Goal: Task Accomplishment & Management: Manage account settings

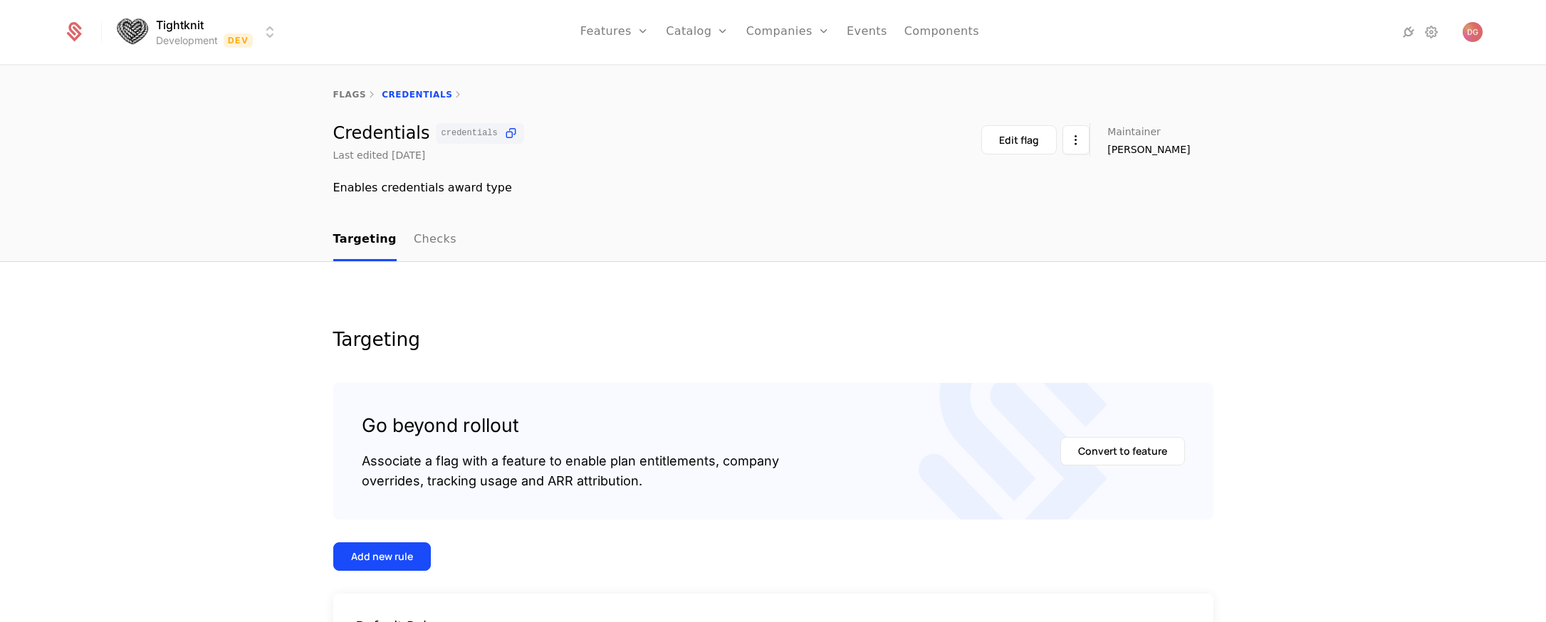
scroll to position [169, 0]
click at [707, 76] on link "Plans" at bounding box center [719, 78] width 73 height 17
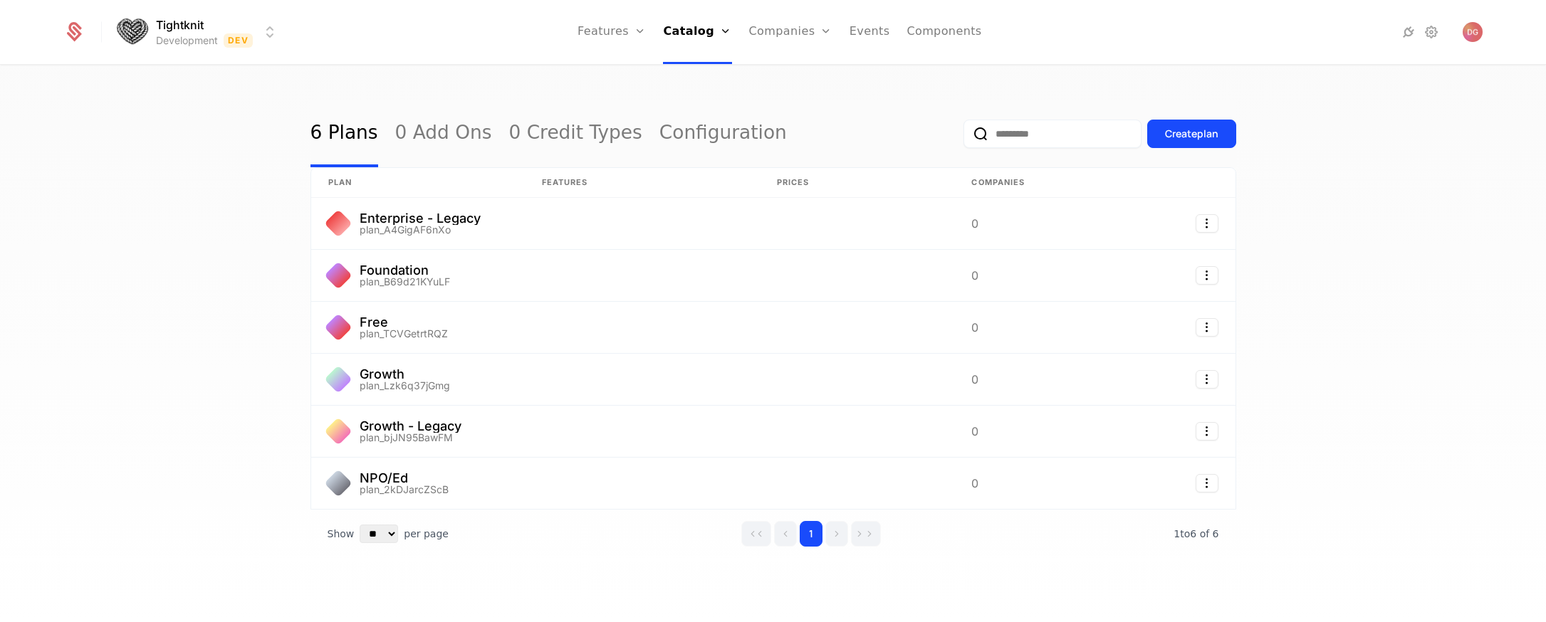
click at [160, 209] on div "6 Plans 0 Add Ons 0 Credit Types Configuration Create plan plan Features Prices…" at bounding box center [773, 348] width 1546 height 565
click at [1383, 258] on div "6 Plans 0 Add Ons 0 Credit Types Configuration Create plan plan Features Prices…" at bounding box center [773, 348] width 1546 height 565
click at [182, 147] on div "6 Plans 0 Add Ons 0 Credit Types Configuration Create plan plan Features Prices…" at bounding box center [773, 348] width 1546 height 565
click at [1471, 37] on img "Open user button" at bounding box center [1473, 32] width 20 height 20
click at [1403, 246] on div "6 Plans 0 Add Ons 0 Credit Types Configuration Create plan plan Features Prices…" at bounding box center [773, 348] width 1546 height 565
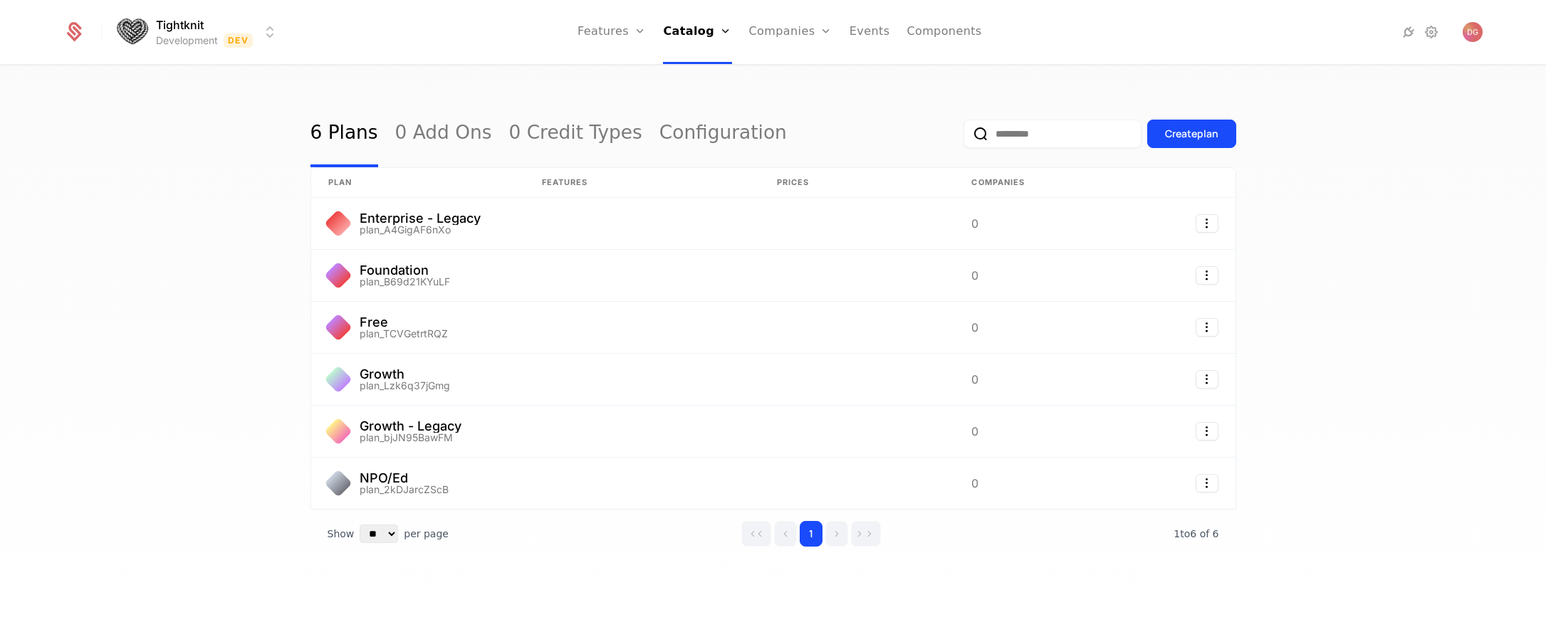
drag, startPoint x: 142, startPoint y: 120, endPoint x: 150, endPoint y: 157, distance: 38.5
click at [142, 120] on div "6 Plans 0 Add Ons 0 Credit Types Configuration Create plan plan Features Prices…" at bounding box center [773, 348] width 1546 height 565
click at [788, 66] on div "Companies Users" at bounding box center [799, 93] width 100 height 80
click at [789, 74] on link "Companies" at bounding box center [799, 78] width 66 height 17
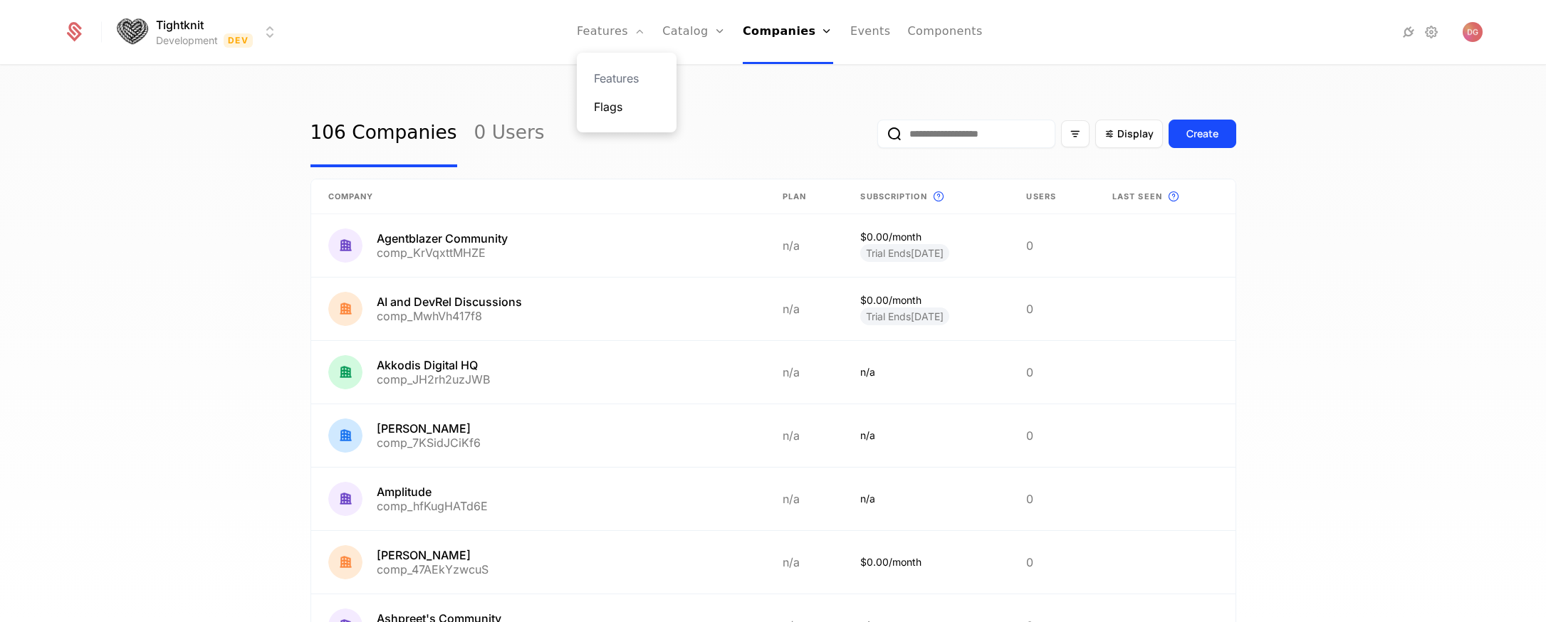
click at [624, 103] on link "Flags" at bounding box center [627, 106] width 66 height 17
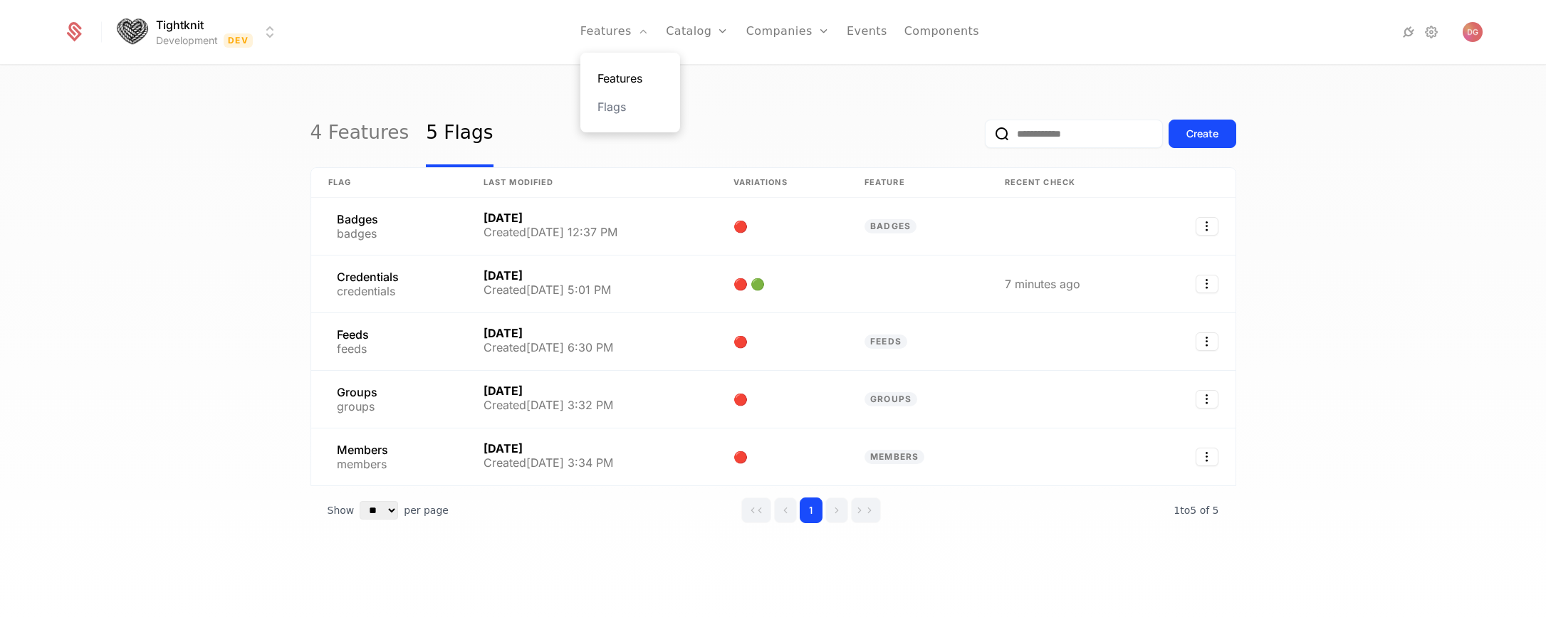
click at [630, 81] on link "Features" at bounding box center [630, 78] width 66 height 17
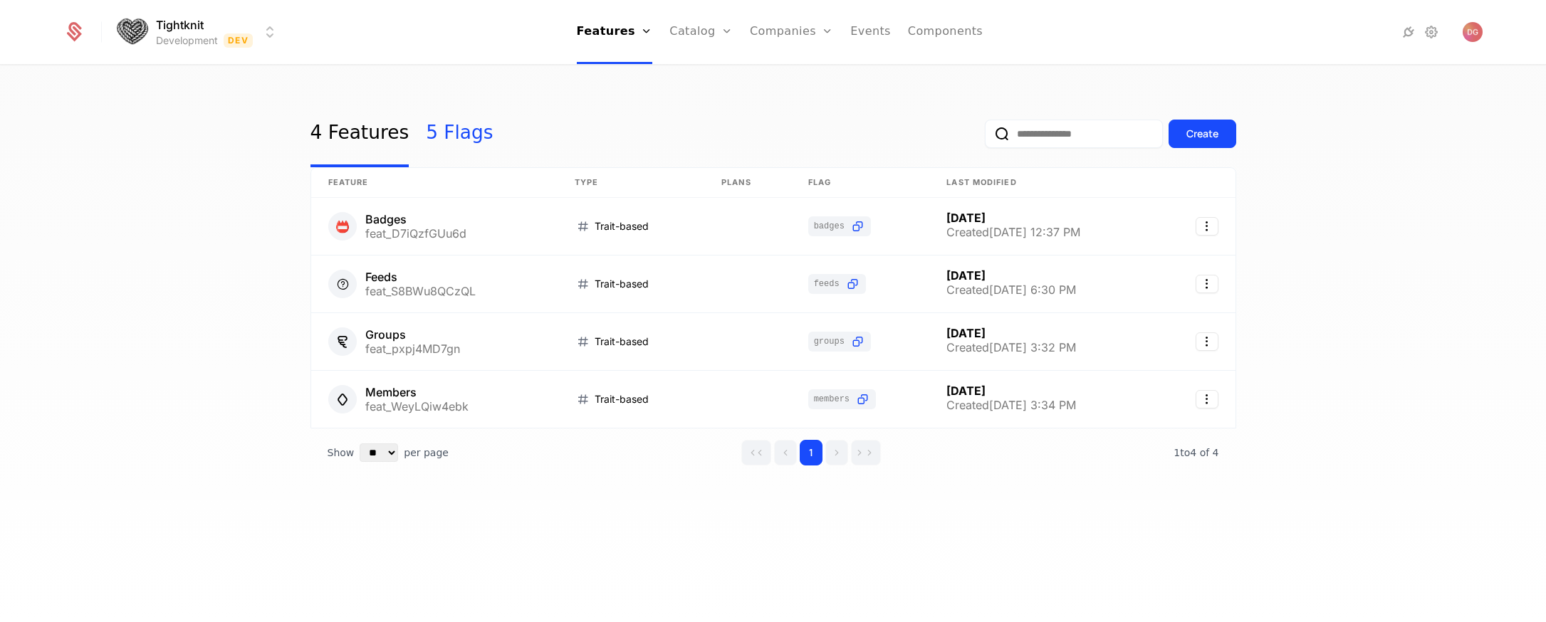
click at [445, 129] on link "5 Flags" at bounding box center [459, 133] width 67 height 67
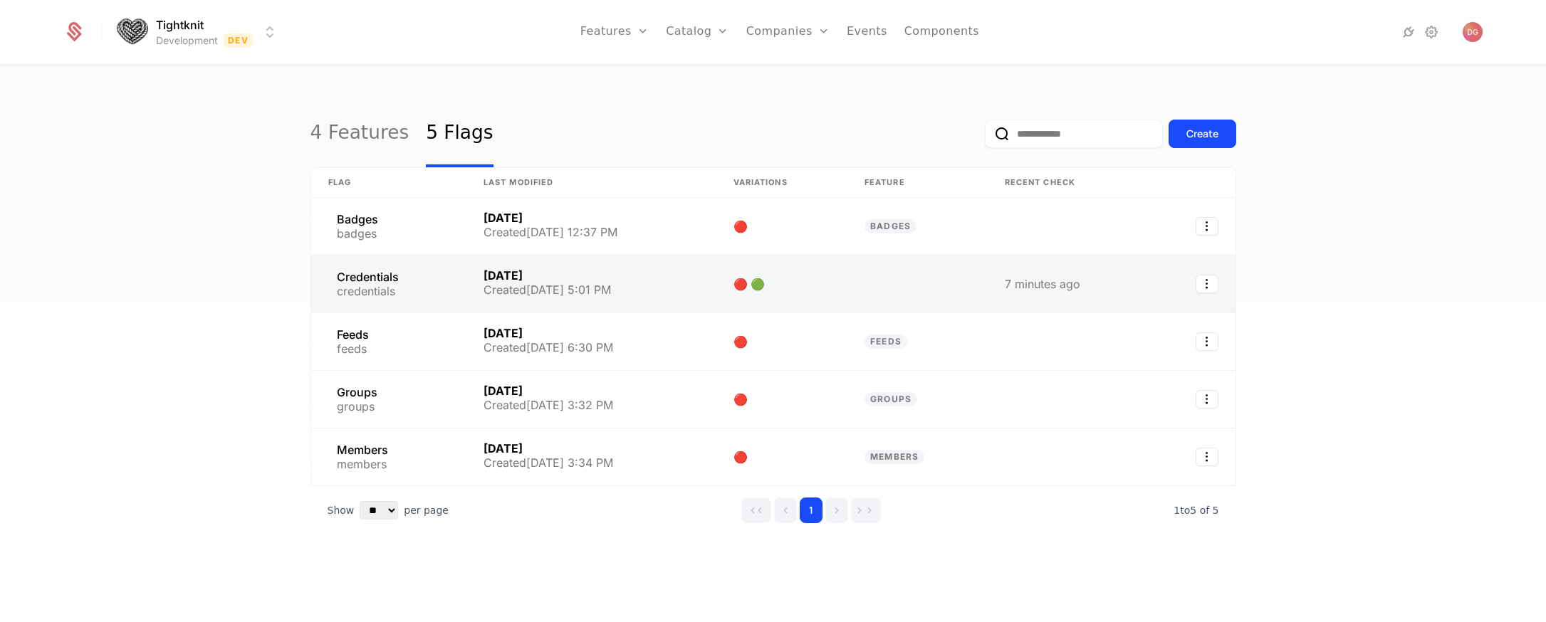
click at [400, 281] on link at bounding box center [388, 284] width 155 height 57
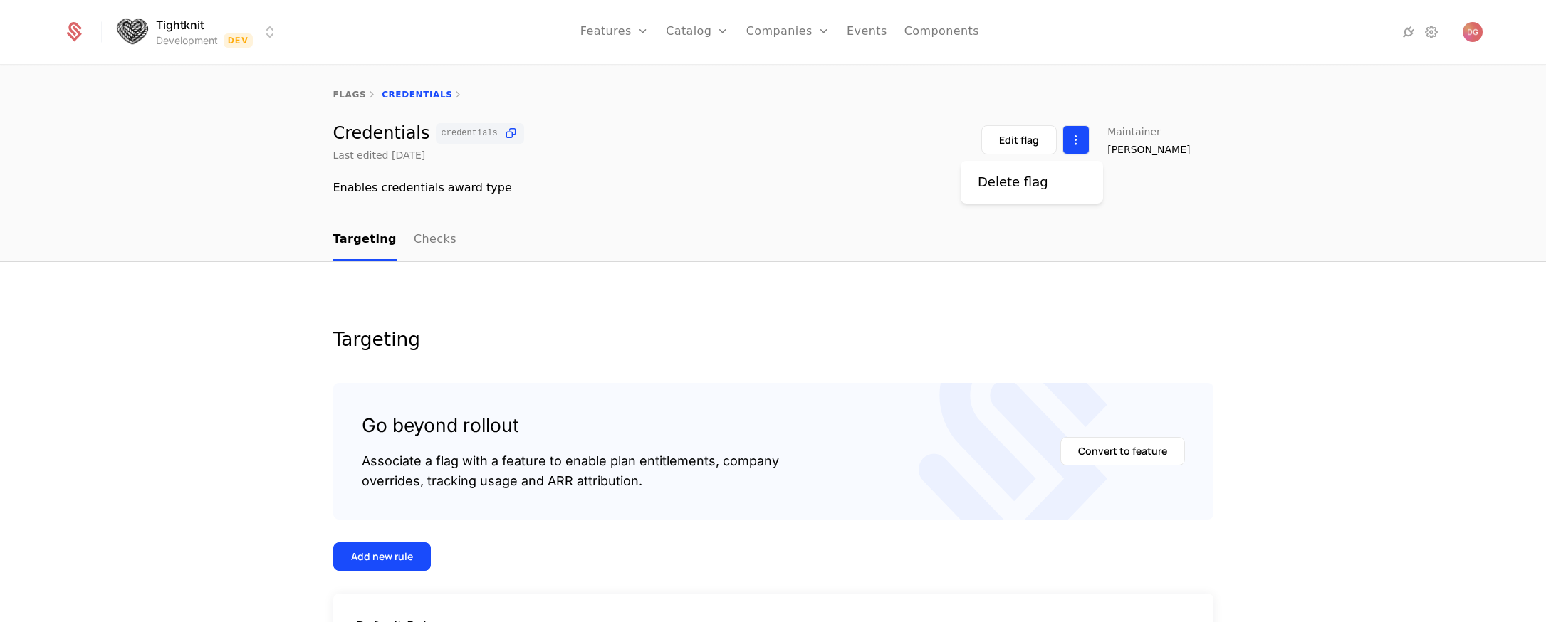
click at [1097, 146] on html "Tightknit Development Dev Features Features Flags Catalog Plans Add Ons Credits…" at bounding box center [773, 311] width 1546 height 622
click at [1320, 209] on html "Tightknit Development Dev Features Features Flags Catalog Plans Add Ons Credits…" at bounding box center [773, 311] width 1546 height 622
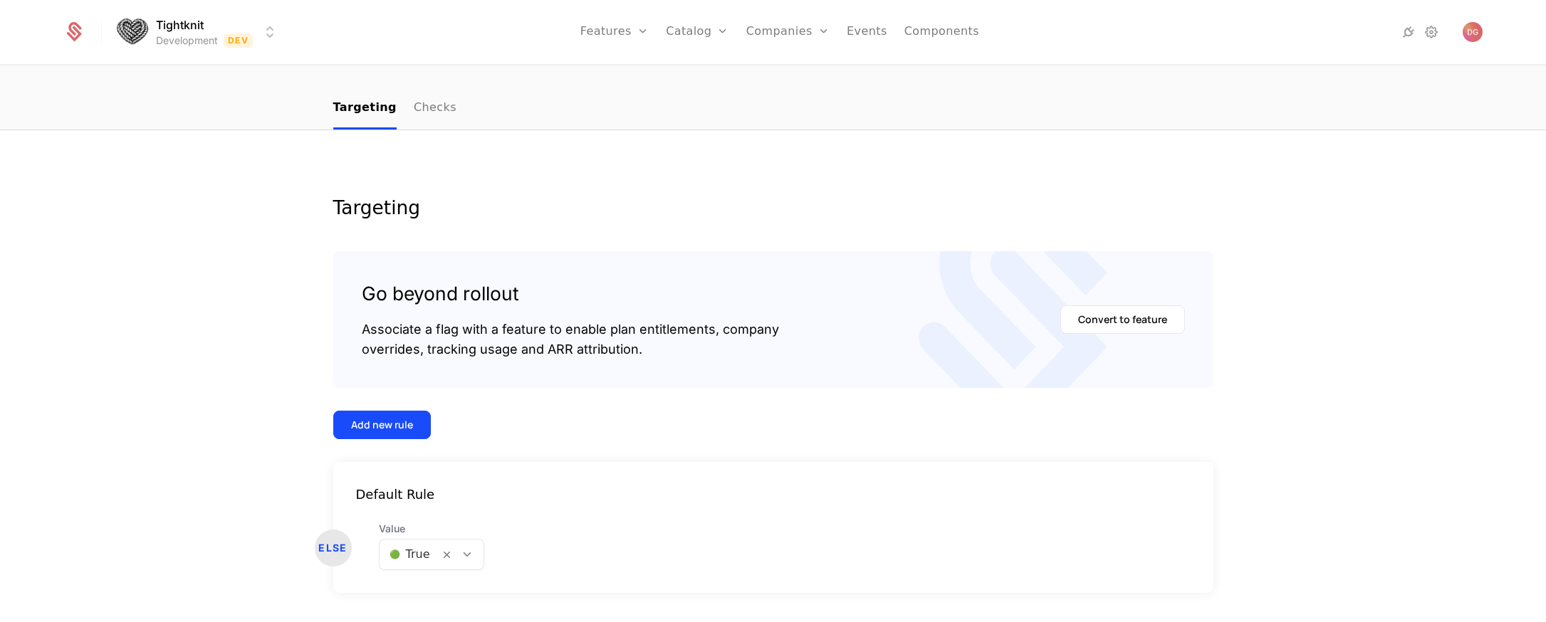
scroll to position [170, 0]
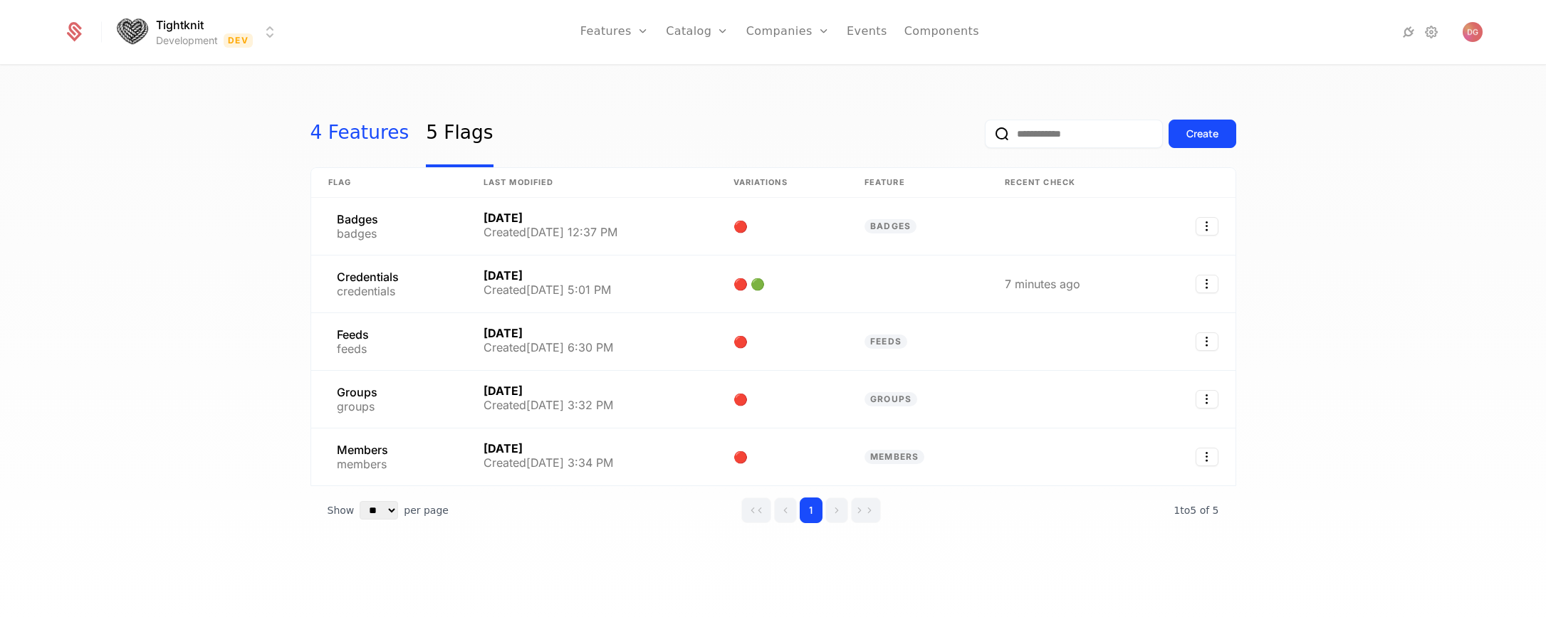
click at [363, 133] on link "4 Features" at bounding box center [359, 133] width 99 height 67
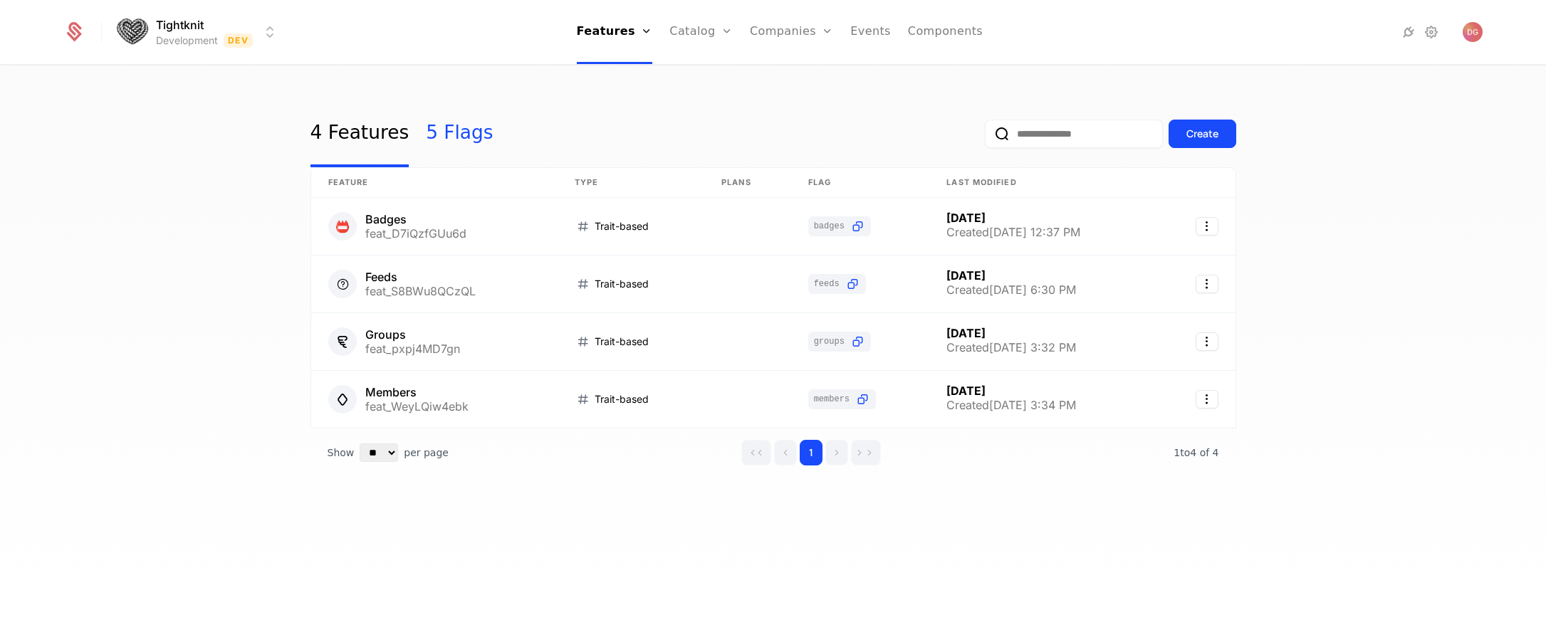
click at [441, 138] on link "5 Flags" at bounding box center [459, 133] width 67 height 67
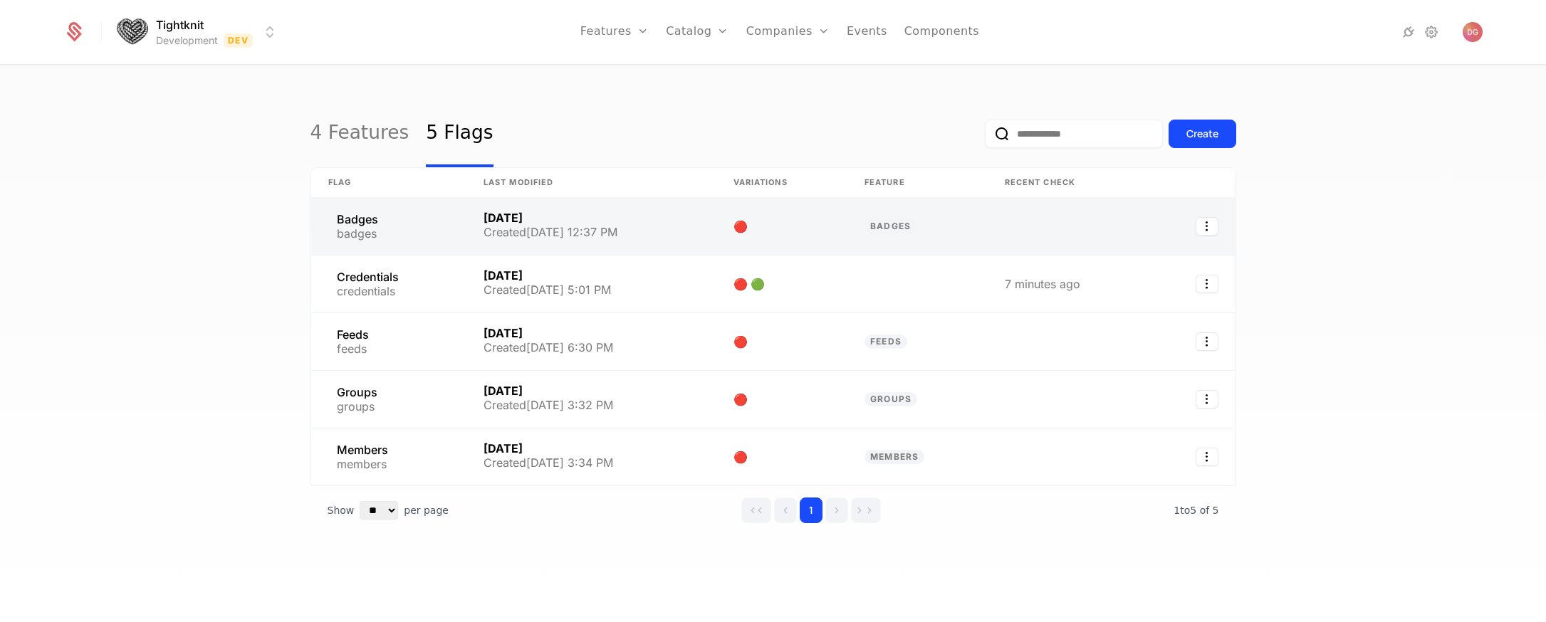
click at [365, 224] on link at bounding box center [388, 226] width 155 height 57
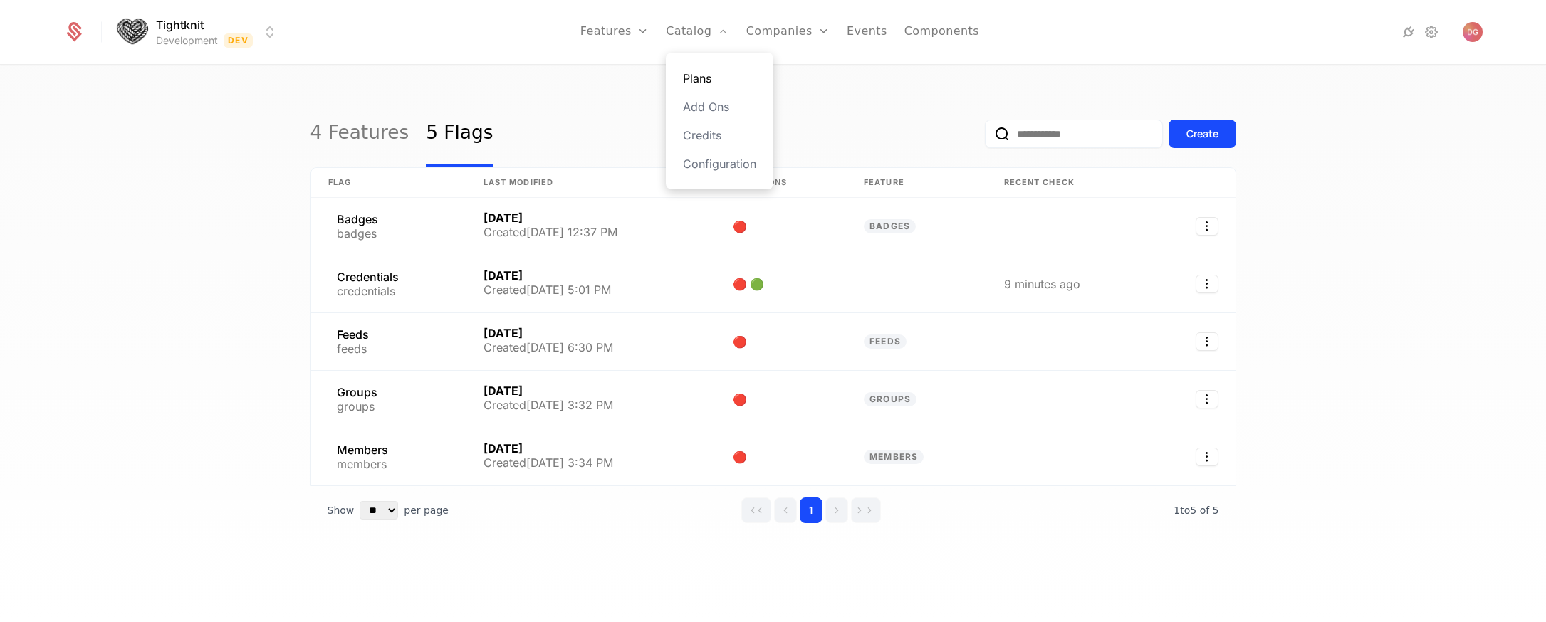
click at [713, 70] on link "Plans" at bounding box center [719, 78] width 73 height 17
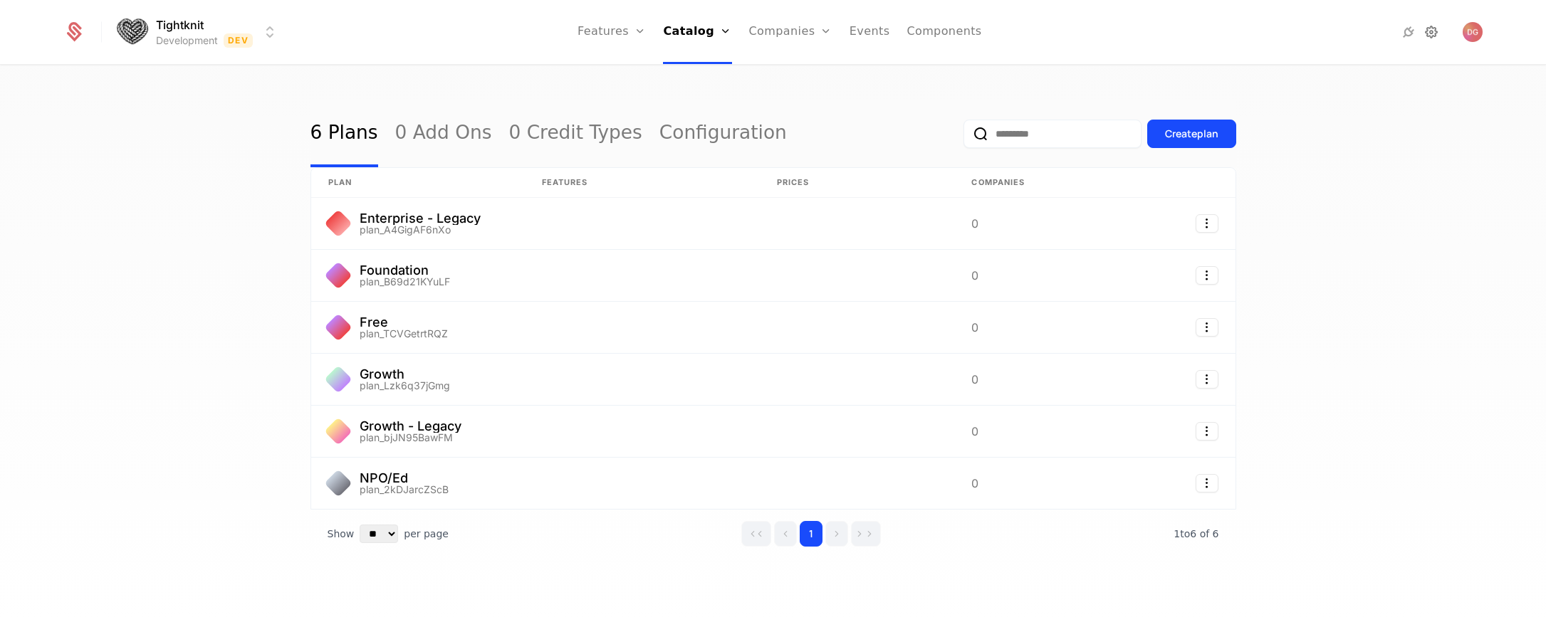
click at [1428, 33] on icon at bounding box center [1431, 31] width 17 height 17
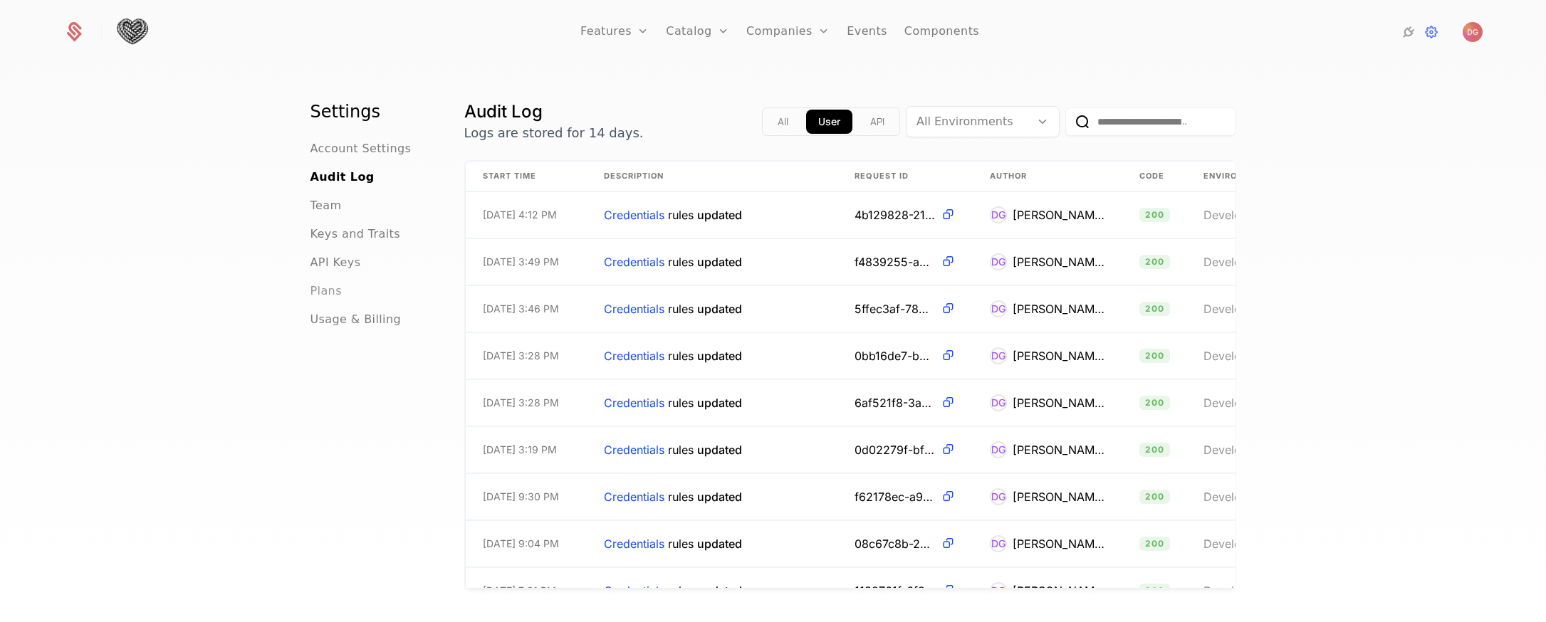
click at [324, 291] on span "Plans" at bounding box center [325, 291] width 31 height 17
click at [353, 150] on span "Account Settings" at bounding box center [360, 148] width 101 height 17
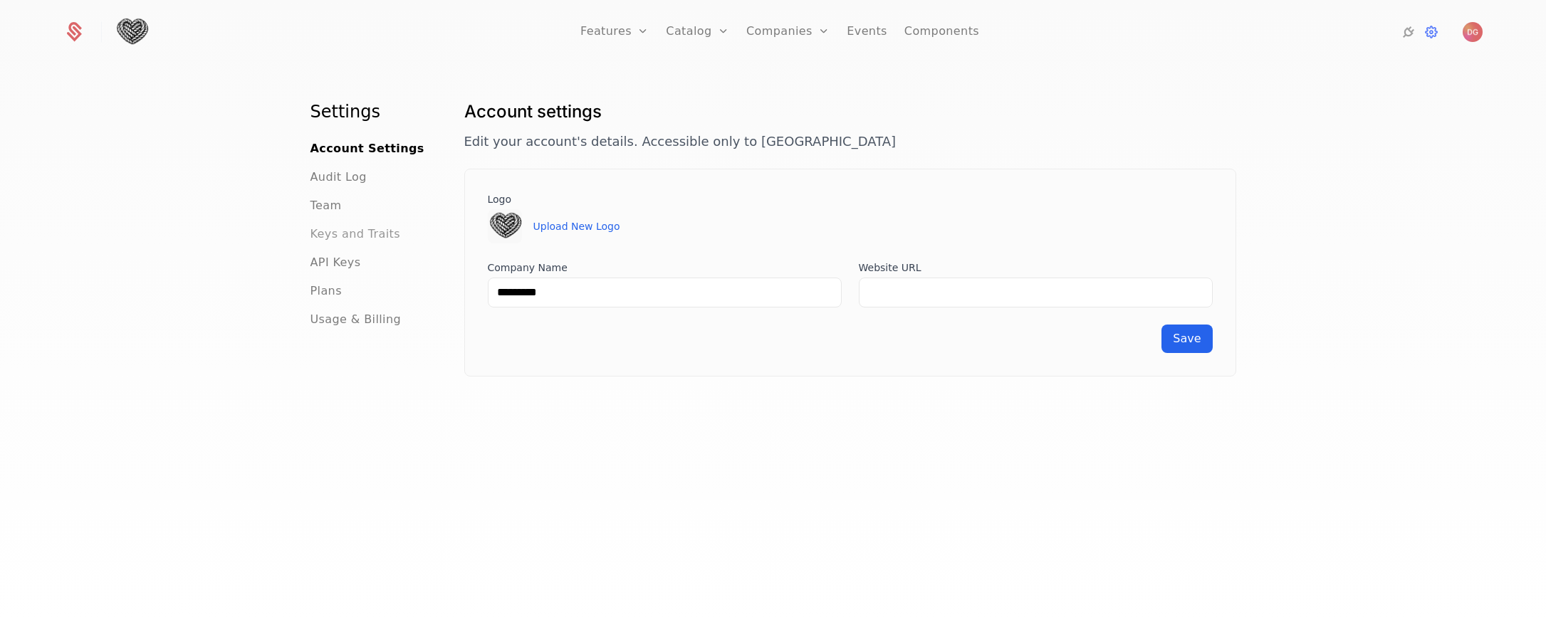
click at [340, 238] on span "Keys and Traits" at bounding box center [355, 234] width 90 height 17
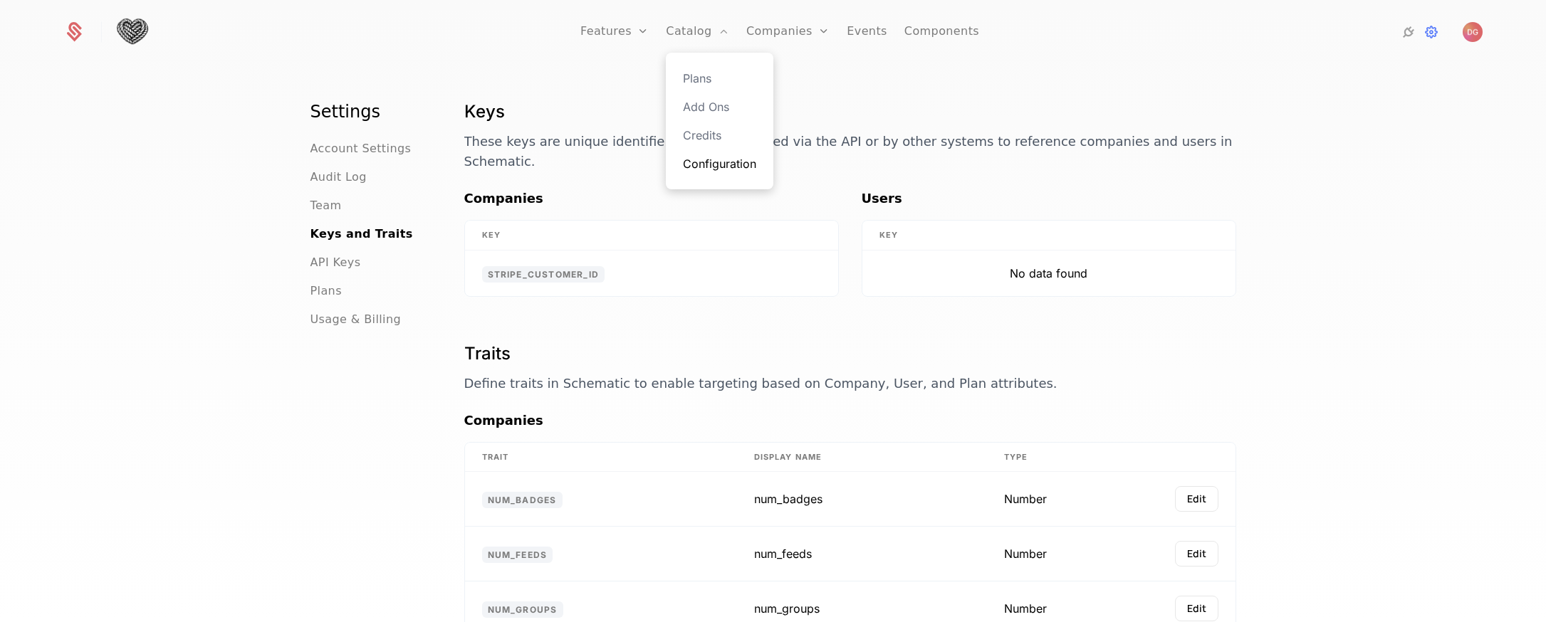
click at [722, 164] on link "Configuration" at bounding box center [719, 163] width 73 height 17
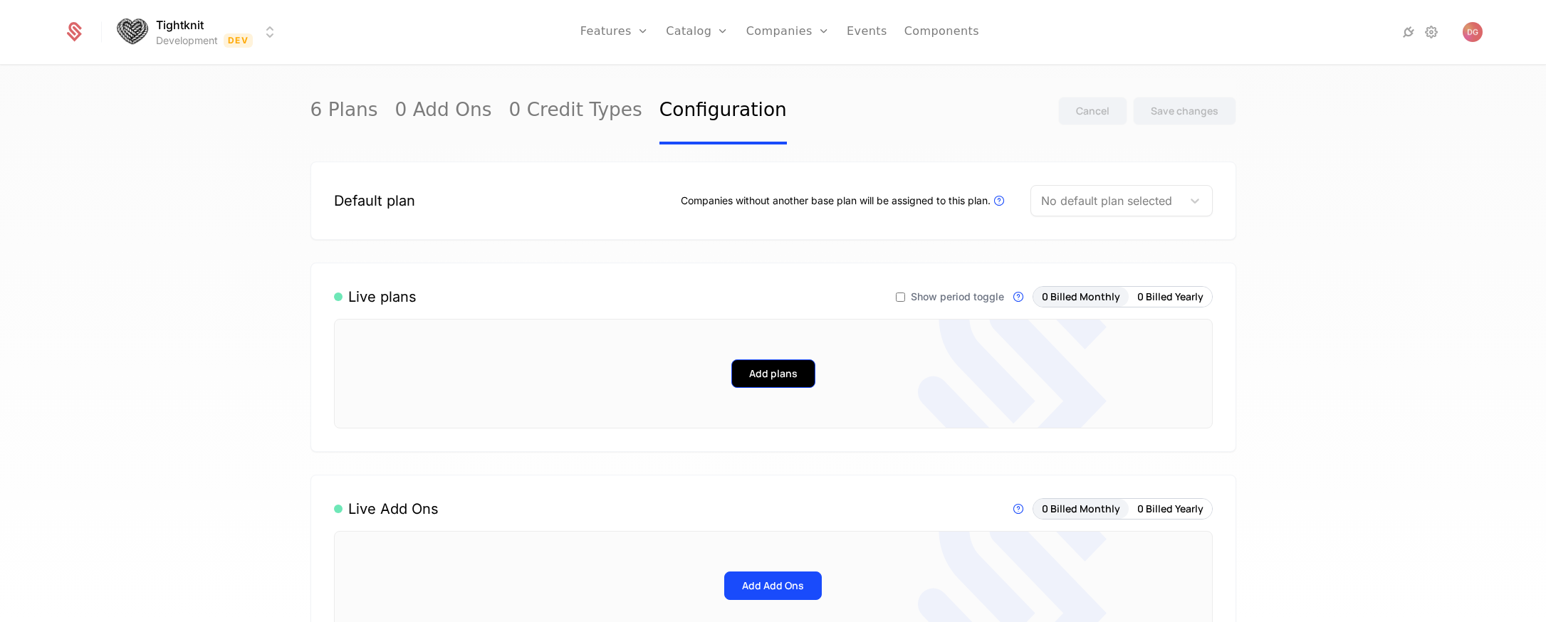
click at [801, 375] on button "Add plans" at bounding box center [773, 374] width 84 height 28
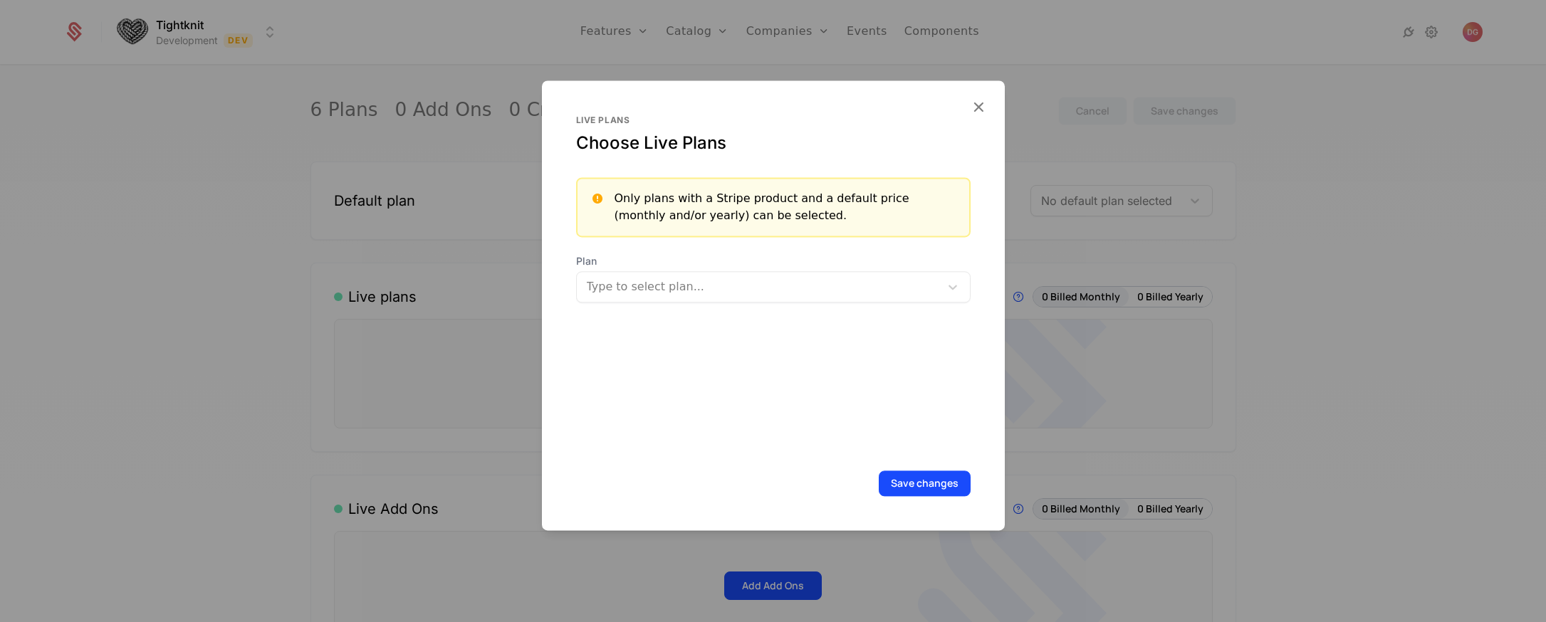
click at [751, 274] on div "Type to select plan..." at bounding box center [758, 287] width 363 height 26
click at [726, 377] on div "Live plans Choose Live Plans Only plans with a Stripe product and a default pri…" at bounding box center [773, 284] width 394 height 339
click at [979, 108] on icon "button" at bounding box center [978, 107] width 19 height 19
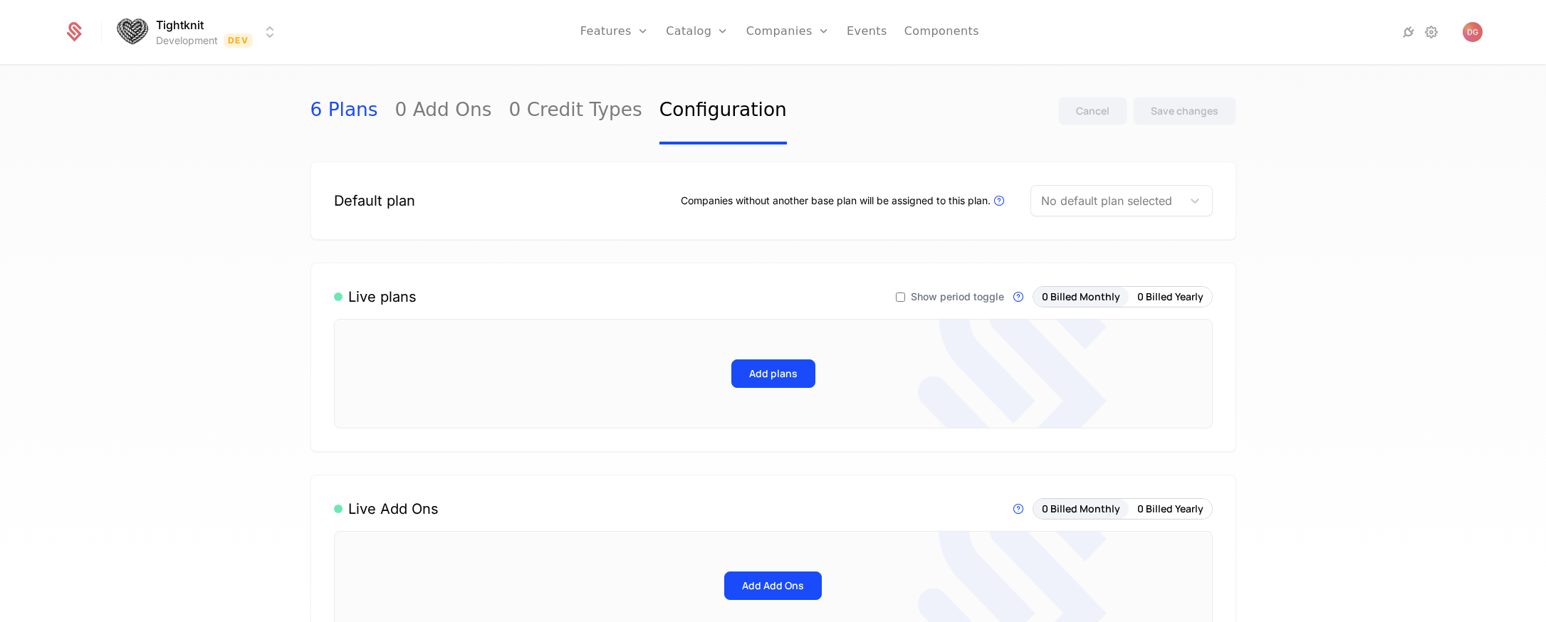
click at [320, 110] on link "6 Plans" at bounding box center [344, 111] width 68 height 67
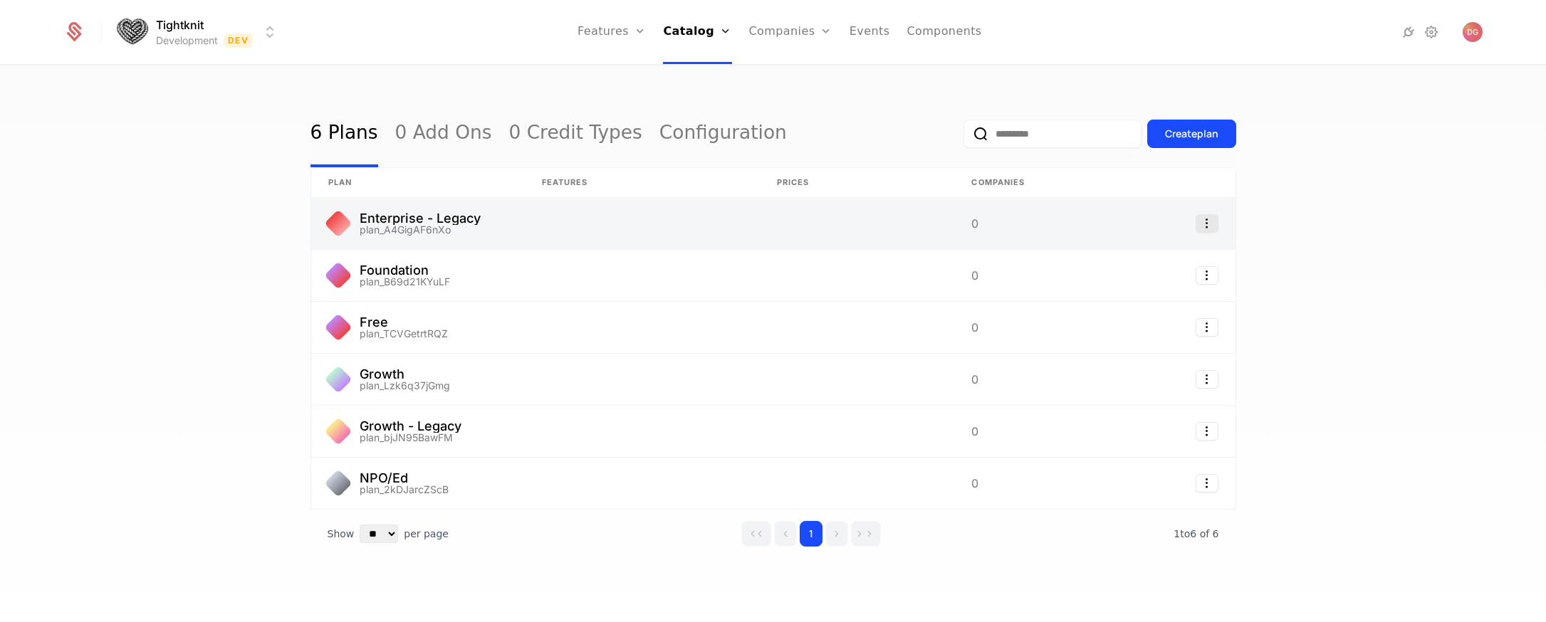
click at [1200, 217] on icon "Select action" at bounding box center [1207, 223] width 23 height 19
drag, startPoint x: 1308, startPoint y: 224, endPoint x: 1226, endPoint y: 202, distance: 84.6
click at [1299, 222] on html "Tightknit Development Dev Features Features Flags Catalog Plans Add Ons Credits…" at bounding box center [773, 311] width 1546 height 622
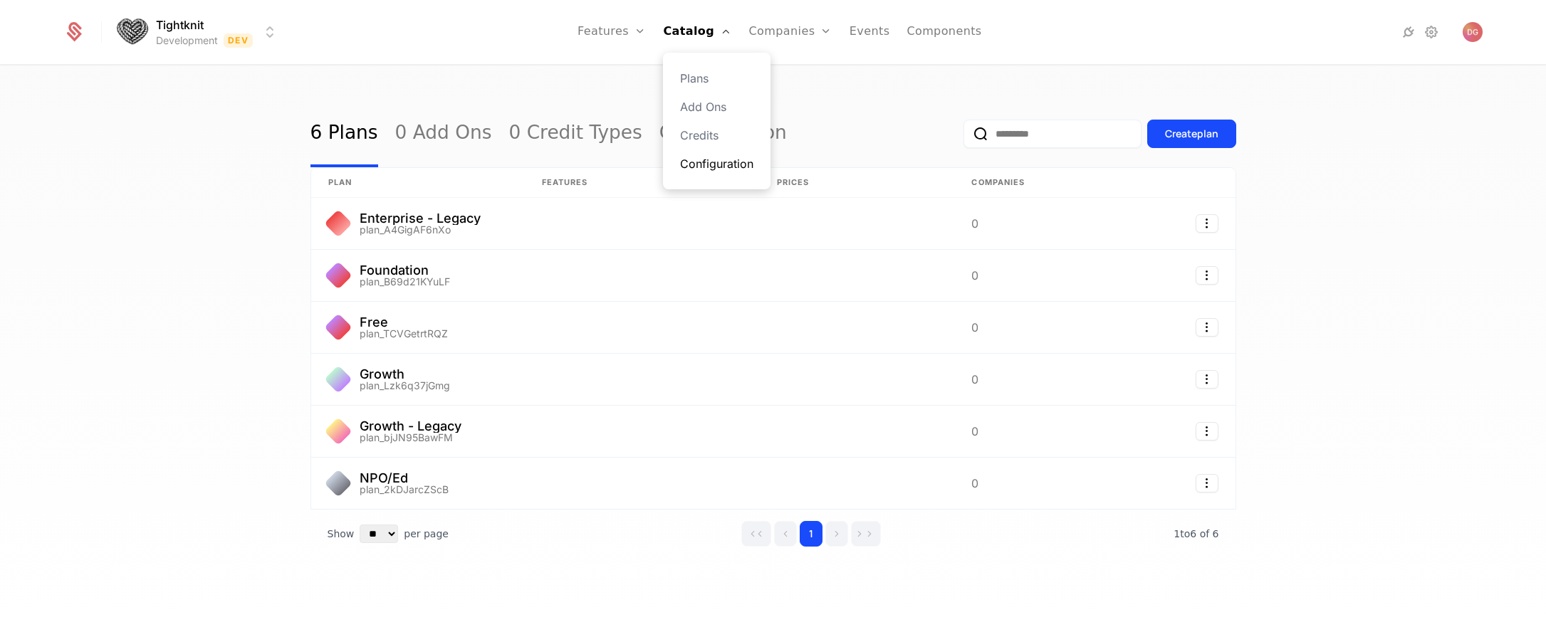
click at [726, 160] on link "Configuration" at bounding box center [716, 163] width 73 height 17
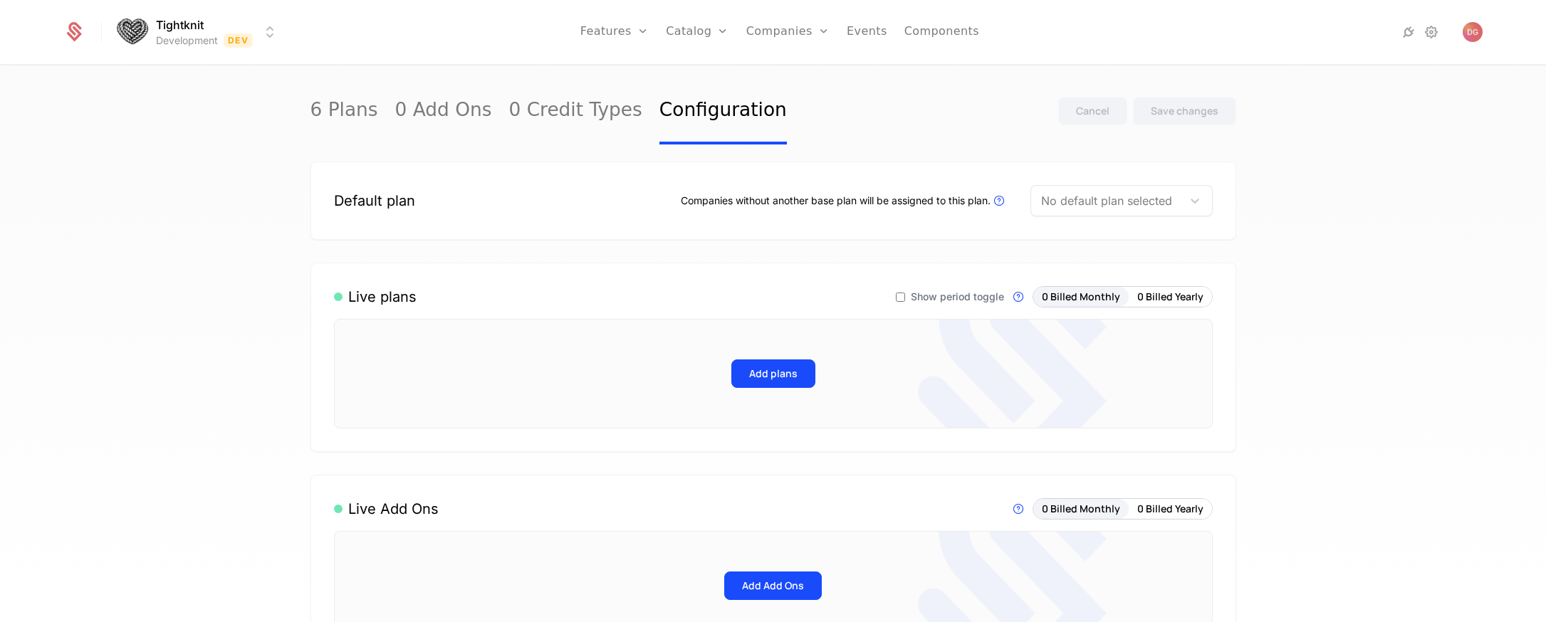
click at [582, 29] on nav "Features Features Flags Catalog Plans Add Ons Credits Configuration Companies C…" at bounding box center [780, 32] width 980 height 64
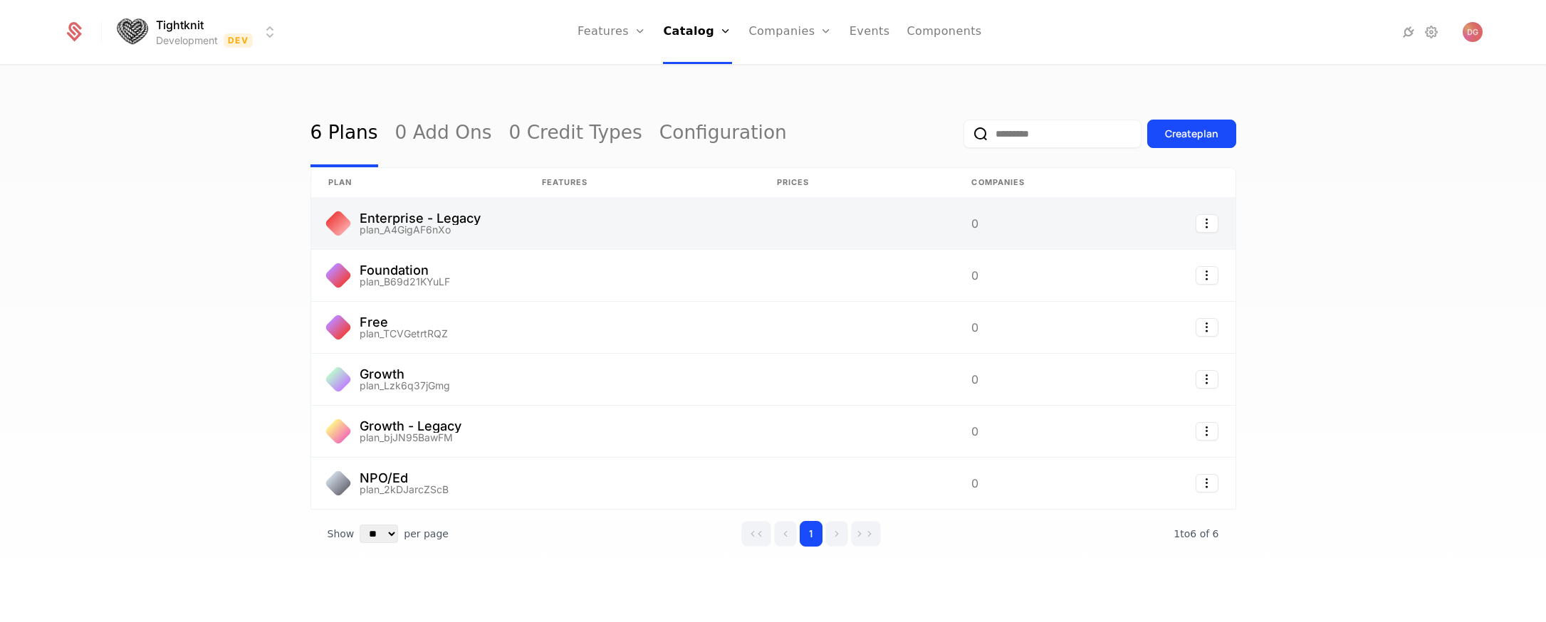
click at [417, 202] on link at bounding box center [418, 223] width 214 height 51
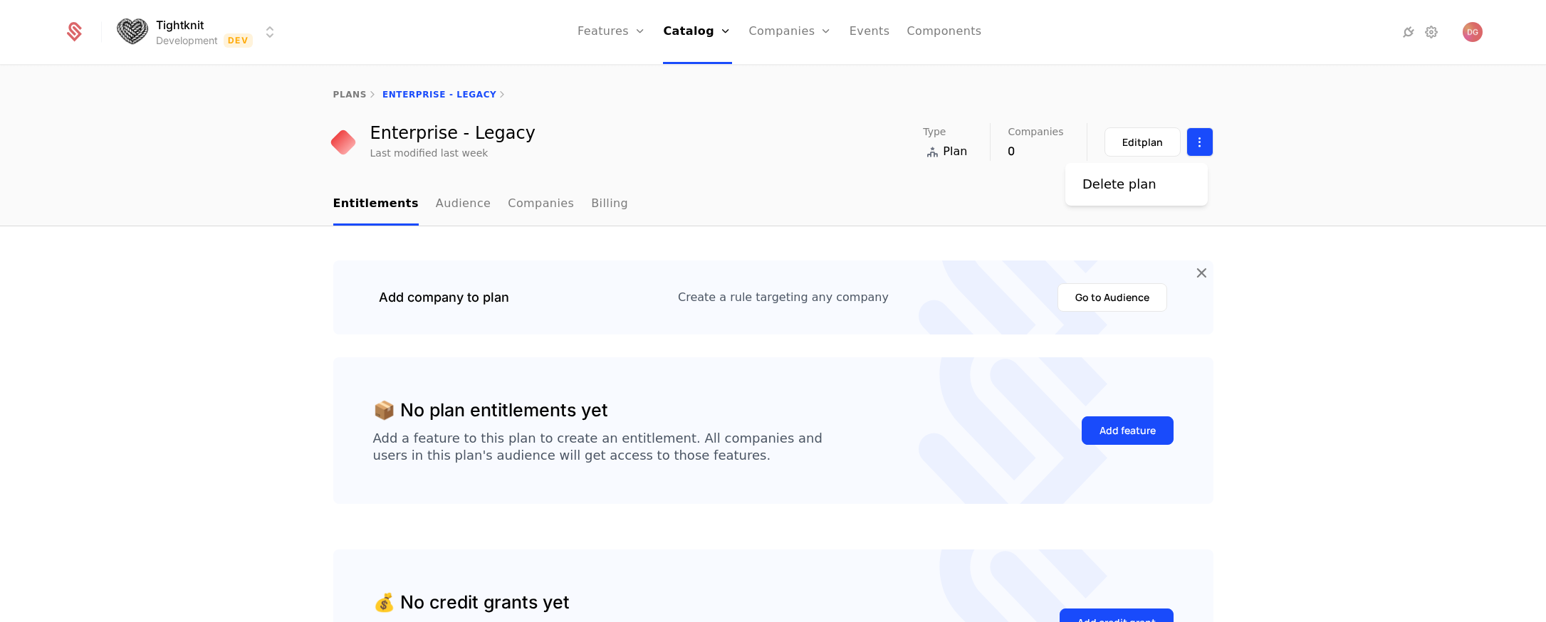
click at [1192, 142] on html "Tightknit Development Dev Features Features Flags Catalog Plans Add Ons Credits…" at bounding box center [773, 311] width 1546 height 622
drag, startPoint x: 1401, startPoint y: 192, endPoint x: 1324, endPoint y: 176, distance: 78.5
click at [1382, 187] on html "Tightknit Development Dev Features Features Flags Catalog Plans Add Ons Credits…" at bounding box center [773, 311] width 1546 height 622
click at [1136, 147] on div "Edit plan" at bounding box center [1142, 142] width 41 height 14
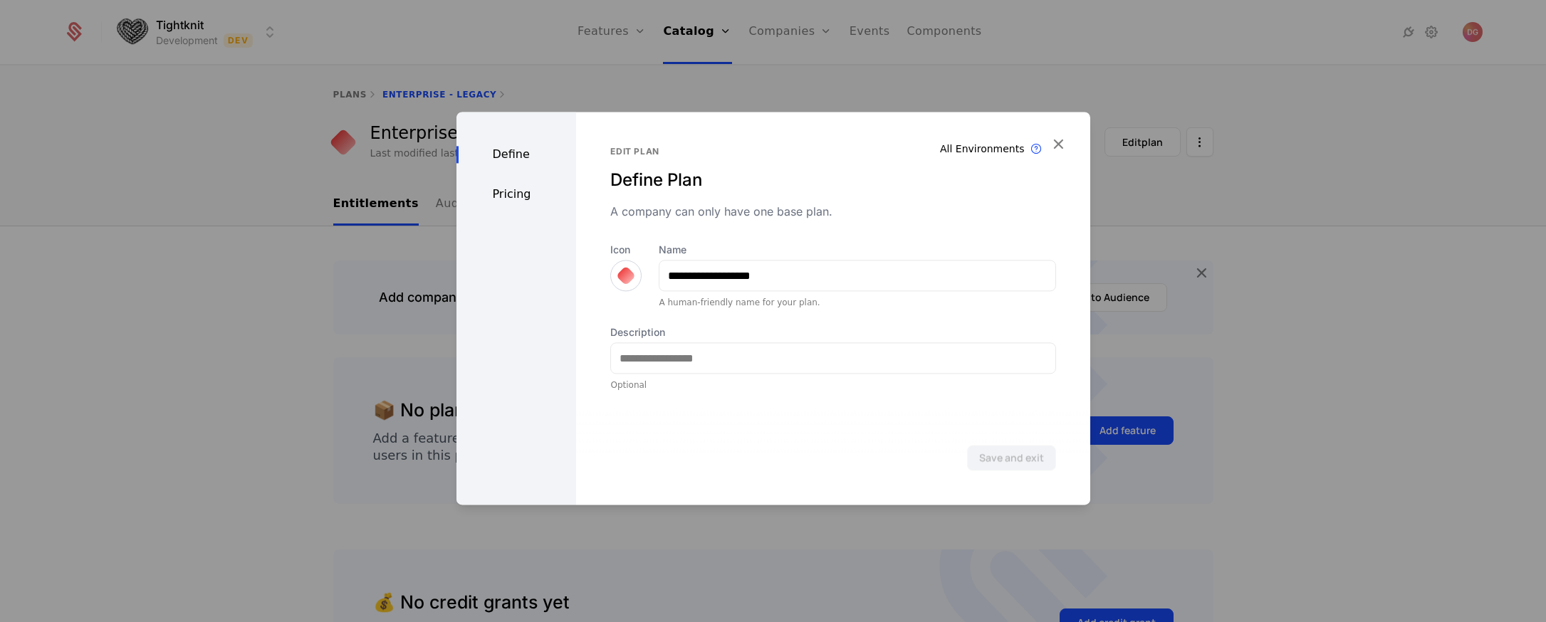
click at [496, 189] on div "Pricing" at bounding box center [516, 194] width 120 height 17
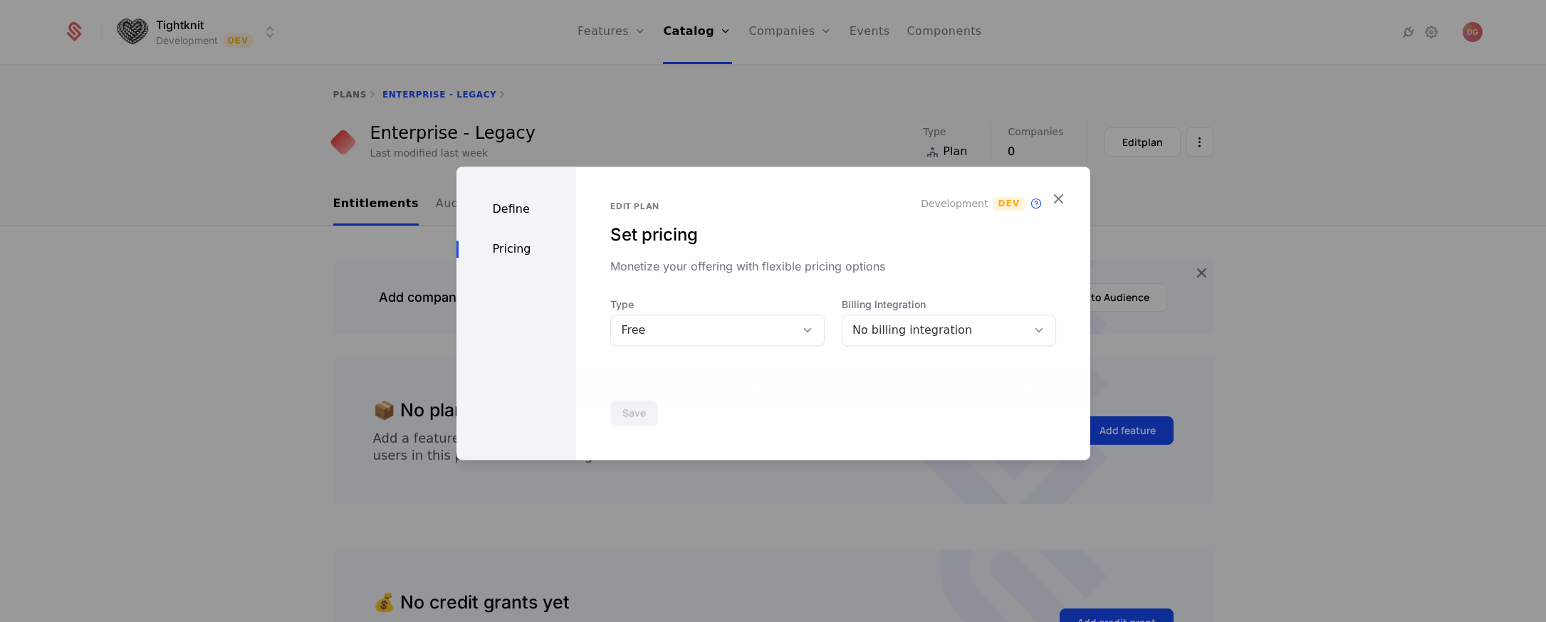
click at [510, 204] on div "Define" at bounding box center [516, 209] width 120 height 17
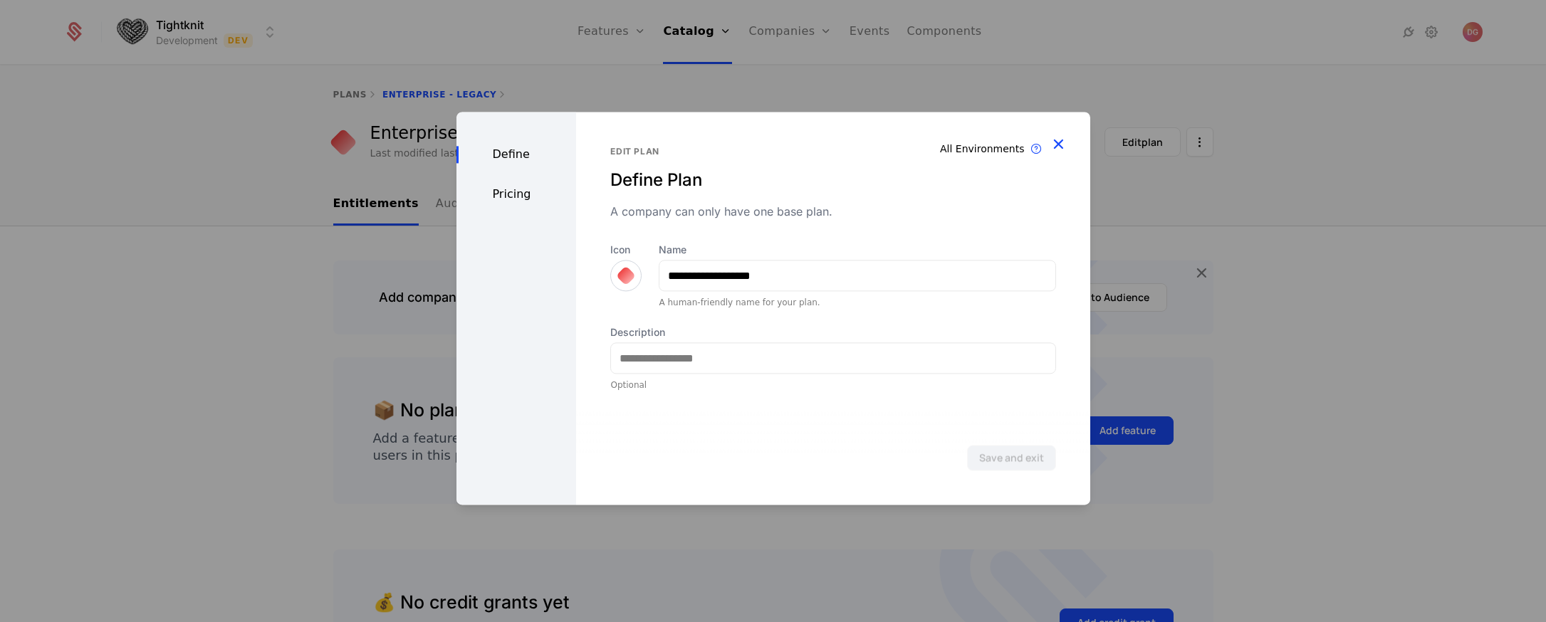
click at [1060, 144] on icon "button" at bounding box center [1058, 144] width 19 height 19
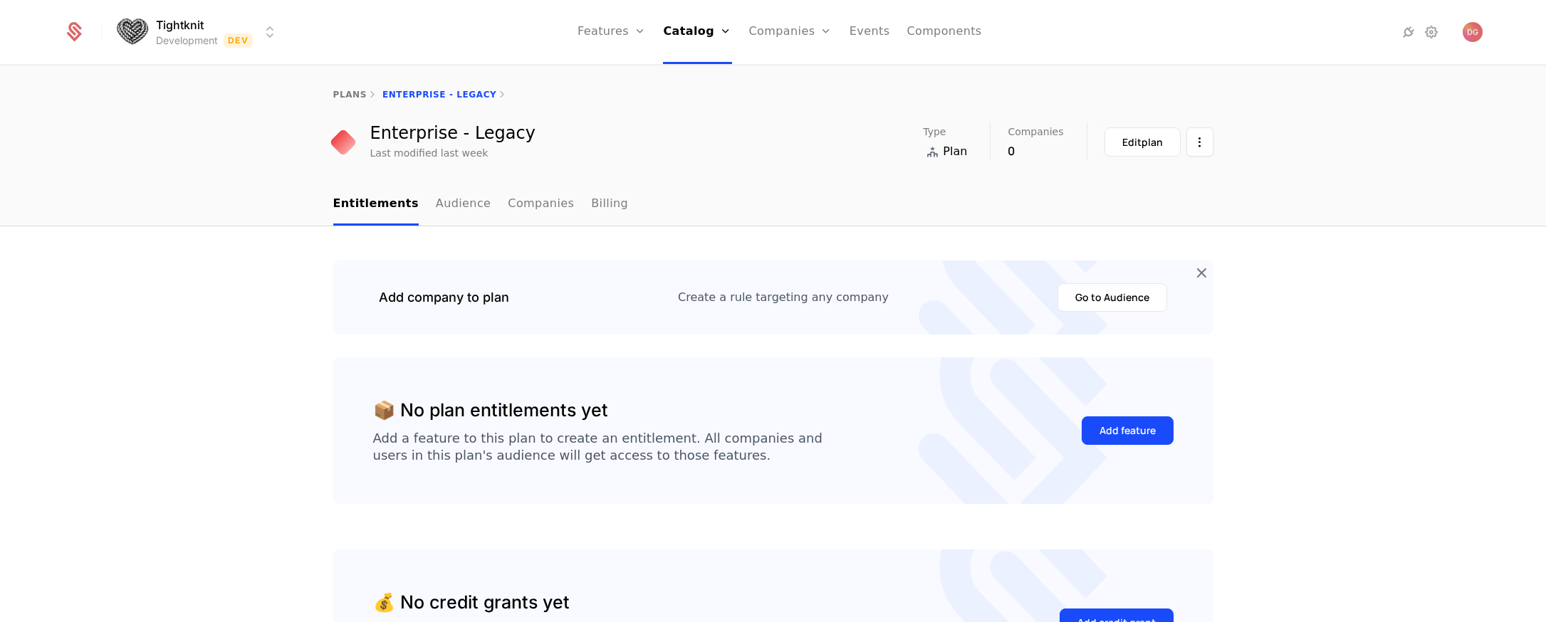
click at [252, 34] on html "Tightknit Development Dev Features Features Flags Catalog Plans Add Ons Credits…" at bounding box center [773, 311] width 1546 height 622
click at [760, 239] on html "Tightknit Development Dev Features Features Flags Catalog Plans Add Ons Credits…" at bounding box center [773, 311] width 1546 height 622
click at [1364, 434] on div "Add company to plan Create a rule targeting any company Go to Audience 📦 No pla…" at bounding box center [773, 500] width 1546 height 549
click at [270, 31] on html "Tightknit Development Dev Features Features Flags Catalog Plans Add Ons Credits…" at bounding box center [773, 311] width 1546 height 622
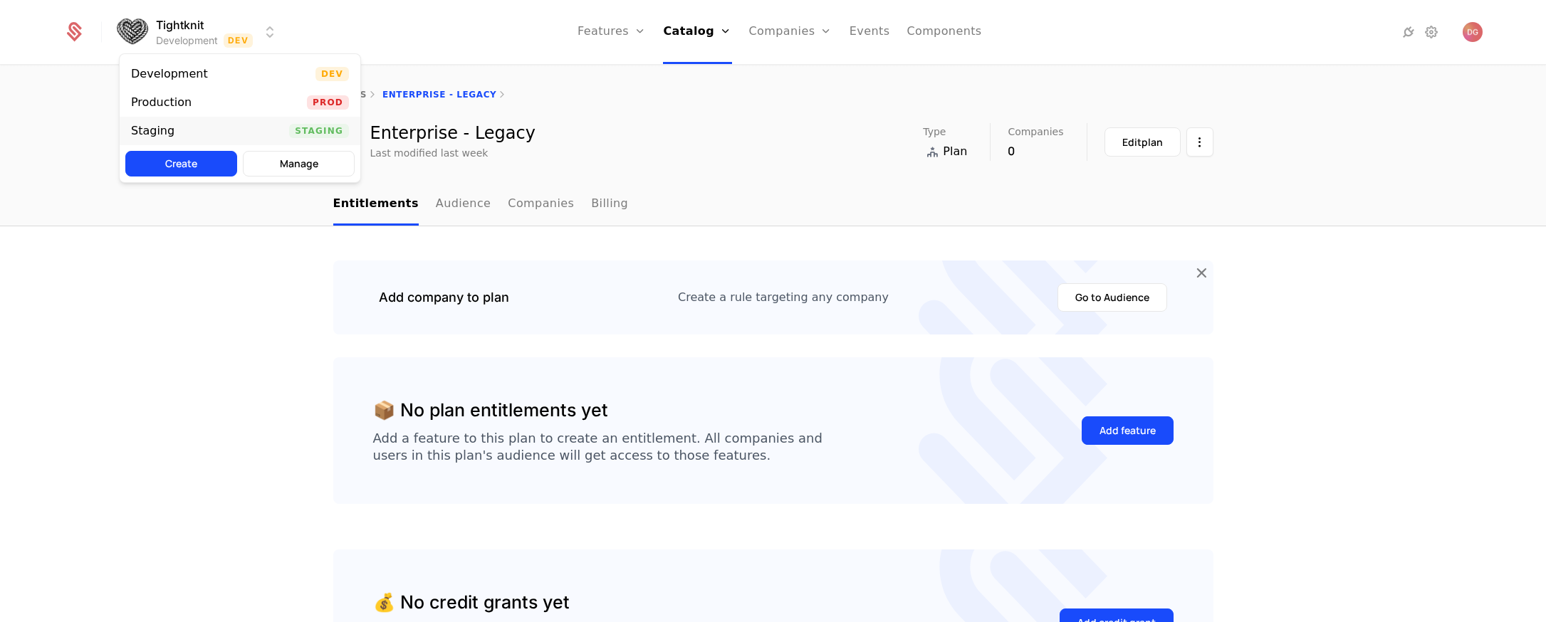
click at [254, 132] on div "Staging Staging" at bounding box center [240, 131] width 241 height 28
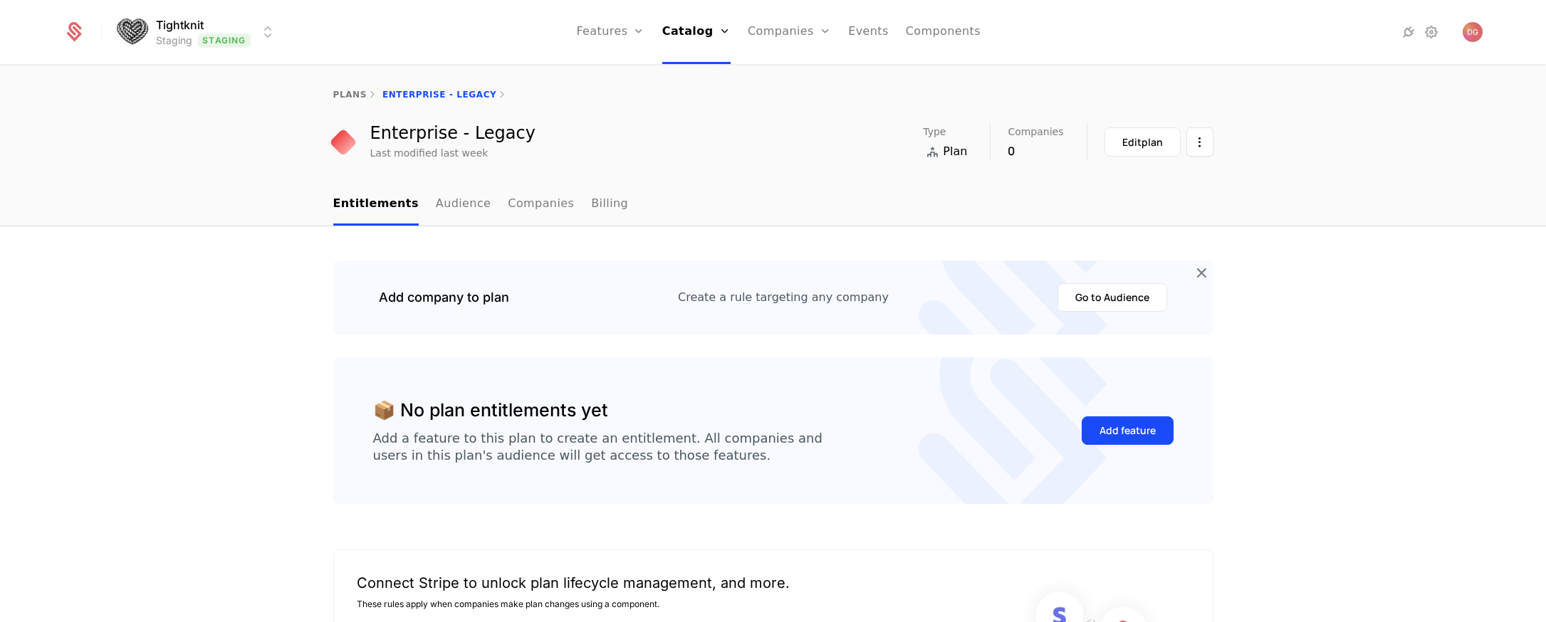
scroll to position [301, 0]
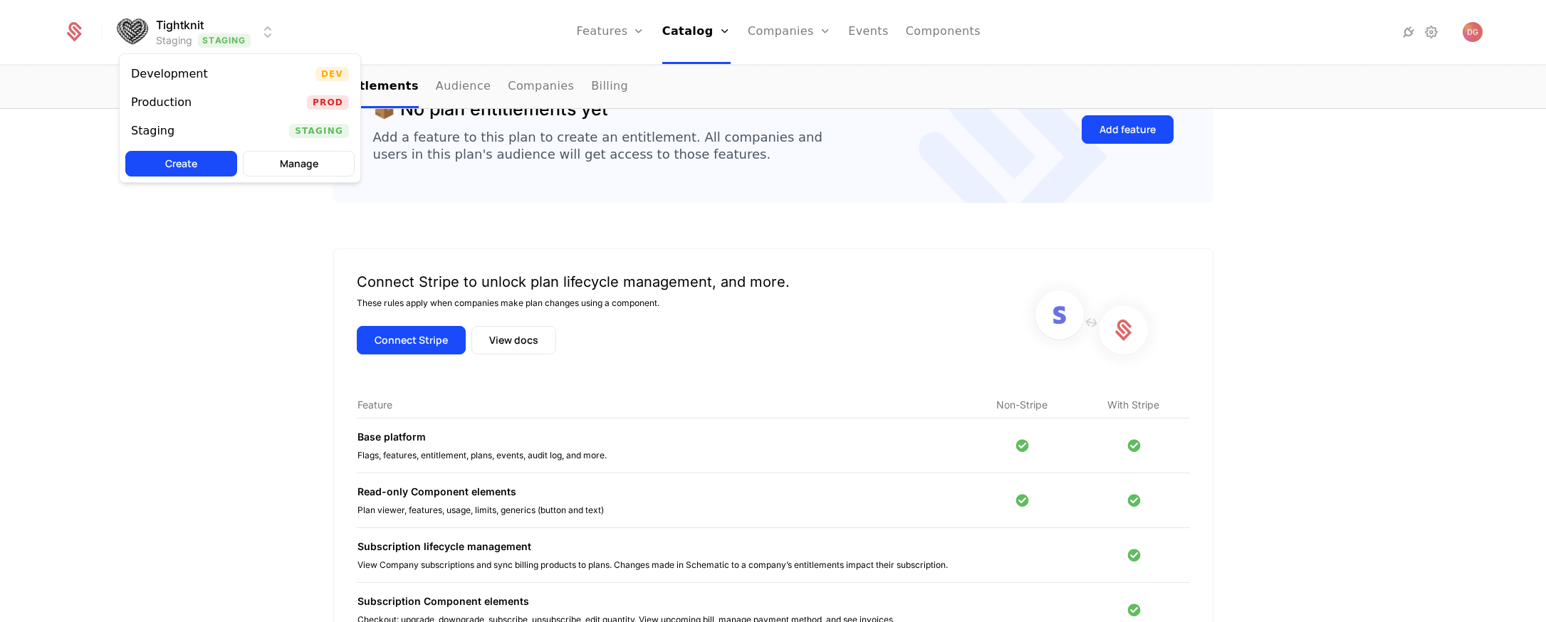
click at [266, 36] on html "Tightknit Staging Staging Features Features Flags Catalog Plans Add Ons Credits…" at bounding box center [773, 311] width 1546 height 622
click at [291, 73] on div "Development Dev" at bounding box center [240, 74] width 241 height 28
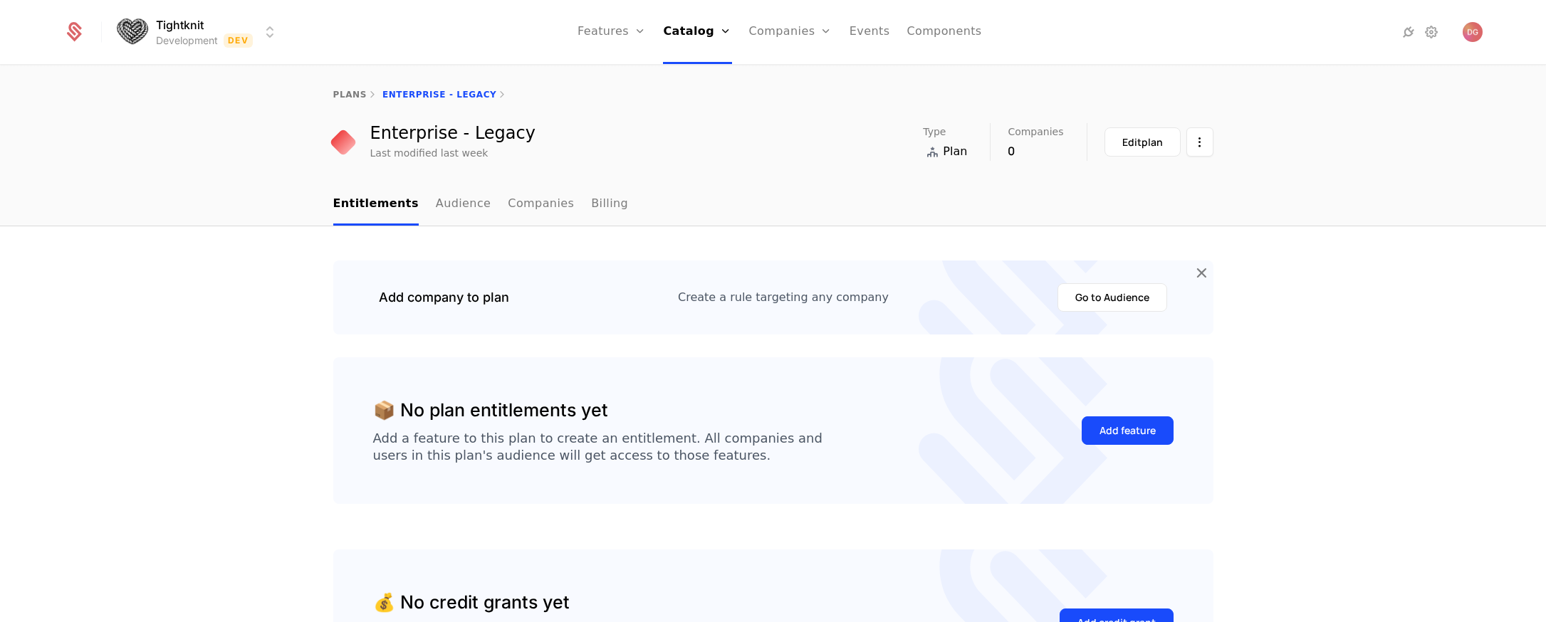
click at [230, 22] on html "Tightknit Development Dev Features Features Flags Catalog Plans Add Ons Credits…" at bounding box center [773, 311] width 1546 height 622
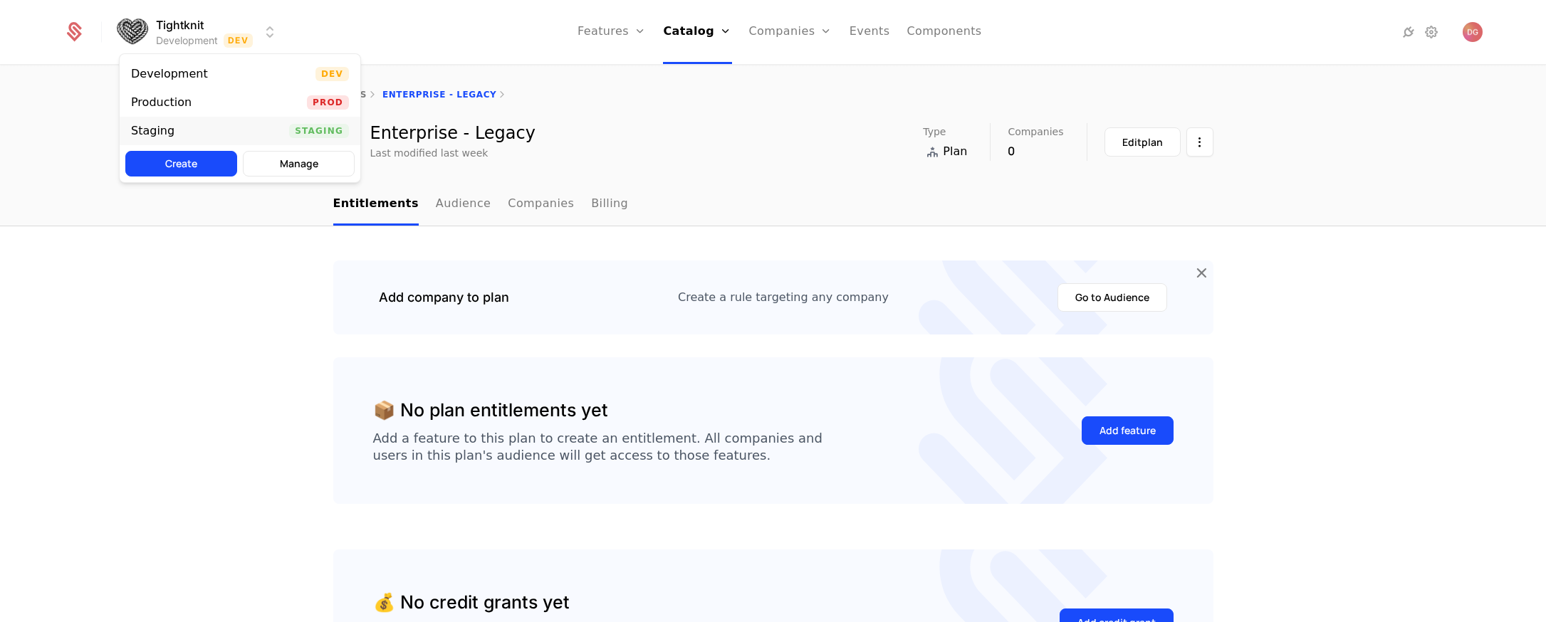
click at [287, 127] on div "Staging Staging" at bounding box center [240, 131] width 241 height 28
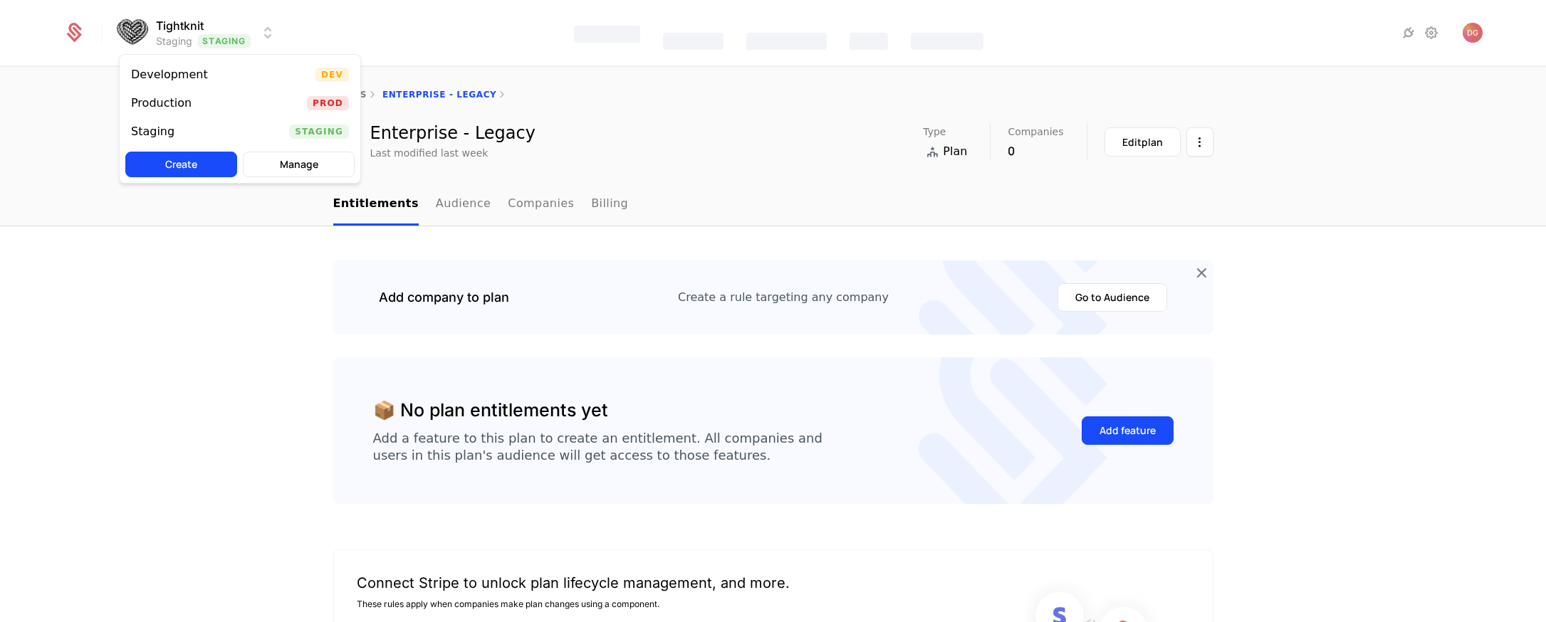
click at [260, 31] on html "Tightknit Staging Staging Features Catalog Companies Events Components plans En…" at bounding box center [773, 311] width 1546 height 622
click at [225, 98] on div "Production Prod" at bounding box center [240, 102] width 241 height 28
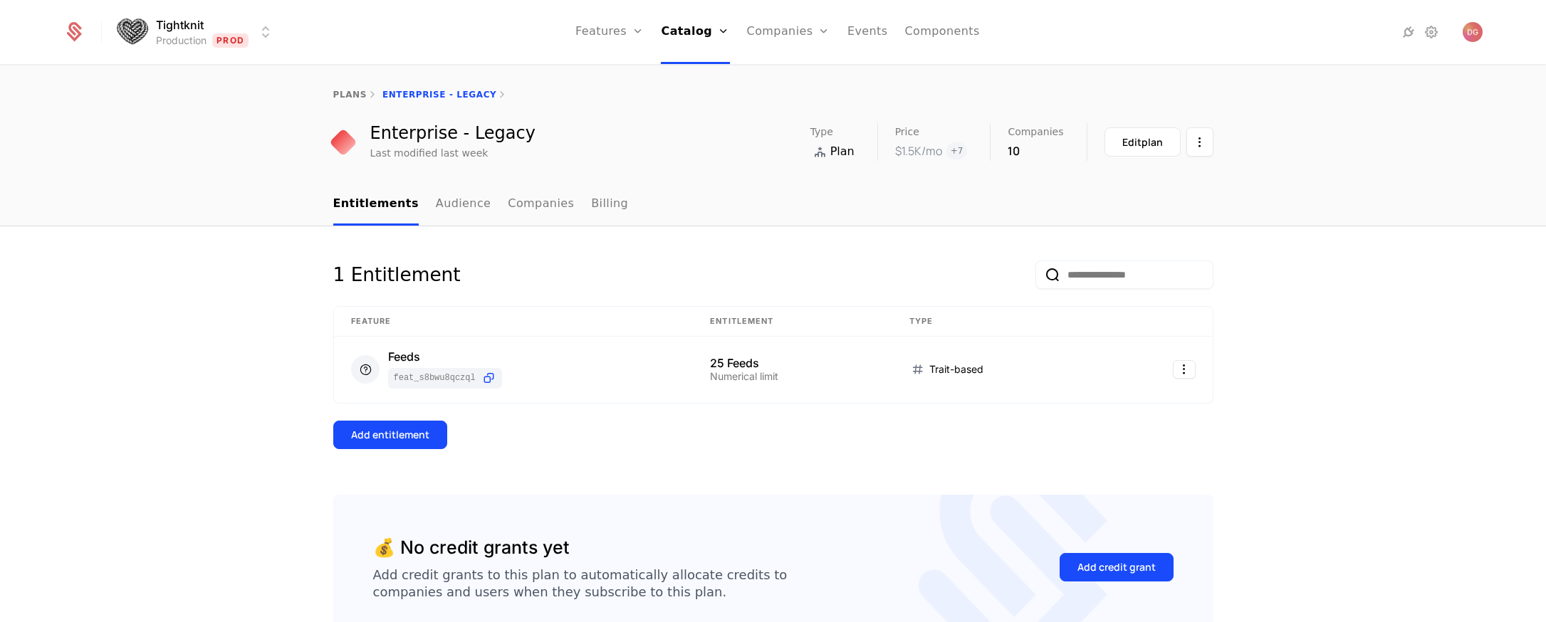
click at [335, 87] on div "plans Enterprise - Legacy" at bounding box center [773, 94] width 1546 height 57
click at [422, 95] on div "plans Enterprise - Legacy" at bounding box center [773, 94] width 880 height 11
click at [1190, 139] on html "Tightknit Production Prod Features Features Flags Catalog Plans Add Ons Credits…" at bounding box center [773, 311] width 1546 height 622
click at [1301, 147] on html "Tightknit Production Prod Features Features Flags Catalog Plans Add Ons Credits…" at bounding box center [773, 311] width 1546 height 622
click at [820, 23] on link "Companies" at bounding box center [788, 32] width 83 height 64
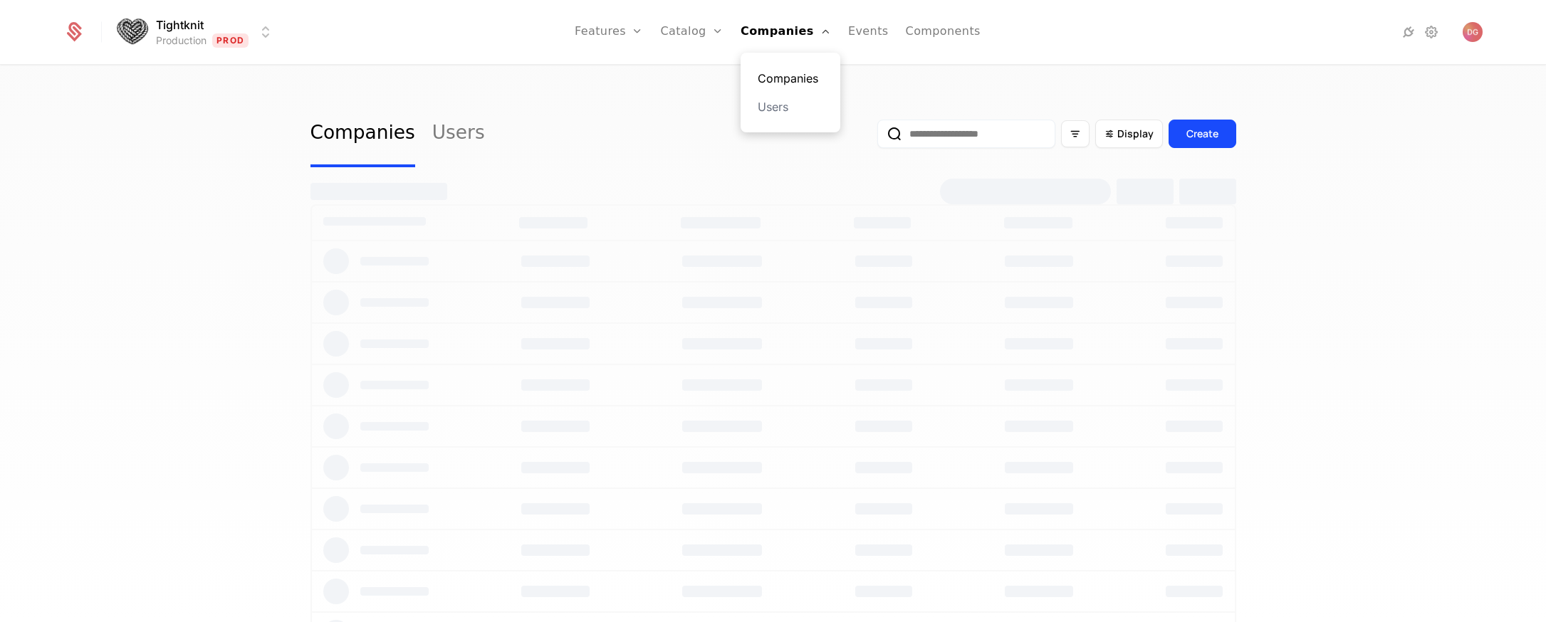
click at [802, 74] on link "Companies" at bounding box center [791, 78] width 66 height 17
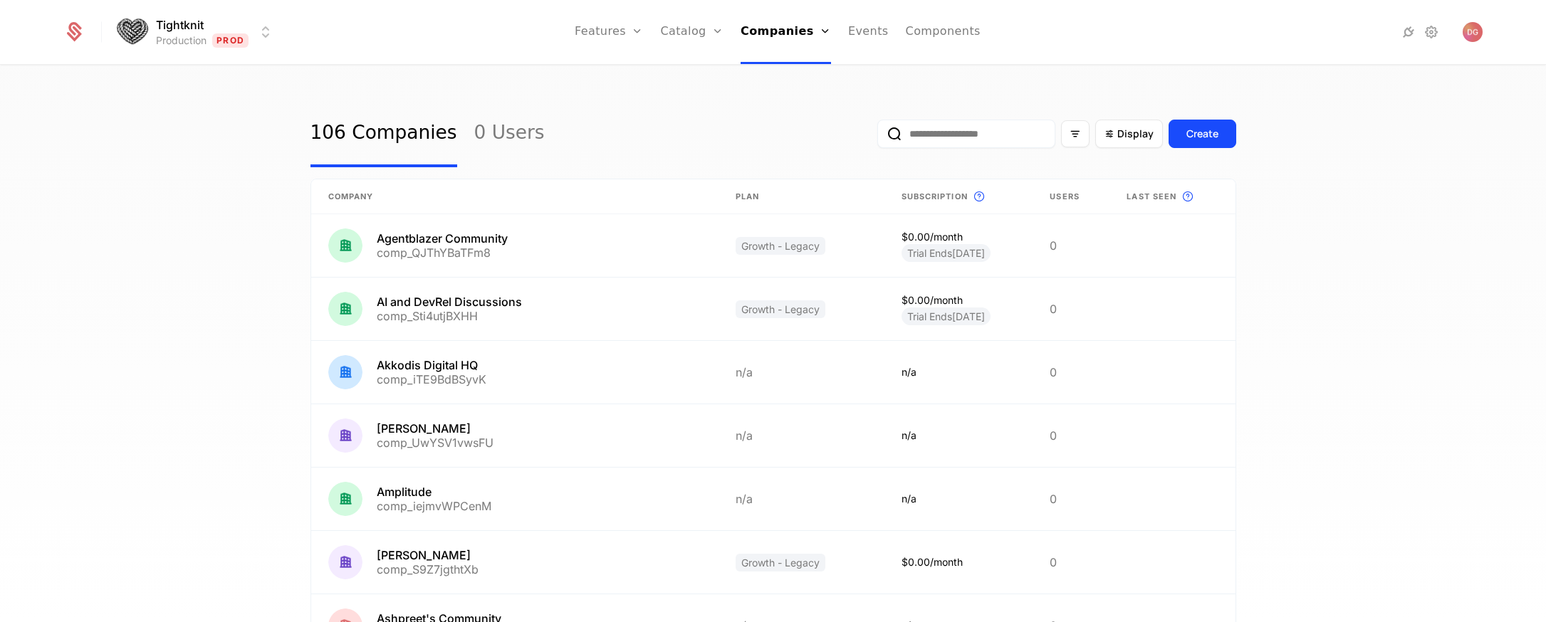
click at [256, 33] on html "Tightknit Production Prod Features Features Flags Catalog Plans Add Ons Credits…" at bounding box center [773, 311] width 1546 height 622
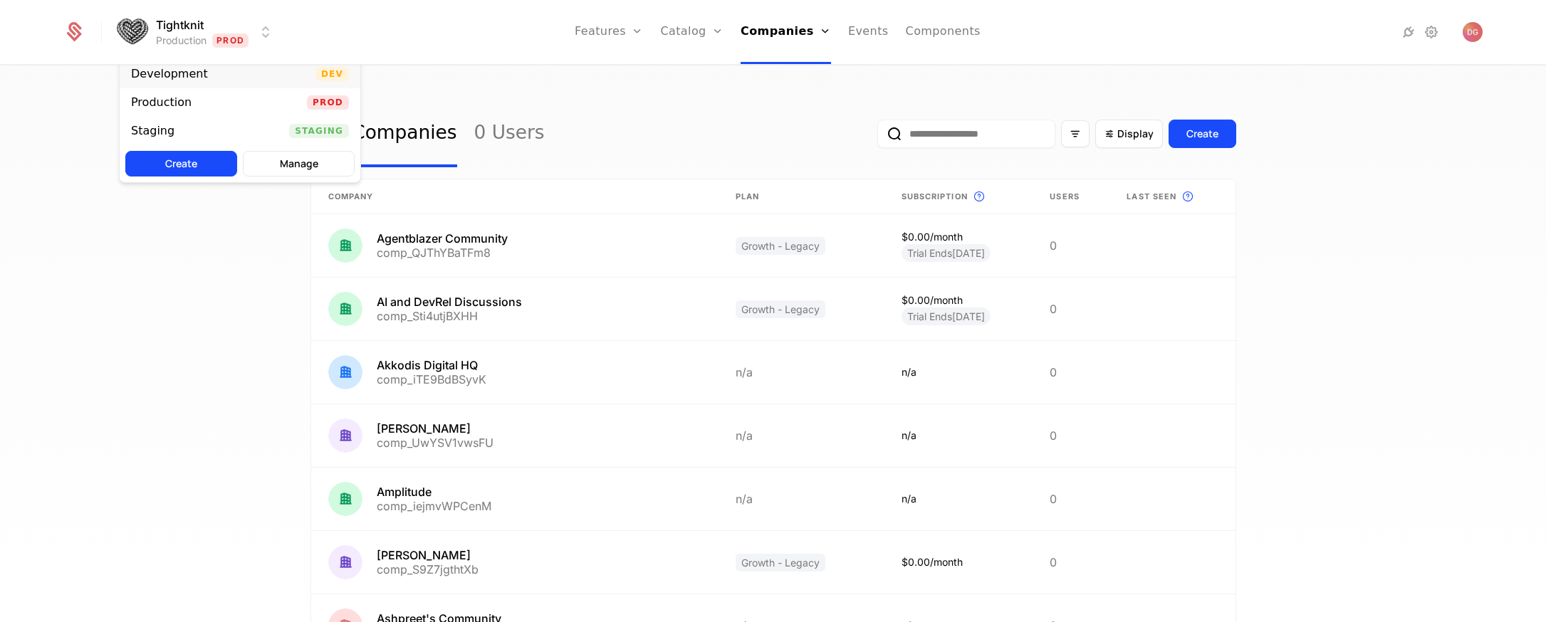
click at [197, 80] on div "Development" at bounding box center [175, 74] width 88 height 14
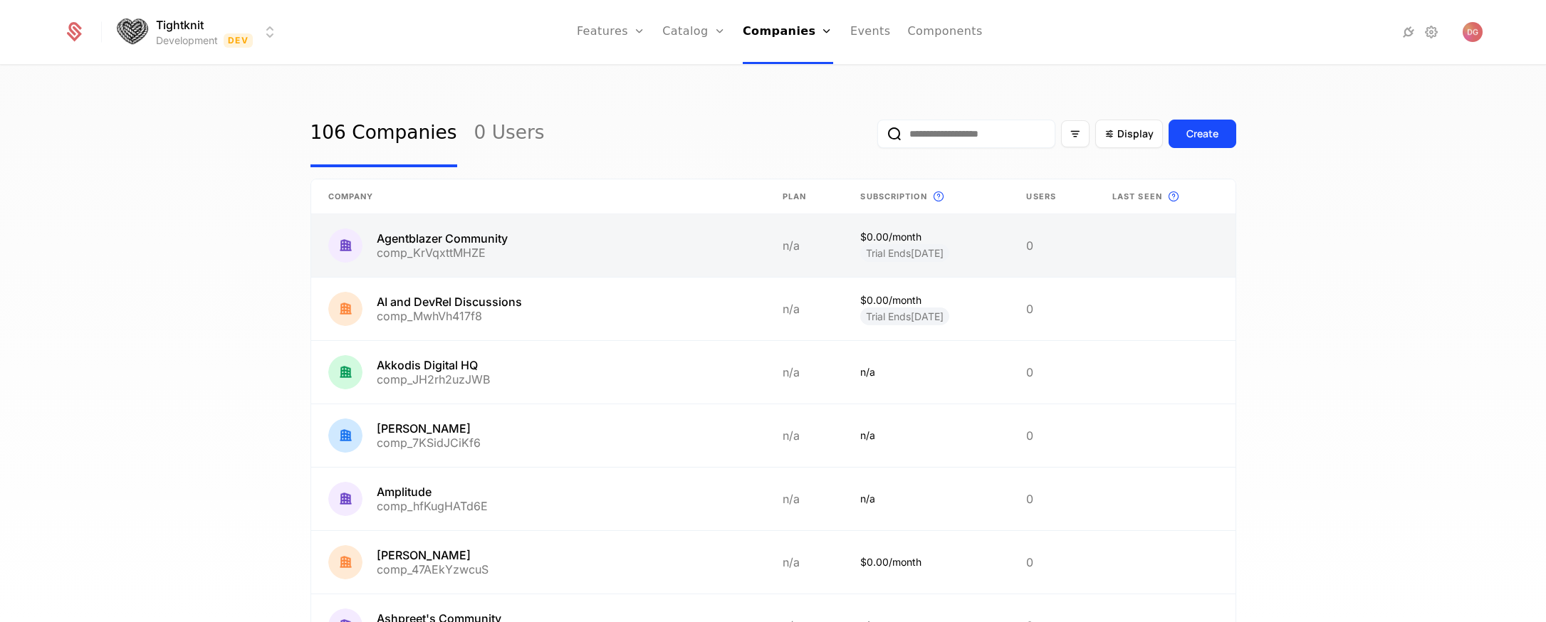
click at [509, 244] on link at bounding box center [538, 245] width 454 height 63
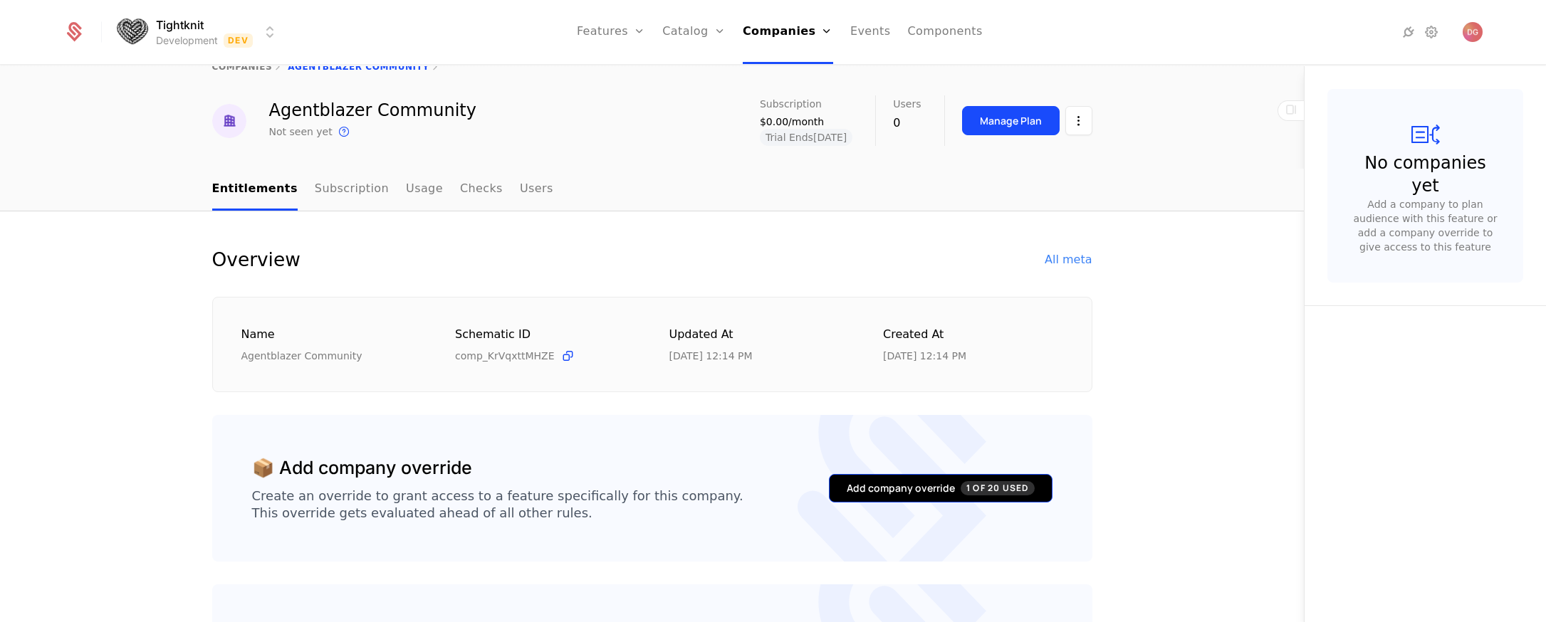
scroll to position [216, 0]
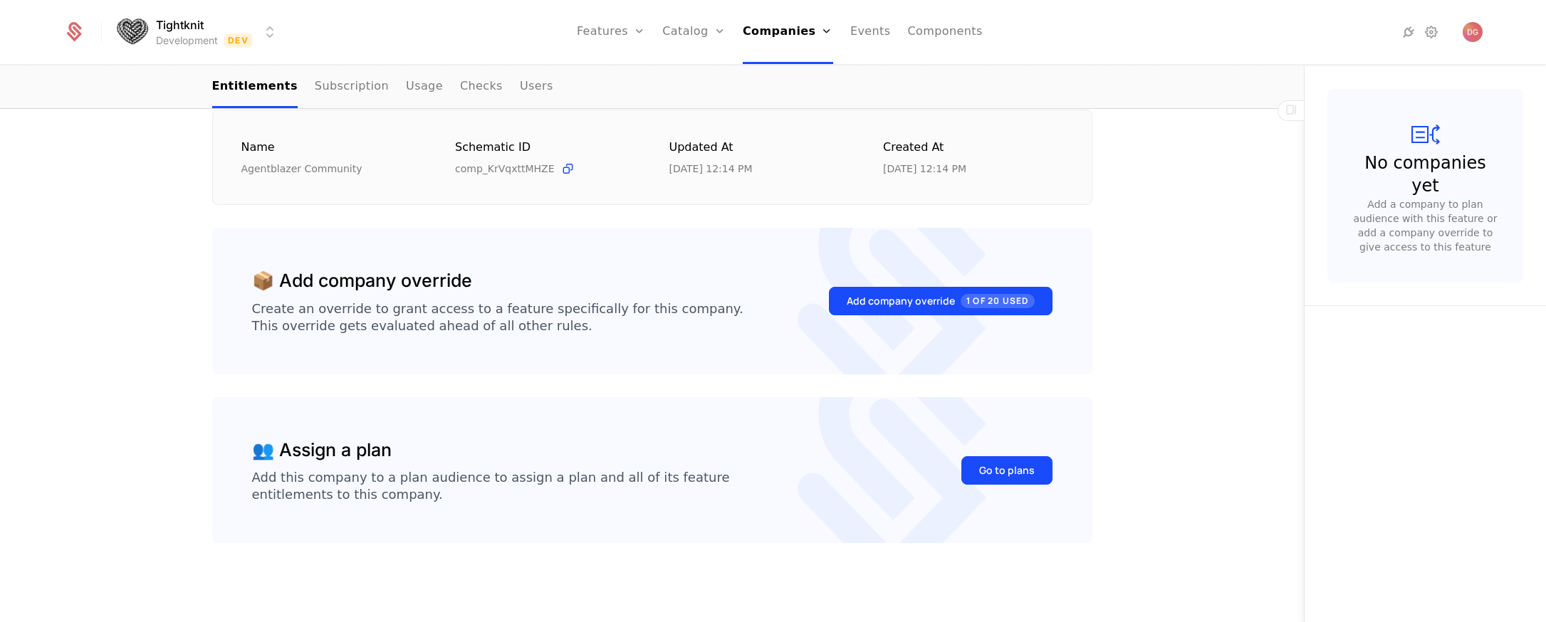
click at [1208, 446] on div "Overview All meta Name Agentblazer Community Schematic ID comp_KrVqxttMHZE Upda…" at bounding box center [652, 323] width 1304 height 599
click at [1000, 474] on div "Go to plans" at bounding box center [1007, 471] width 56 height 14
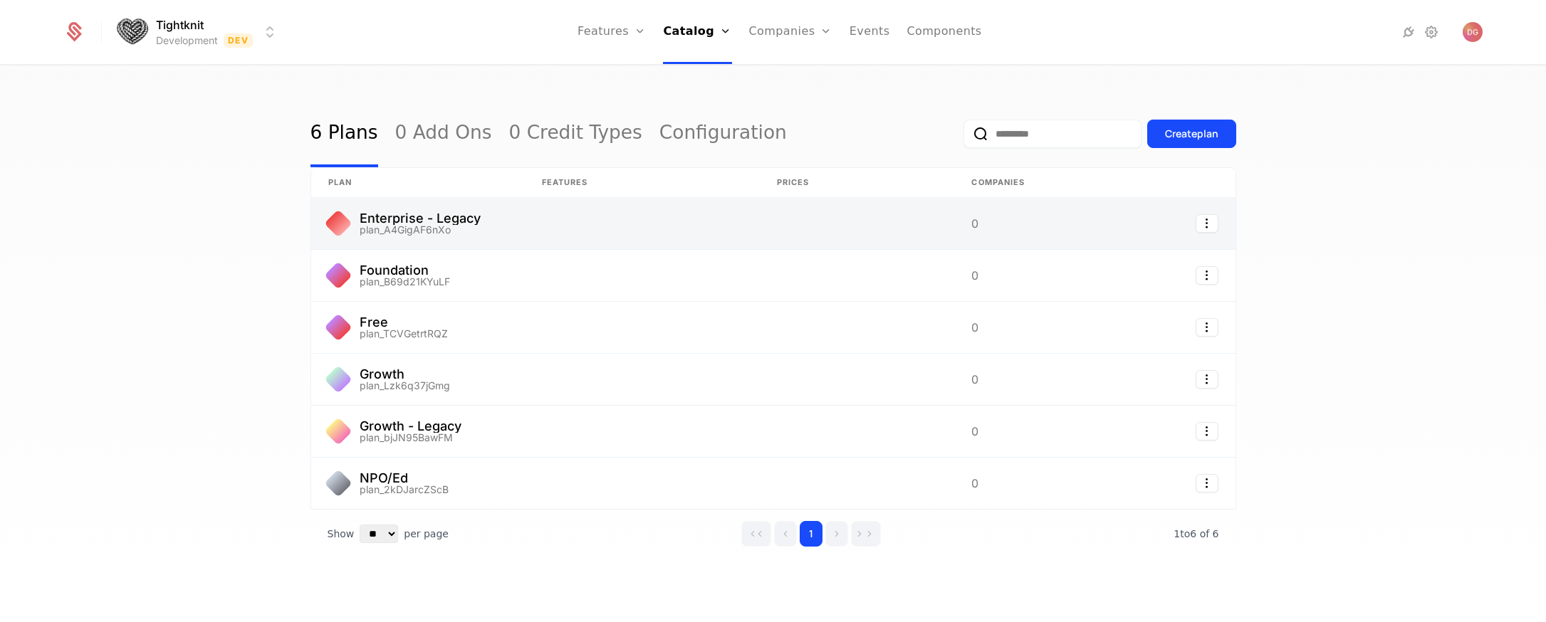
click at [415, 216] on link at bounding box center [418, 223] width 214 height 51
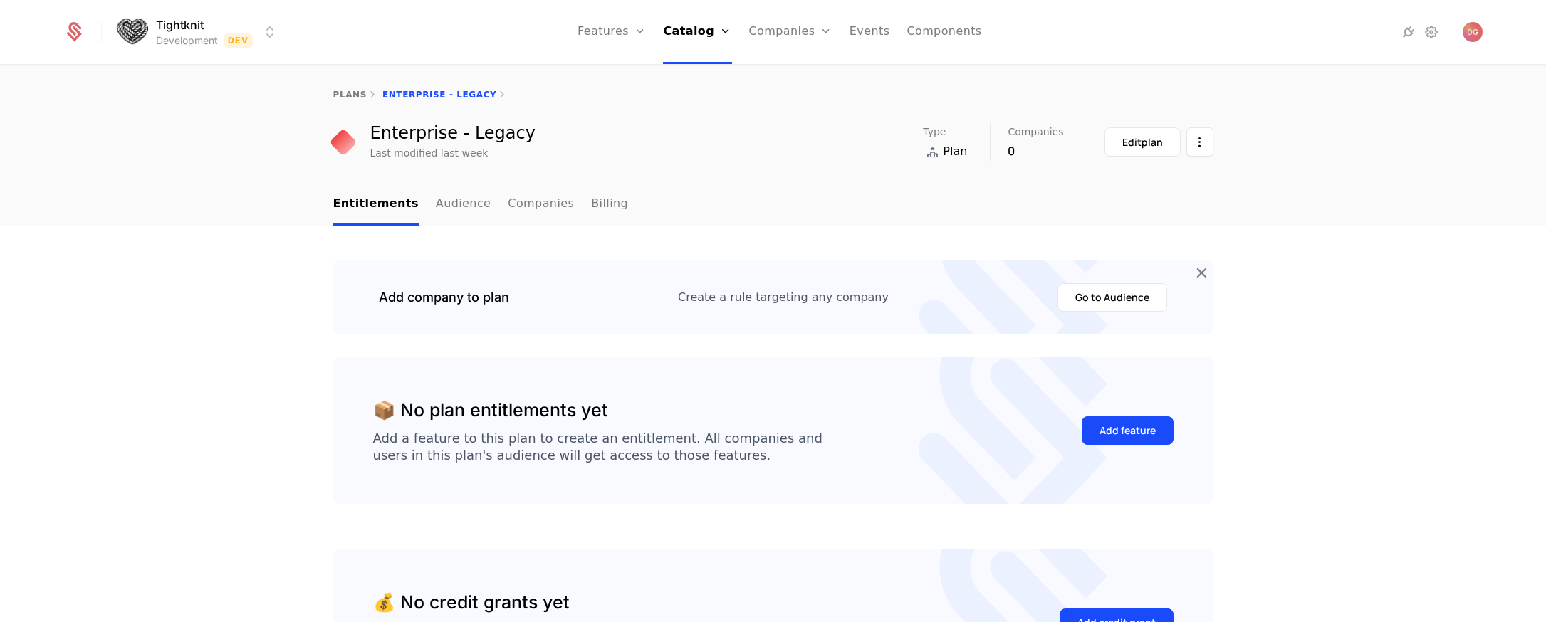
click at [414, 200] on ul "Entitlements Audience Companies Billing" at bounding box center [480, 205] width 295 height 42
click at [450, 204] on link "Audience" at bounding box center [464, 205] width 56 height 42
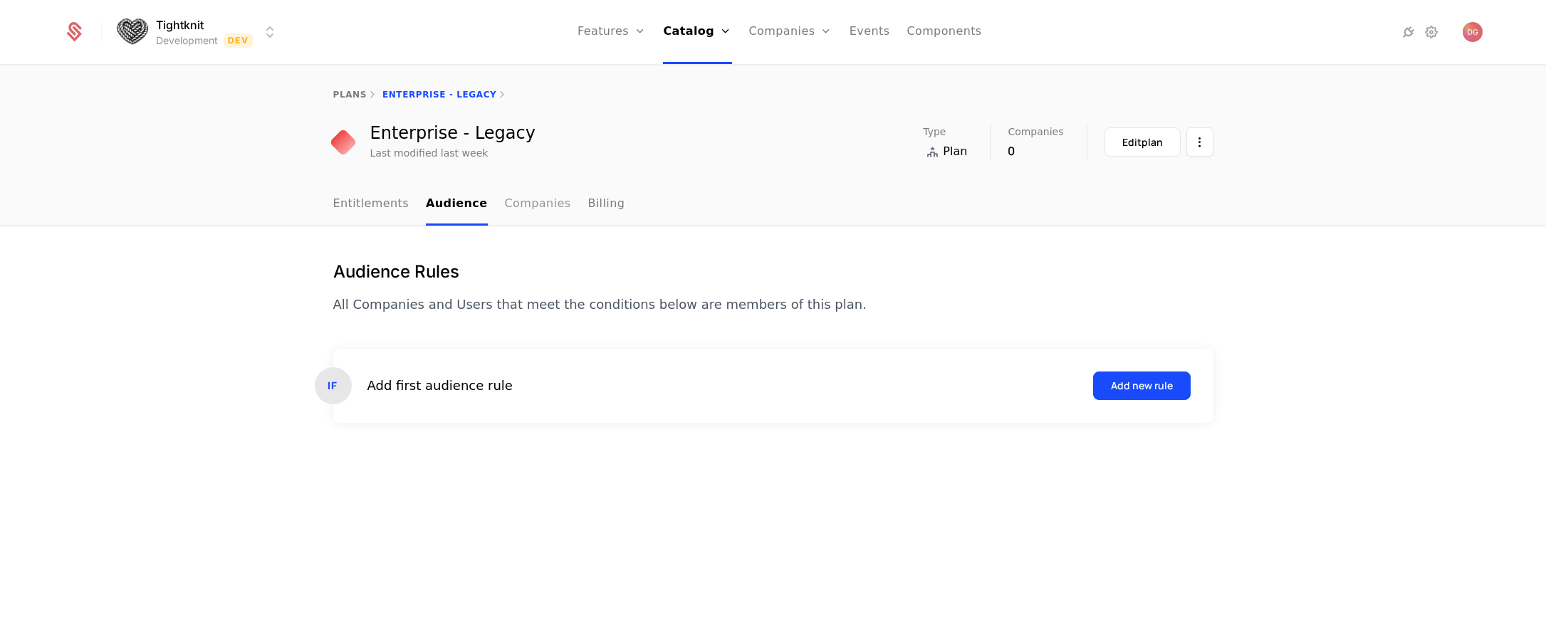
click at [522, 203] on link "Companies" at bounding box center [538, 205] width 66 height 42
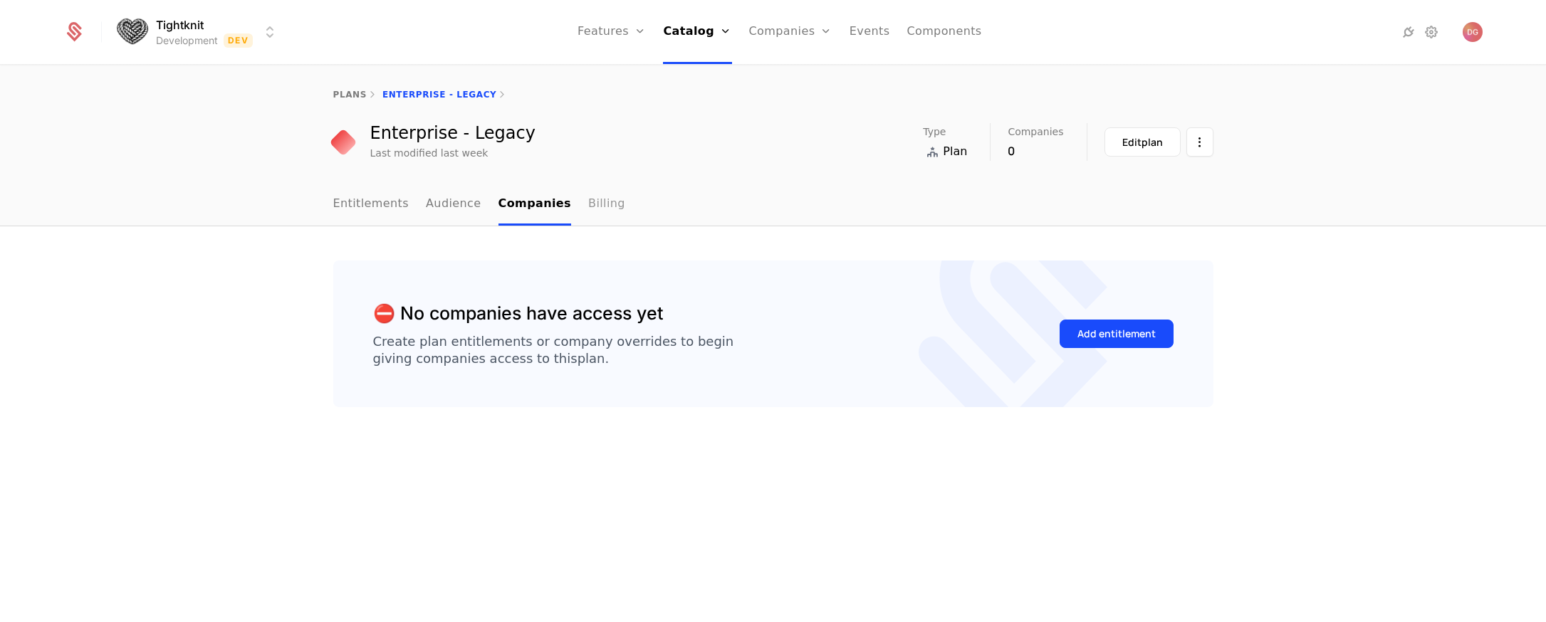
click at [588, 202] on link "Billing" at bounding box center [606, 205] width 37 height 42
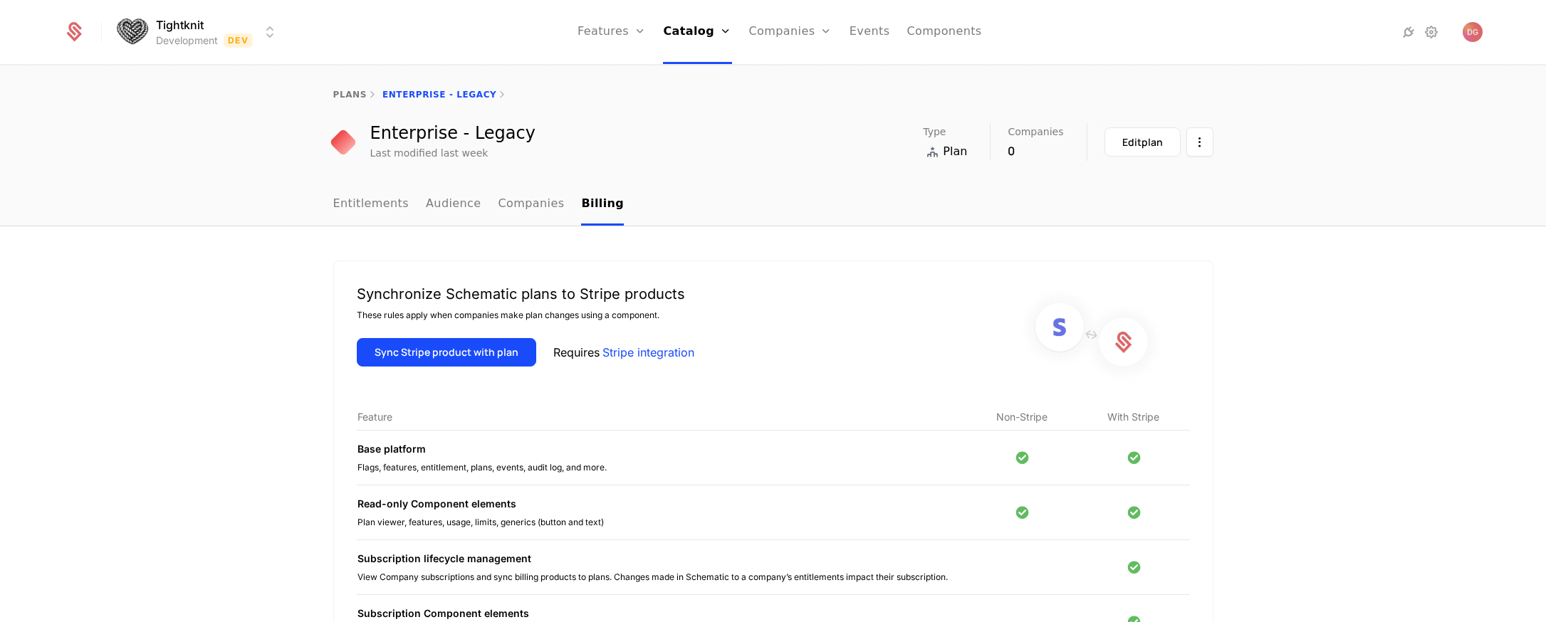
drag, startPoint x: 369, startPoint y: 355, endPoint x: 617, endPoint y: 372, distance: 248.4
click at [622, 393] on div "Synchronize Schematic plans to Stripe products These rules apply when companies…" at bounding box center [773, 494] width 880 height 467
click at [500, 196] on link "Companies" at bounding box center [531, 205] width 66 height 42
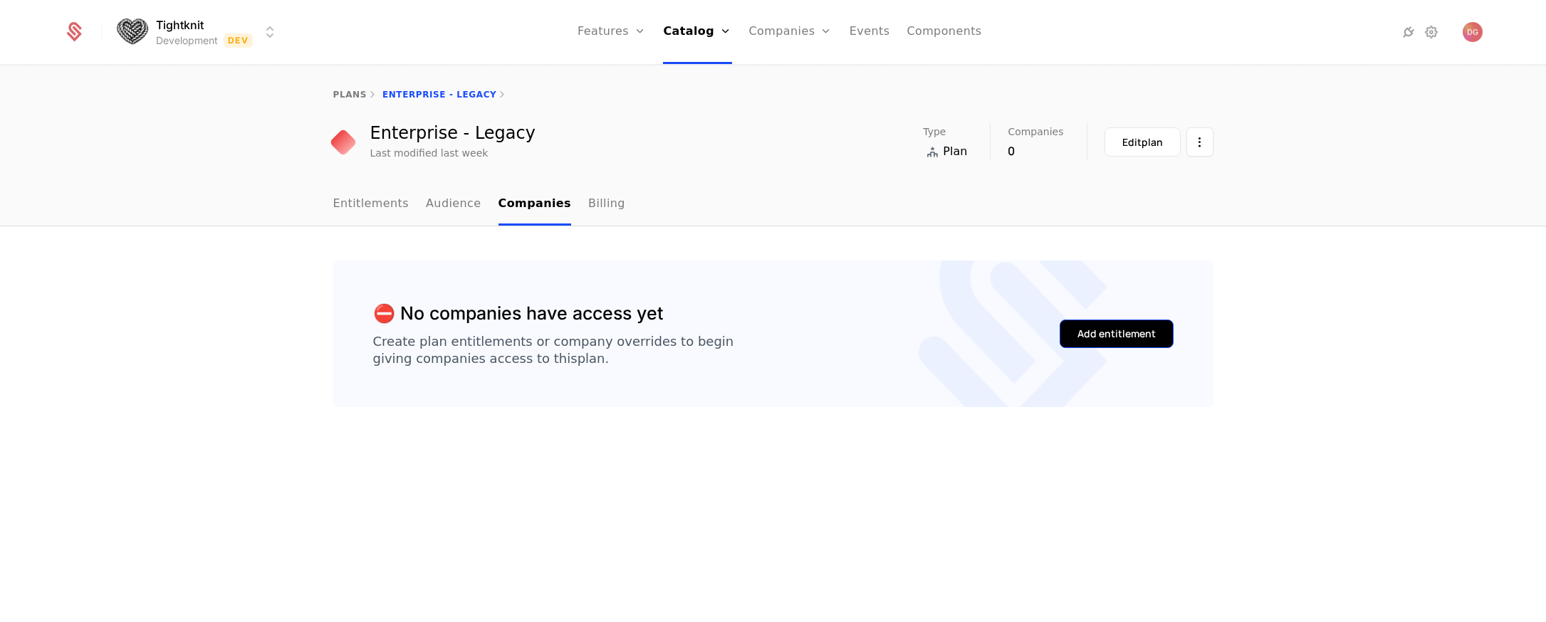
click at [1110, 328] on div "Add entitlement" at bounding box center [1116, 334] width 78 height 14
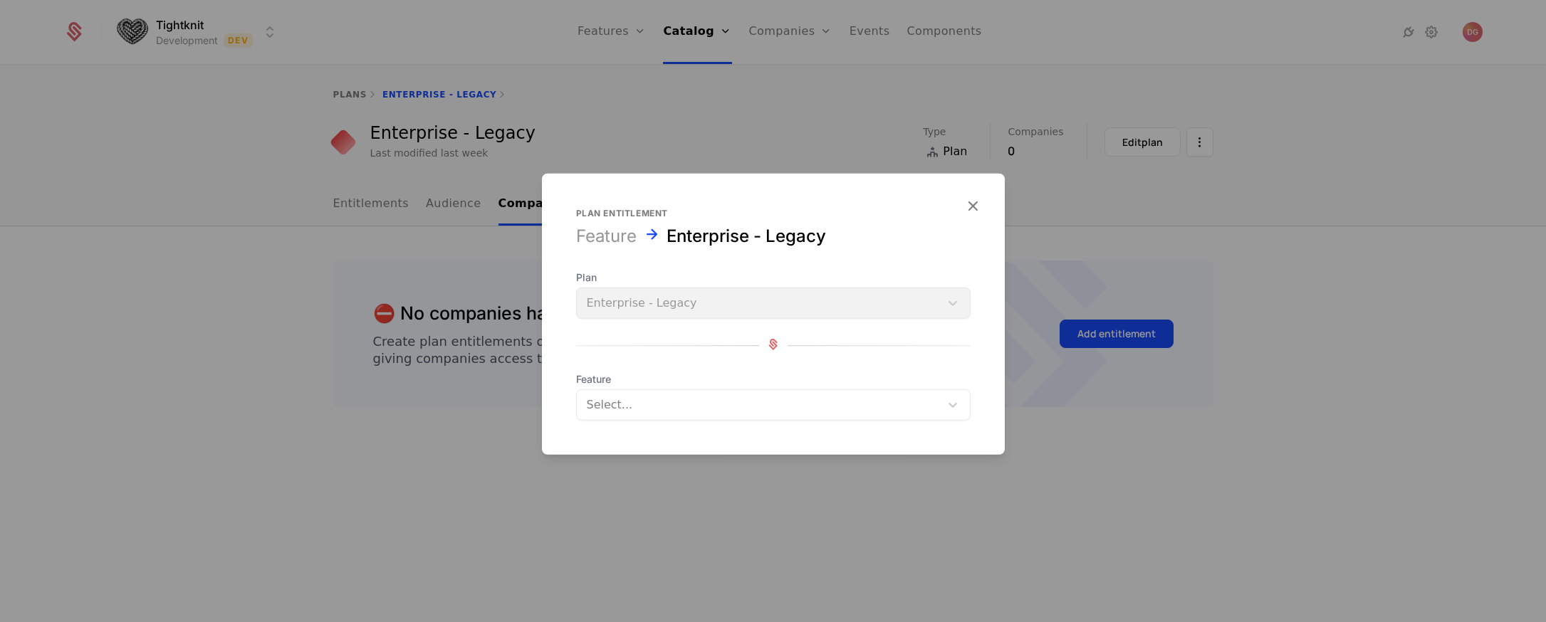
click at [716, 299] on div "Plan Enterprise - Legacy" at bounding box center [773, 295] width 394 height 48
click at [740, 406] on div at bounding box center [758, 405] width 343 height 20
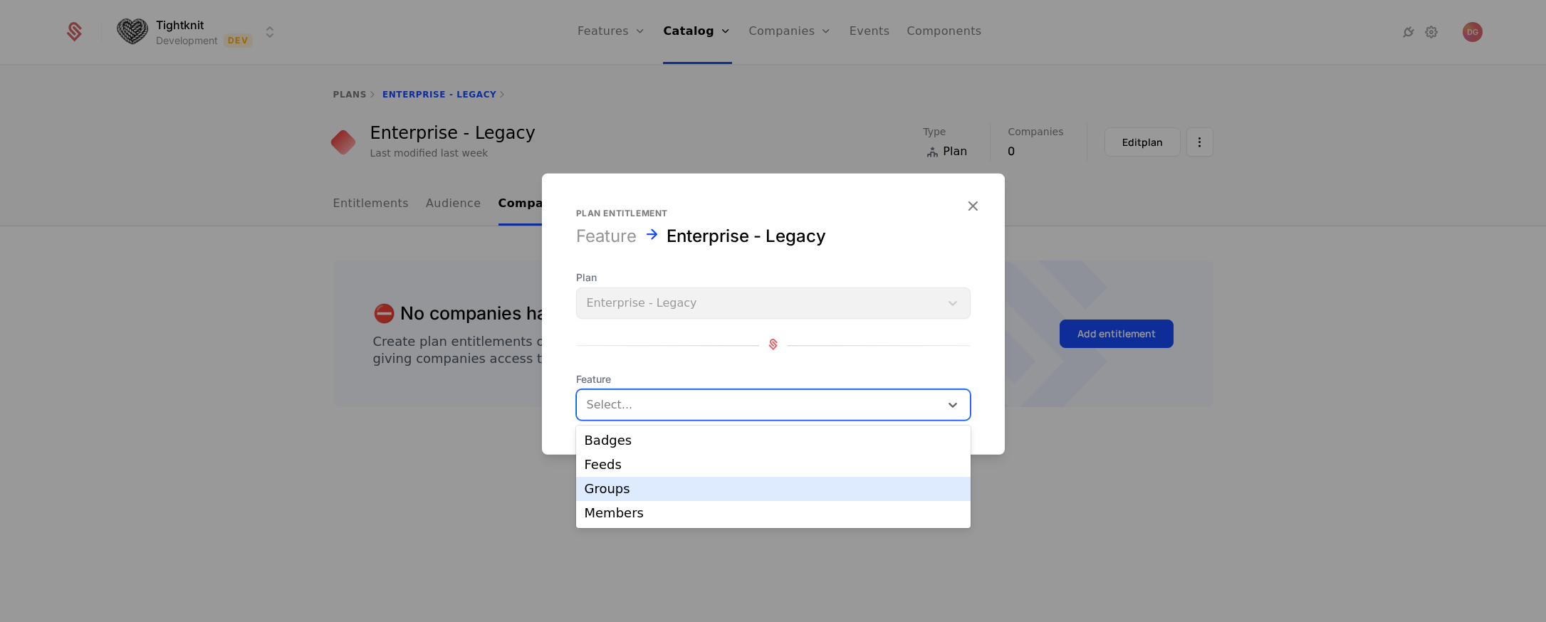
click at [422, 286] on div at bounding box center [773, 311] width 1546 height 622
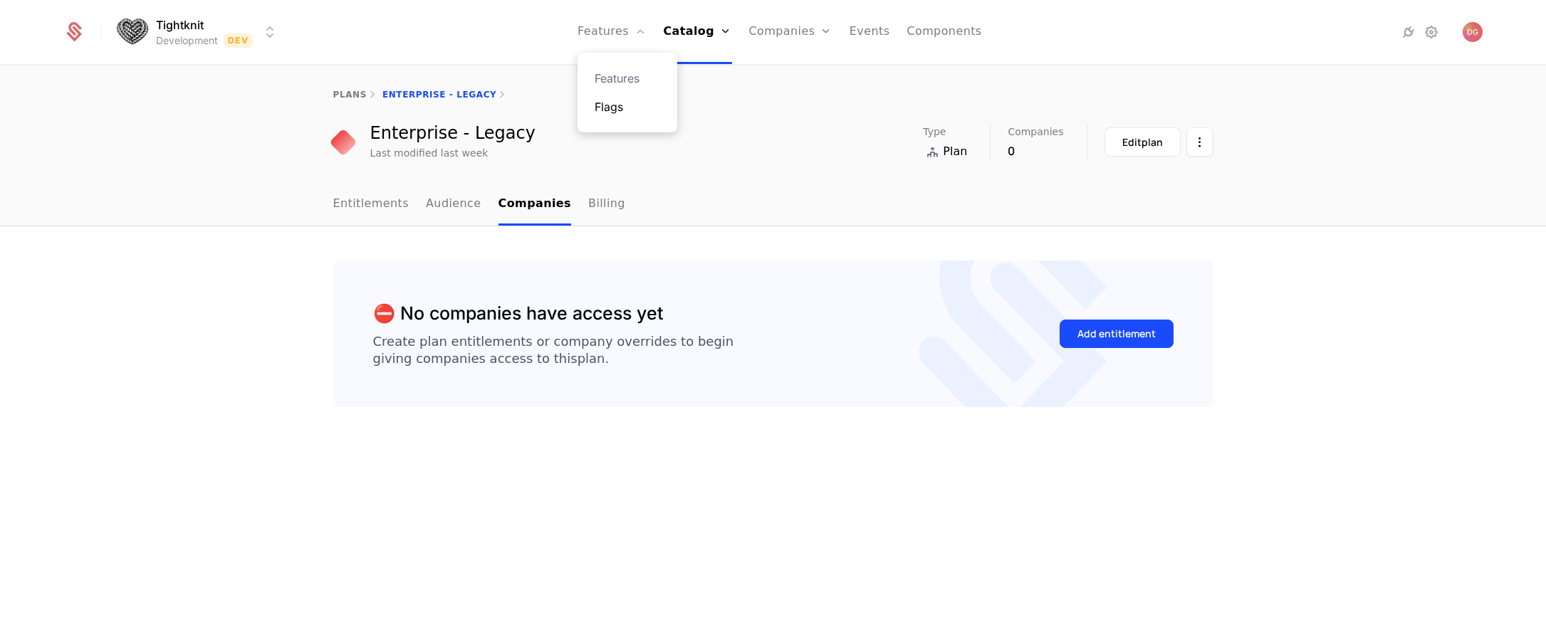
click at [635, 111] on link "Flags" at bounding box center [628, 106] width 66 height 17
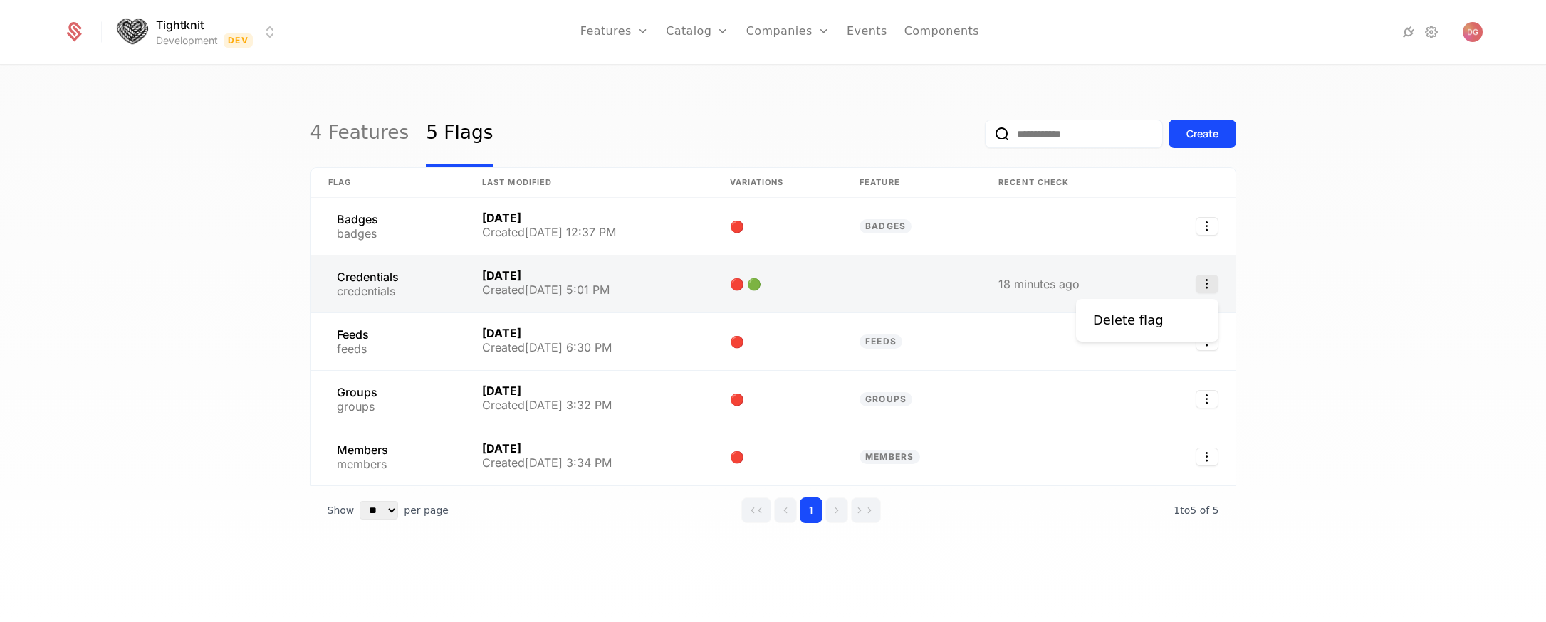
click at [1204, 286] on icon "Select action" at bounding box center [1207, 284] width 23 height 19
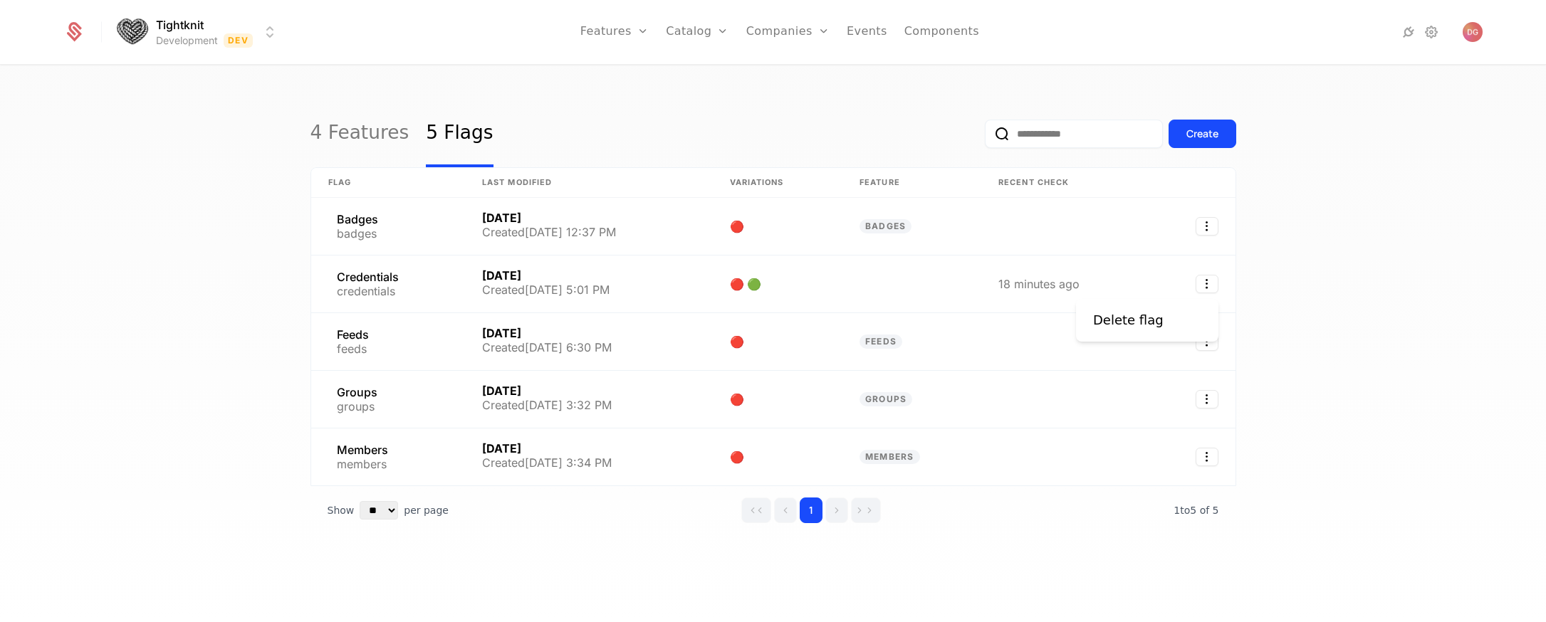
click at [1322, 288] on html "Tightknit Development Dev Features Features Flags Catalog Plans Add Ons Credits…" at bounding box center [773, 311] width 1546 height 622
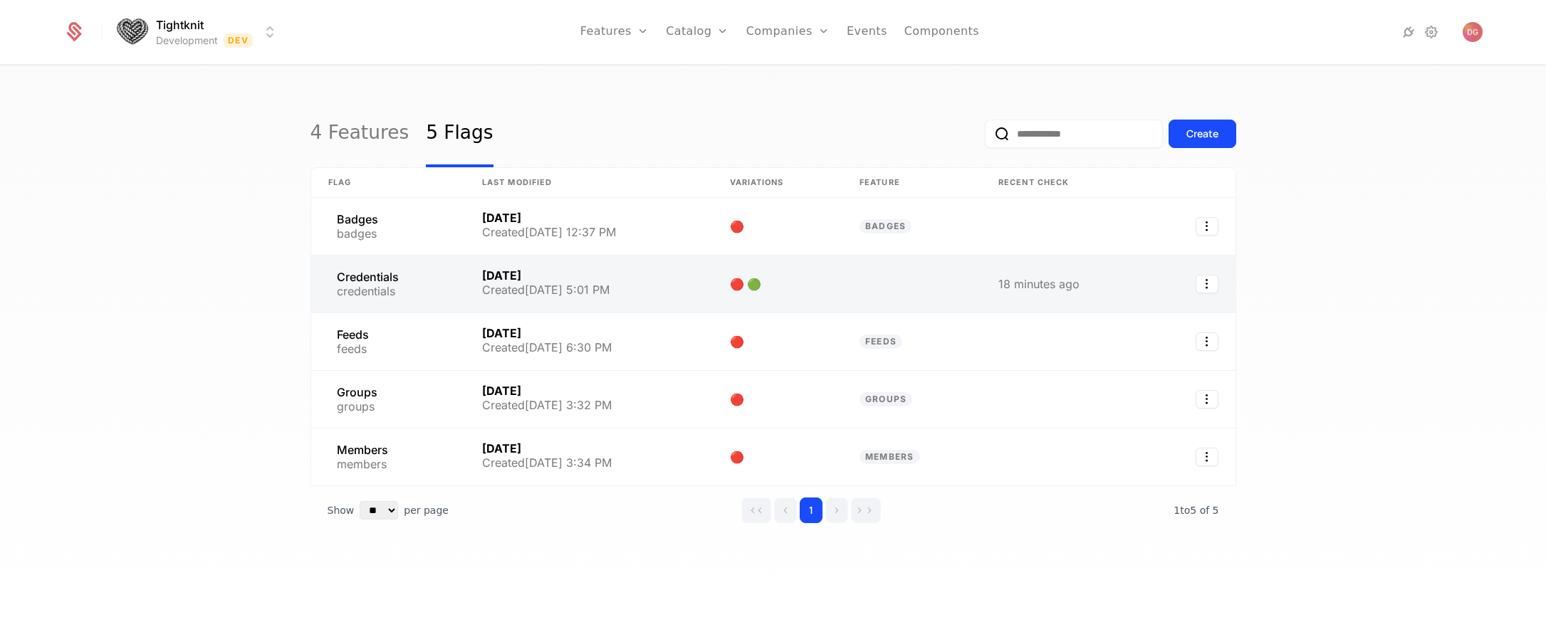
click at [397, 271] on link at bounding box center [388, 284] width 154 height 57
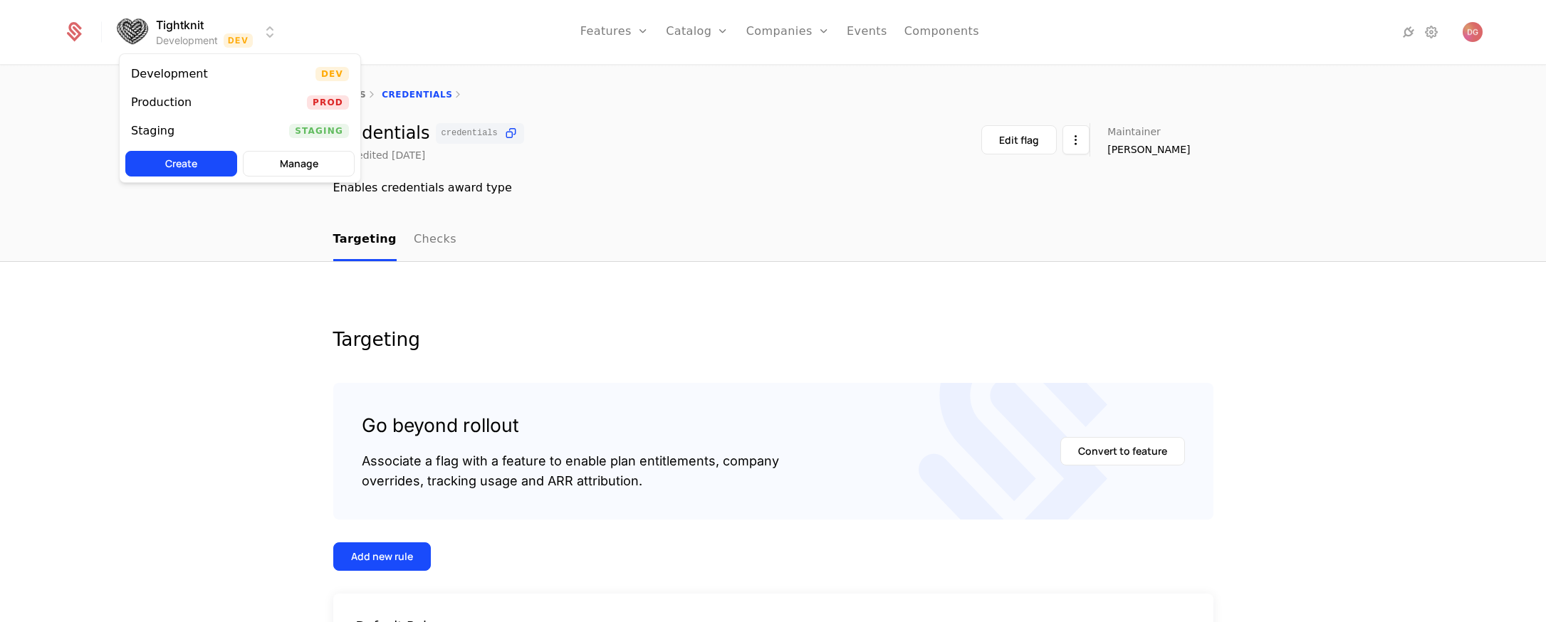
click at [255, 30] on html "Tightknit Development Dev Features Features Flags Catalog Plans Add Ons Credits…" at bounding box center [773, 311] width 1546 height 622
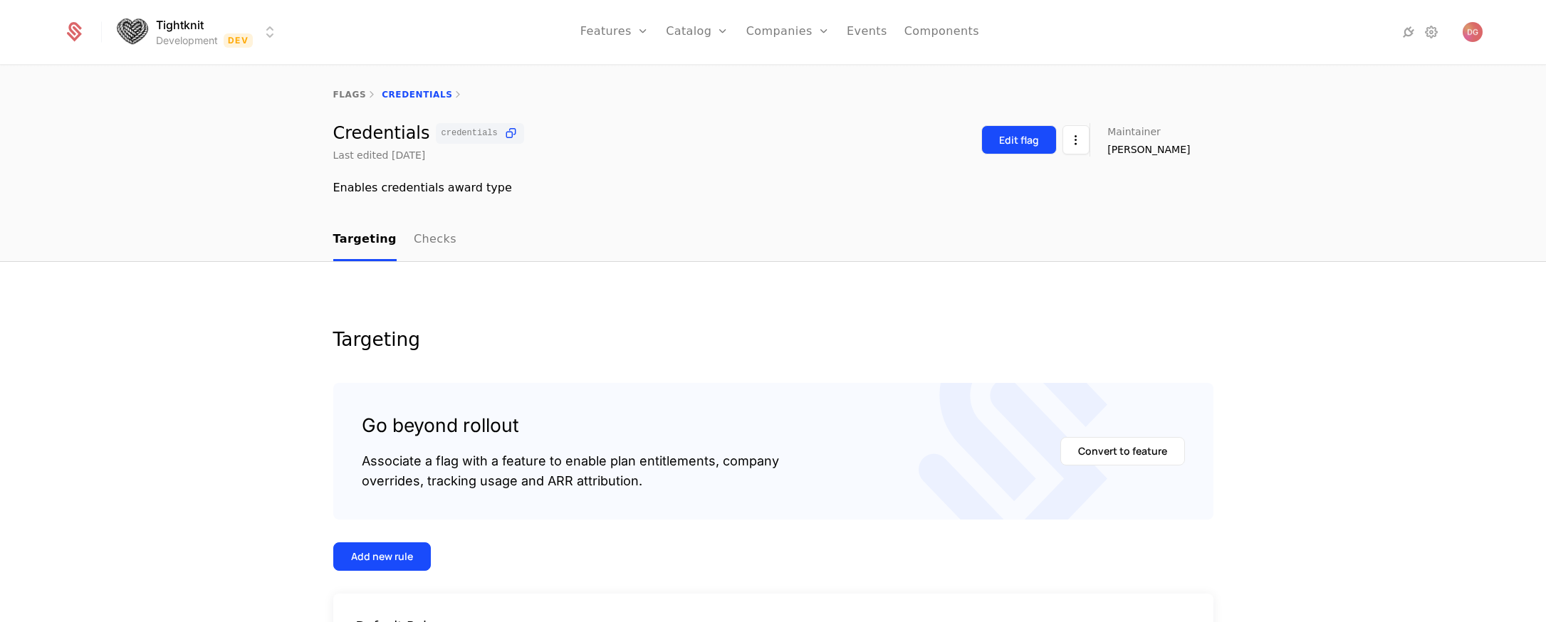
drag, startPoint x: 725, startPoint y: 140, endPoint x: 1056, endPoint y: 136, distance: 331.1
click at [727, 140] on html "Tightknit Development Dev Features Features Flags Catalog Plans Add Ons Credits…" at bounding box center [773, 311] width 1546 height 622
click at [1428, 31] on icon at bounding box center [1431, 31] width 17 height 17
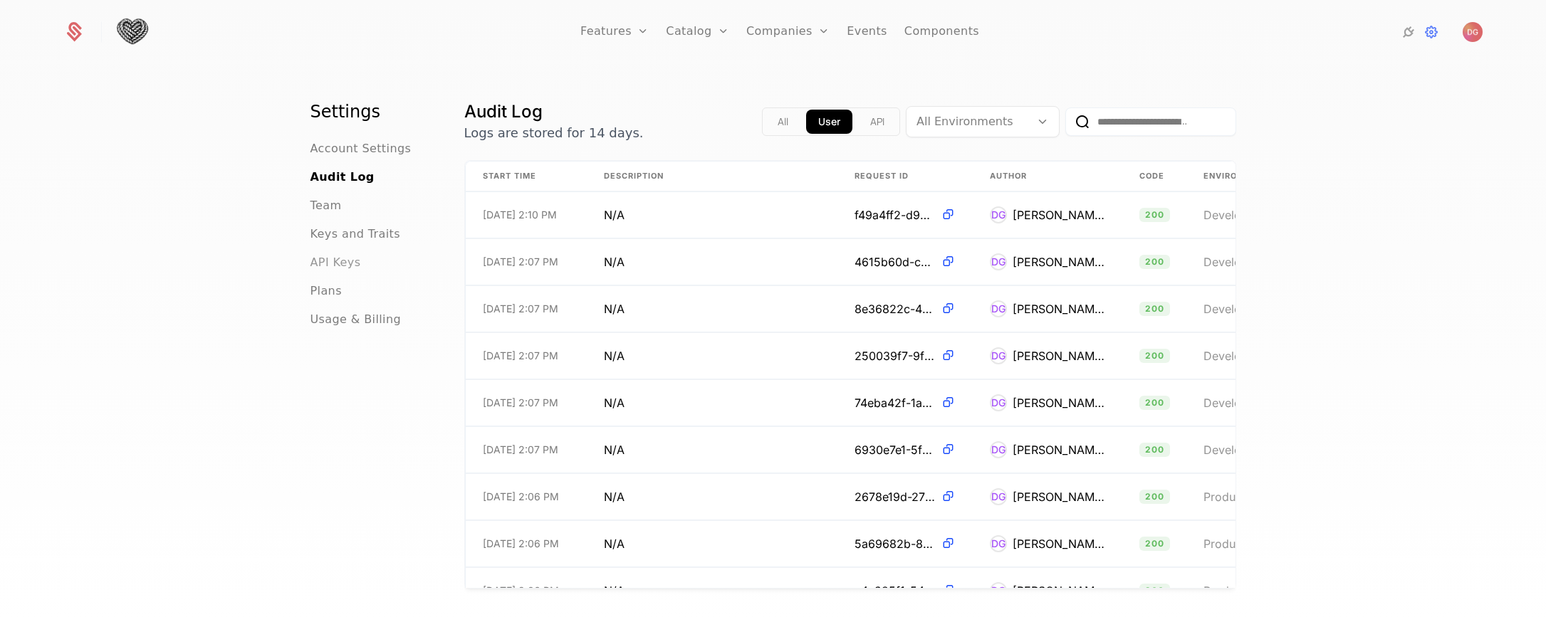
click at [333, 258] on span "API Keys" at bounding box center [335, 262] width 51 height 17
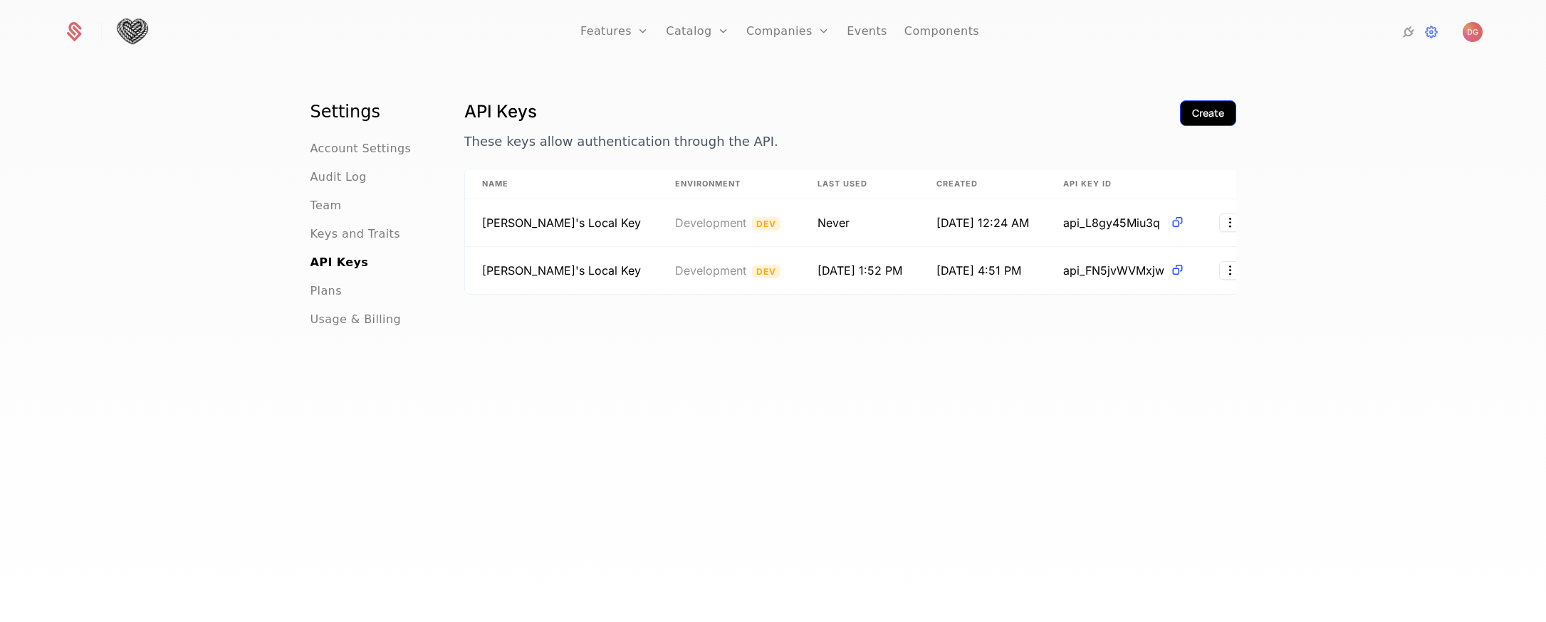
click at [1198, 111] on div "Create" at bounding box center [1208, 113] width 32 height 14
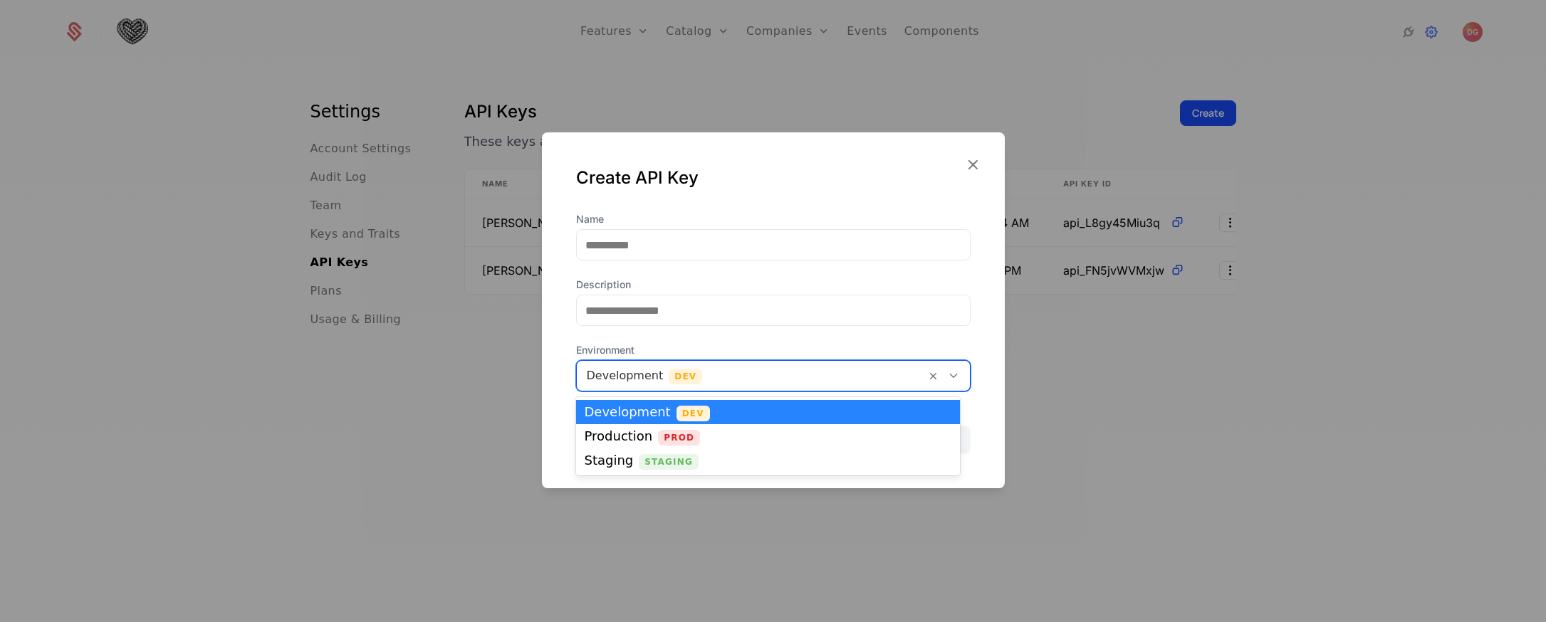
click at [821, 382] on div at bounding box center [751, 376] width 329 height 20
click at [722, 456] on div "Staging Staging" at bounding box center [768, 460] width 367 height 13
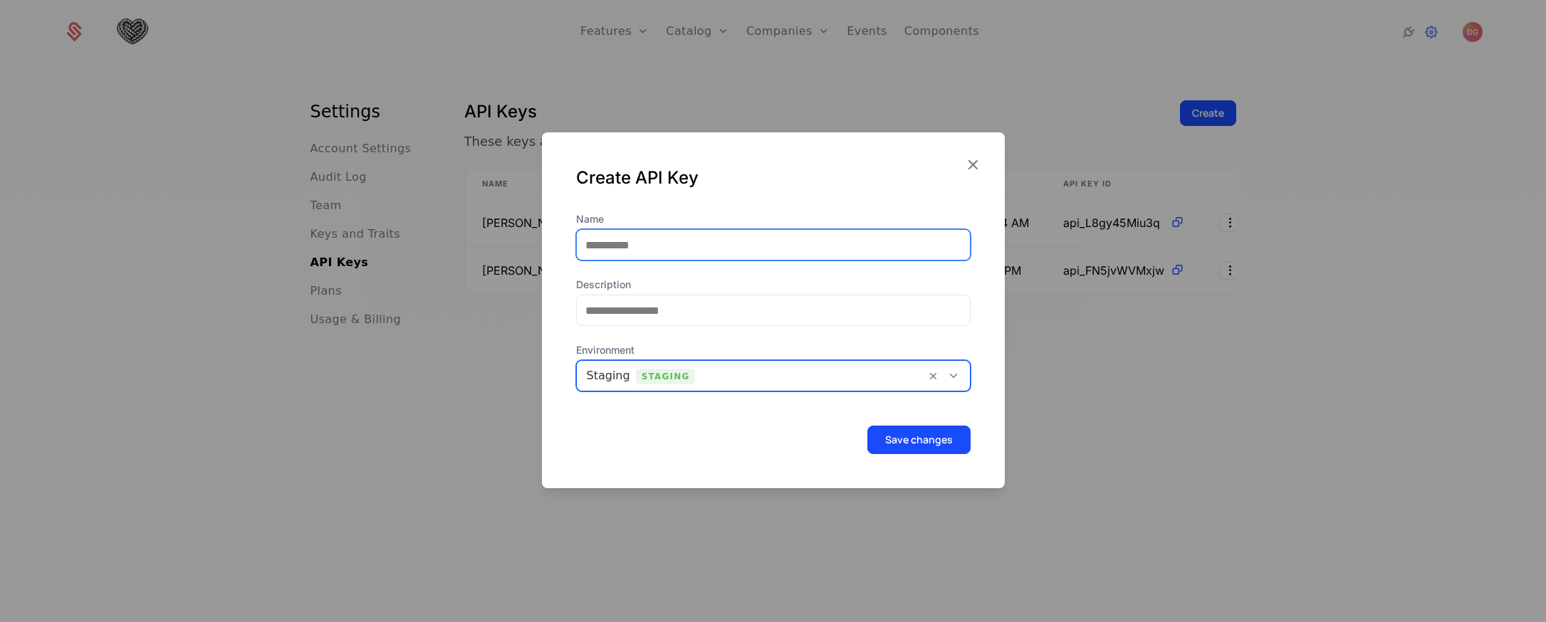
click at [694, 245] on input "Name" at bounding box center [773, 245] width 393 height 30
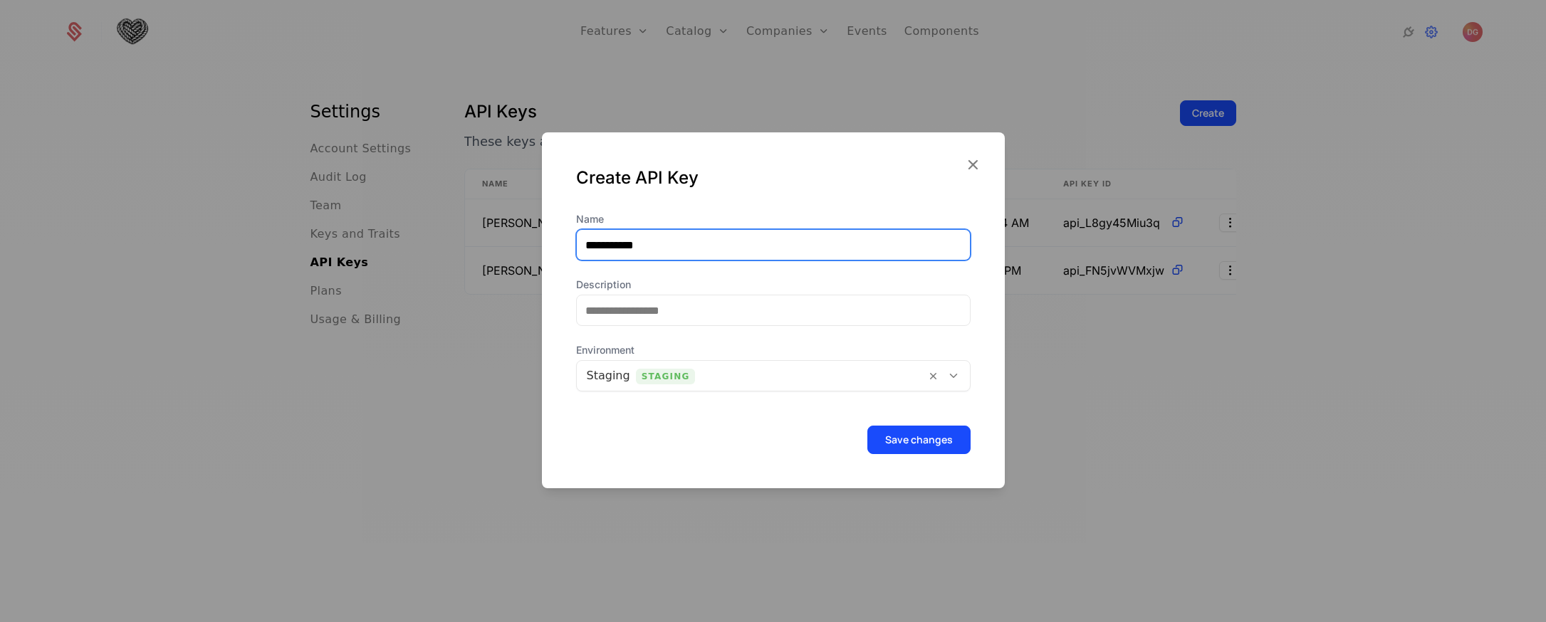
click at [656, 246] on input "**********" at bounding box center [773, 245] width 393 height 30
type input "**********"
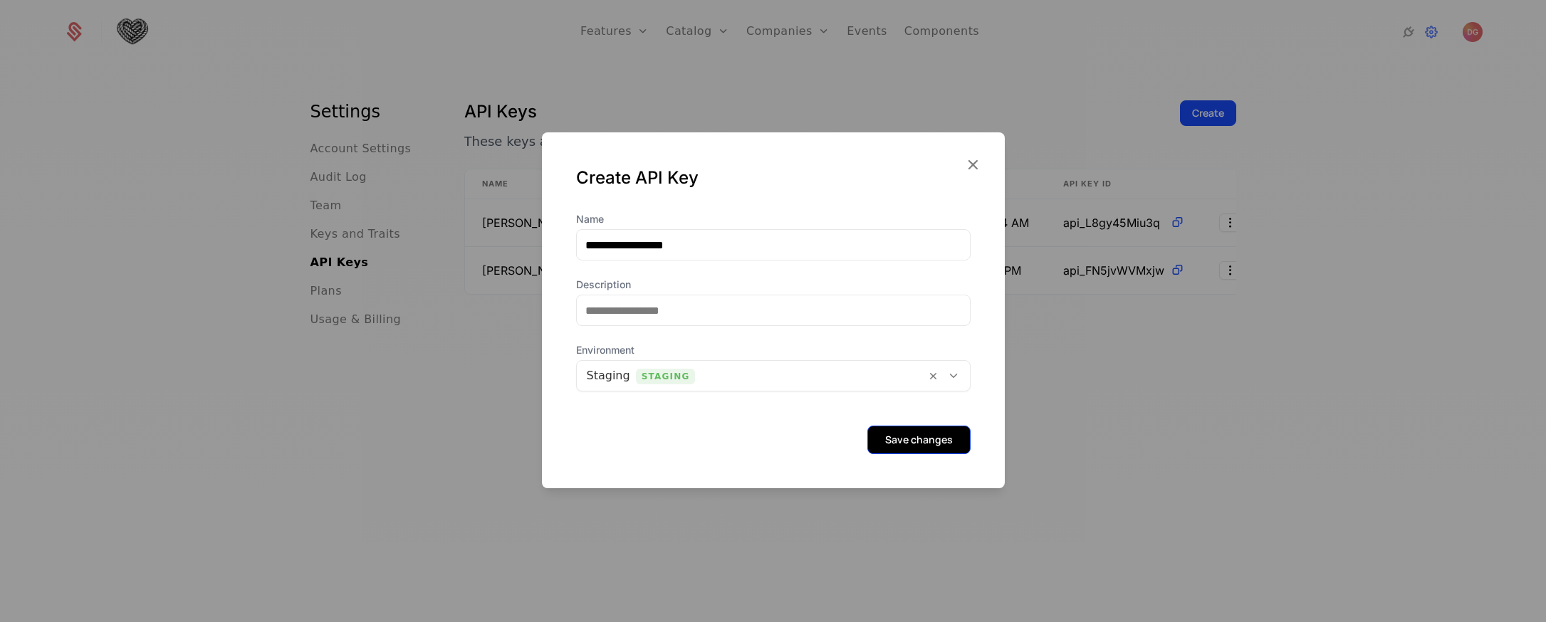
click at [924, 441] on button "Save changes" at bounding box center [918, 440] width 103 height 28
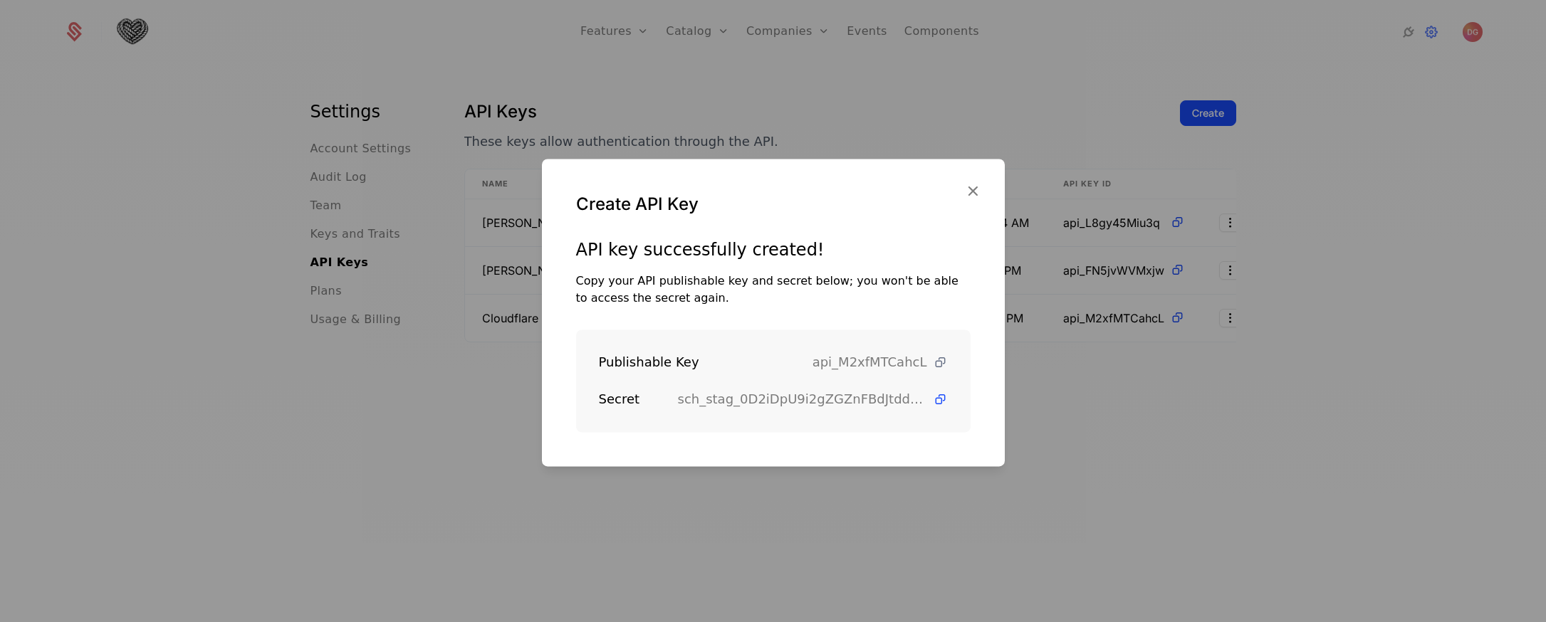
click at [933, 358] on icon at bounding box center [940, 362] width 15 height 15
click at [933, 400] on icon at bounding box center [940, 399] width 15 height 15
click at [971, 191] on icon "button" at bounding box center [972, 191] width 19 height 19
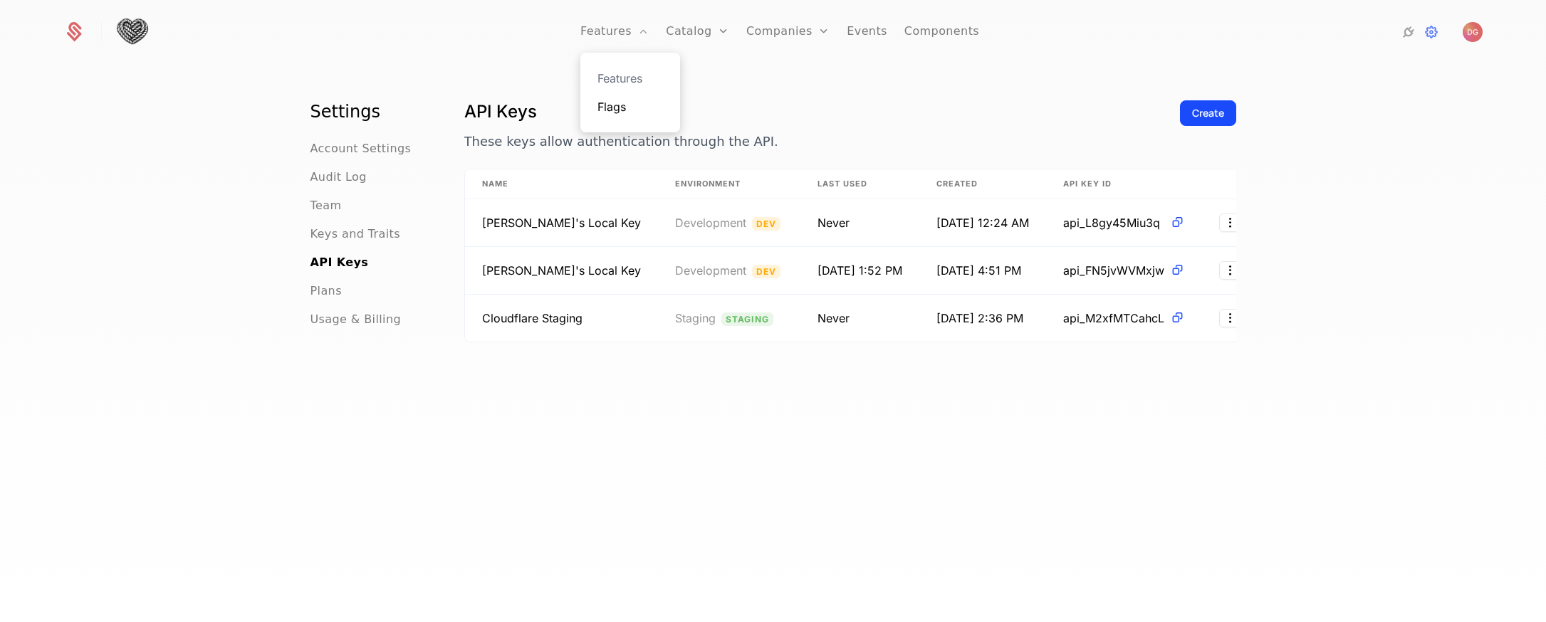
click at [626, 102] on link "Flags" at bounding box center [630, 106] width 66 height 17
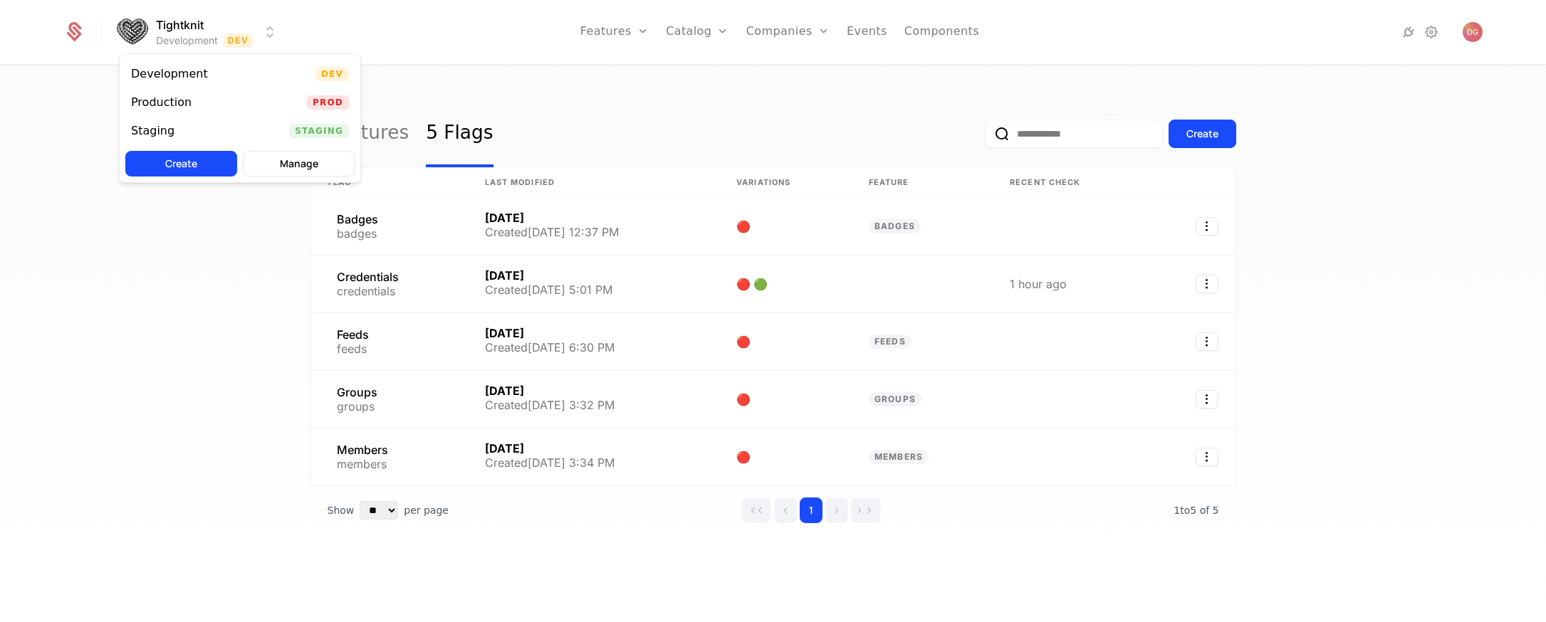
click at [273, 35] on html "Tightknit Development Dev Features Features Flags Catalog Plans Add Ons Credits…" at bounding box center [773, 311] width 1546 height 622
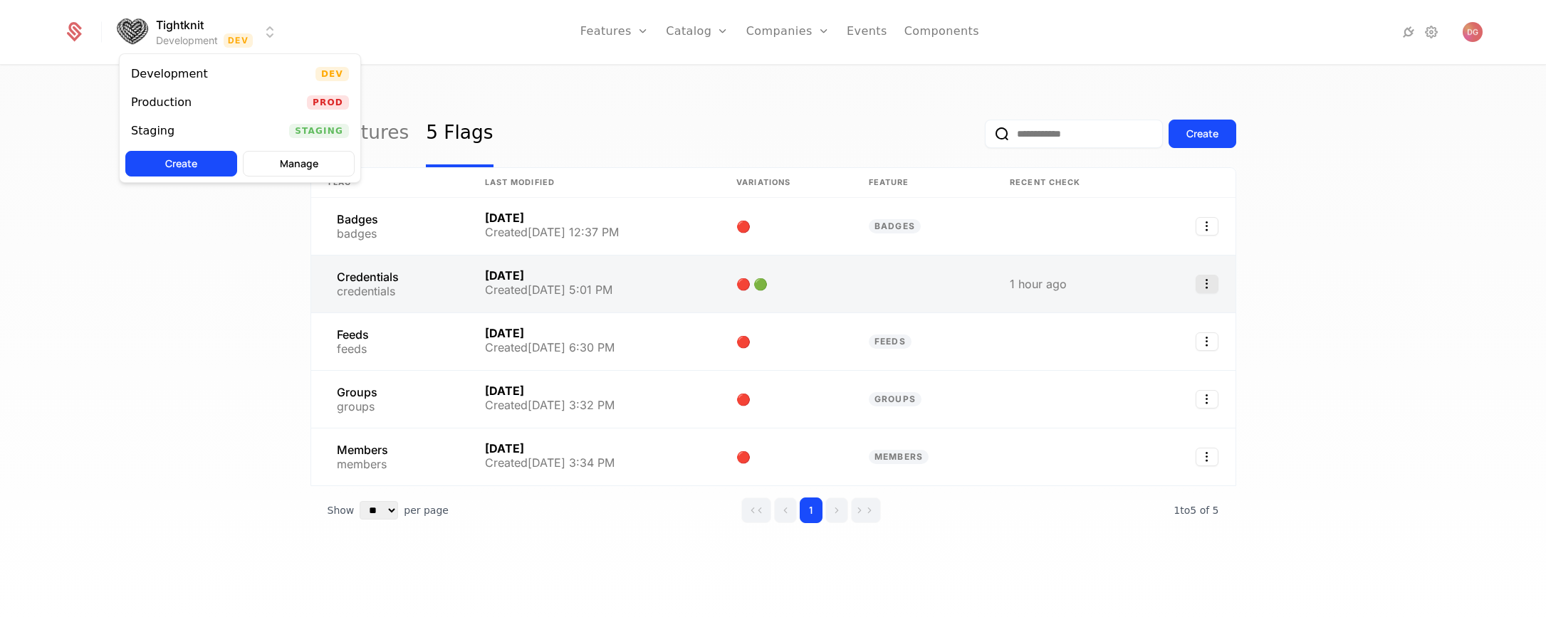
click at [1212, 290] on icon "Select action" at bounding box center [1207, 284] width 23 height 19
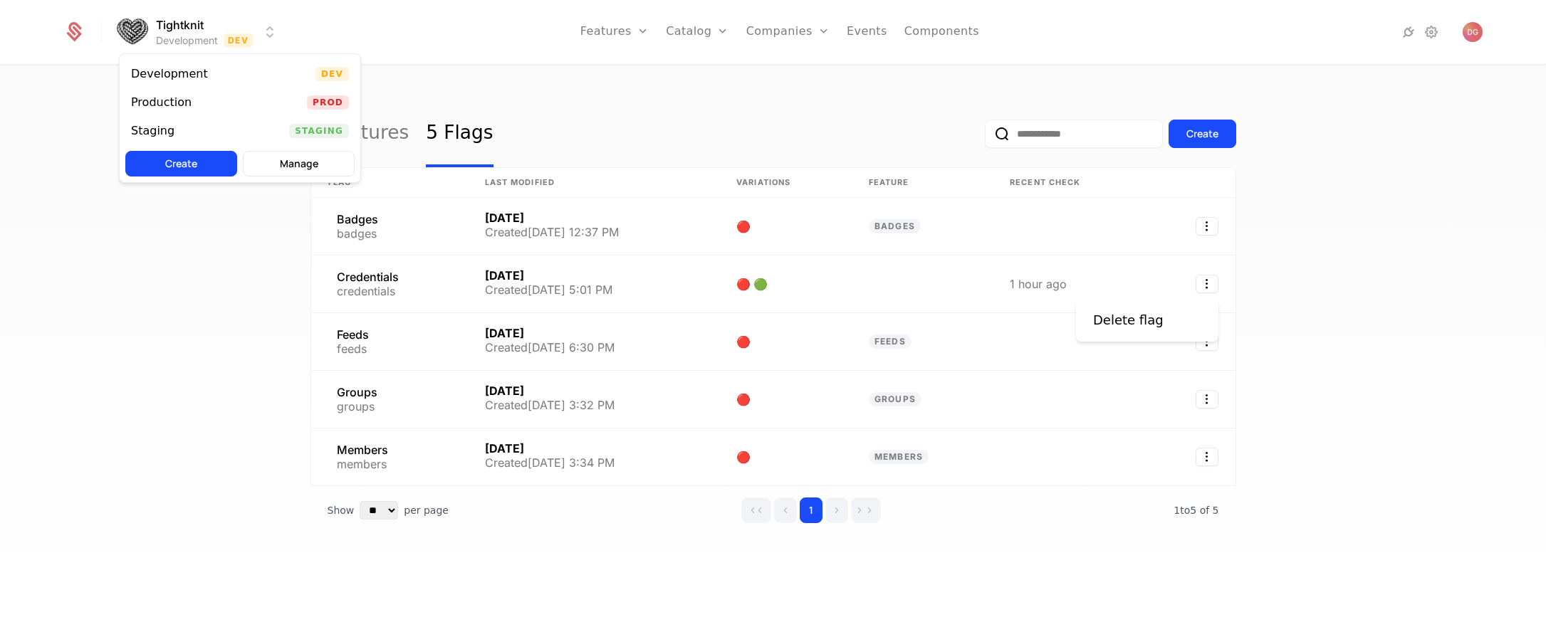
click at [473, 76] on html "Tightknit Development Dev Features Features Flags Catalog Plans Add Ons Credits…" at bounding box center [773, 311] width 1546 height 622
click at [216, 130] on div "Staging Staging" at bounding box center [240, 131] width 241 height 28
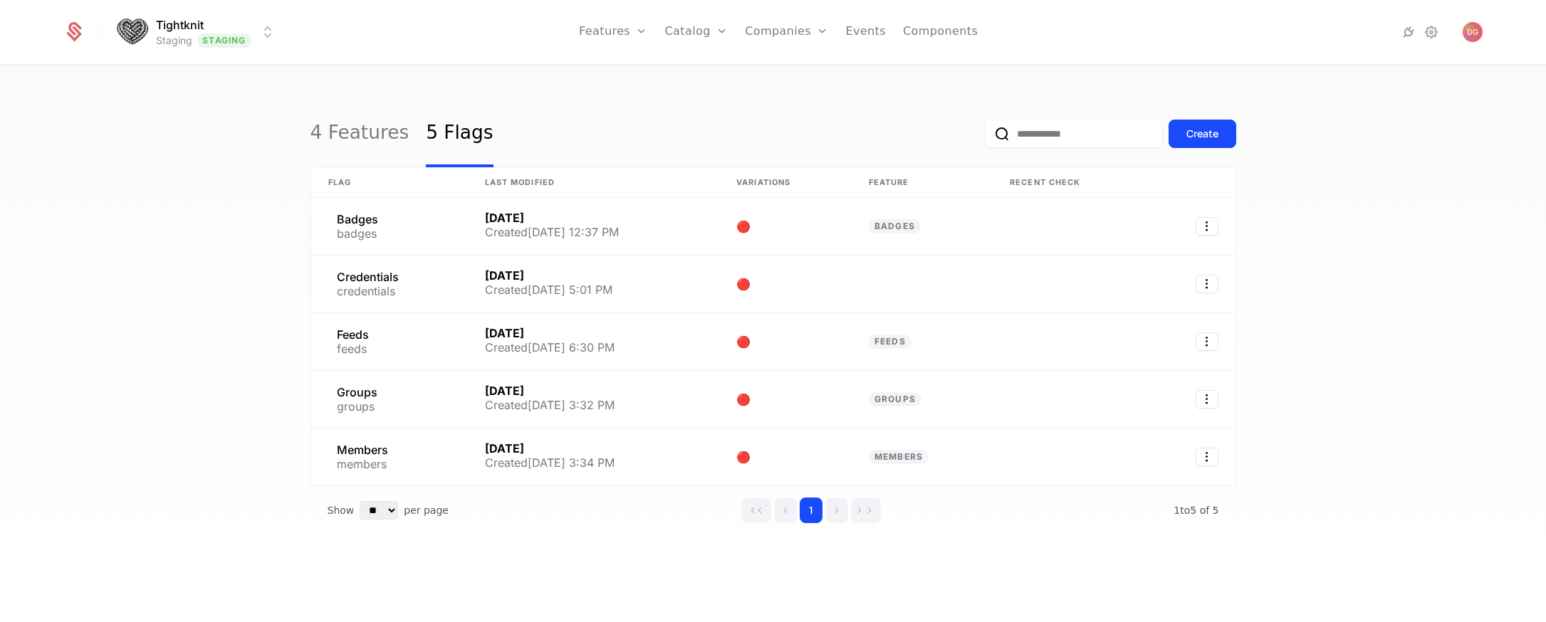
click at [216, 214] on div "4 Features 5 Flags Create Flag Last Modified Variations Feature Recent check Ba…" at bounding box center [773, 348] width 1546 height 565
click at [362, 133] on link "4 Features" at bounding box center [359, 133] width 99 height 67
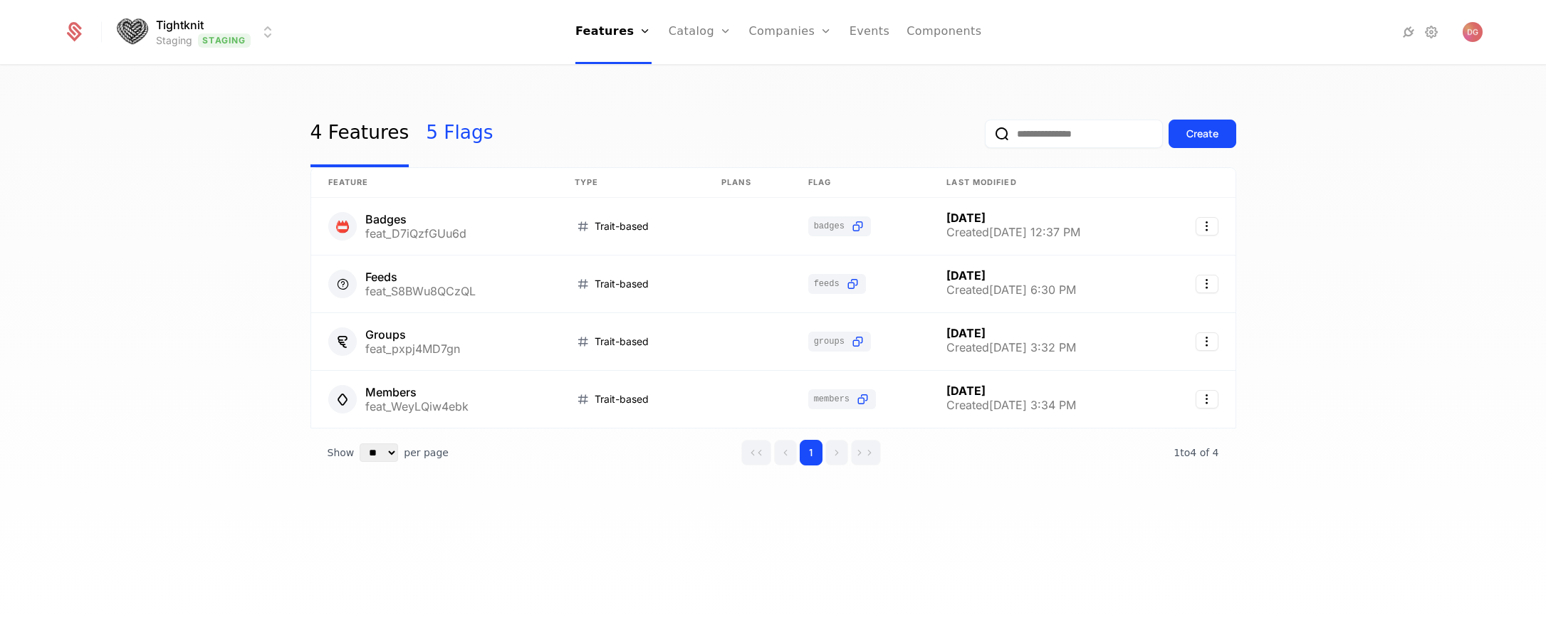
click at [457, 135] on link "5 Flags" at bounding box center [459, 133] width 67 height 67
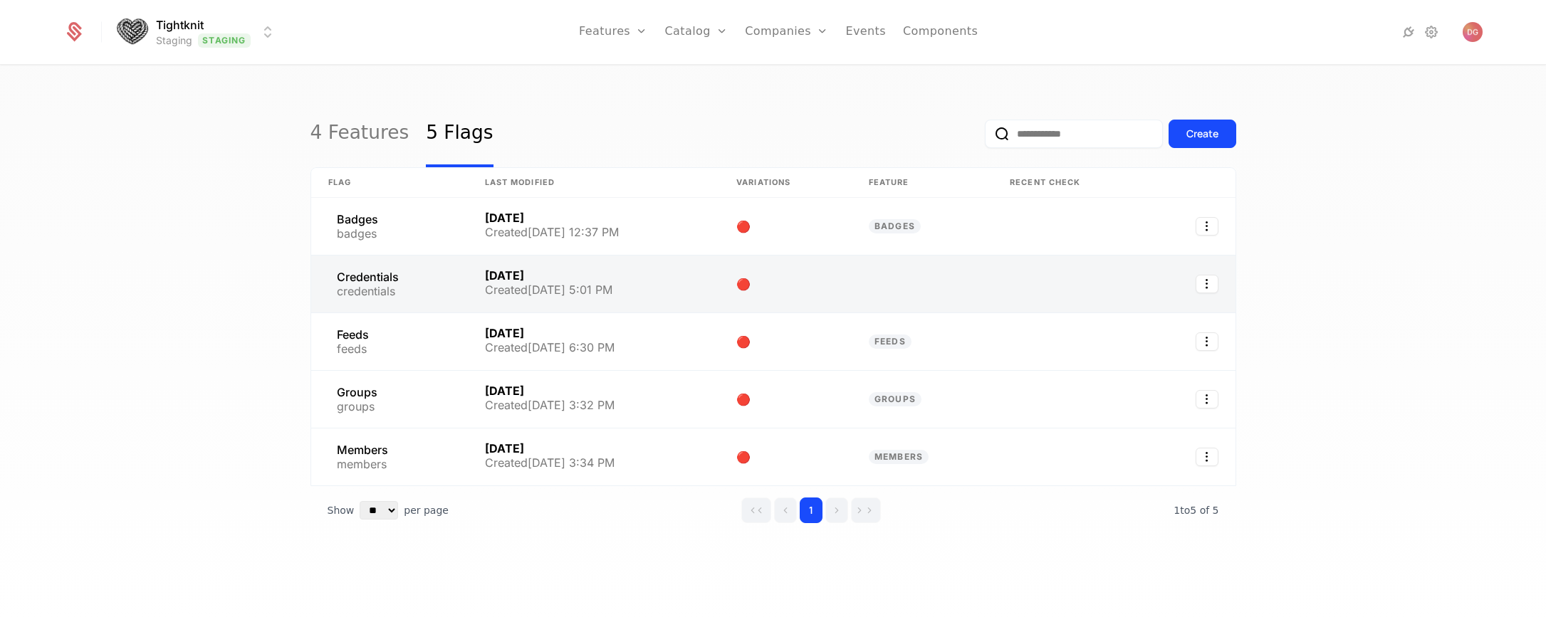
click at [587, 277] on link at bounding box center [593, 284] width 251 height 57
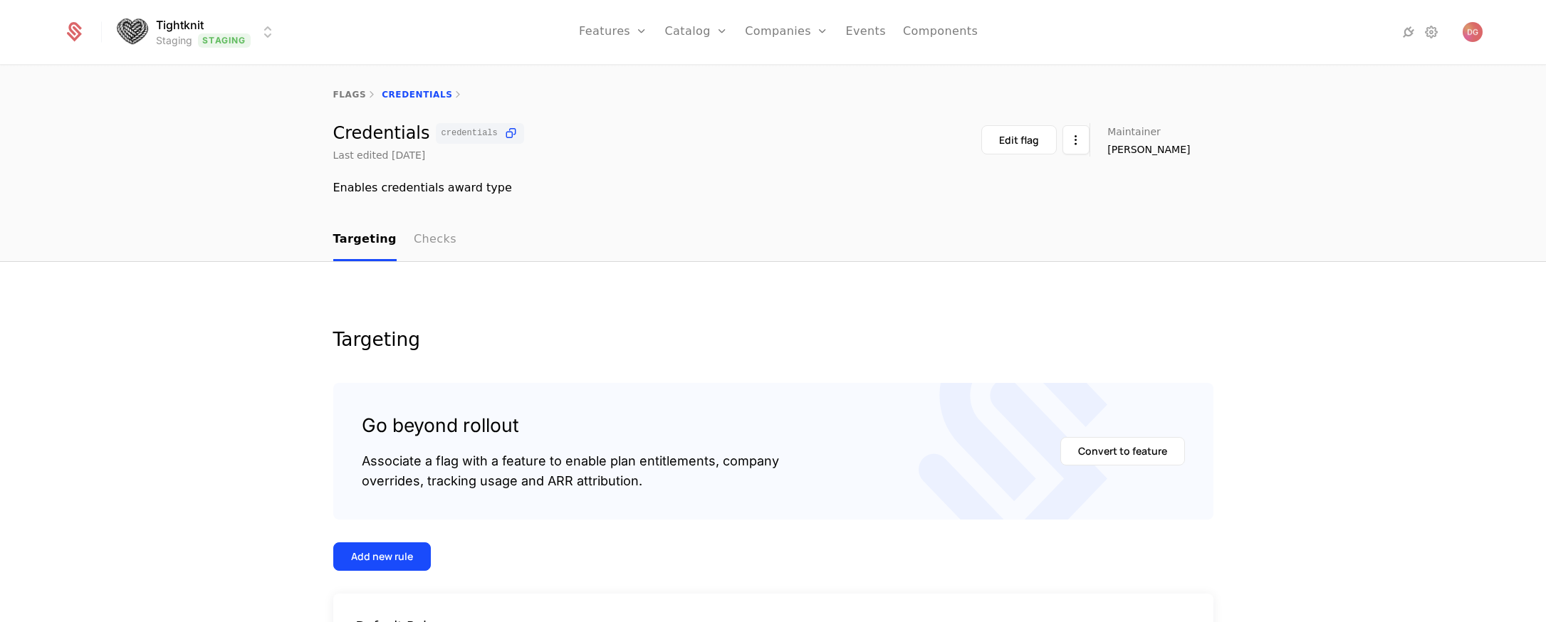
click at [422, 231] on link "Checks" at bounding box center [435, 240] width 43 height 42
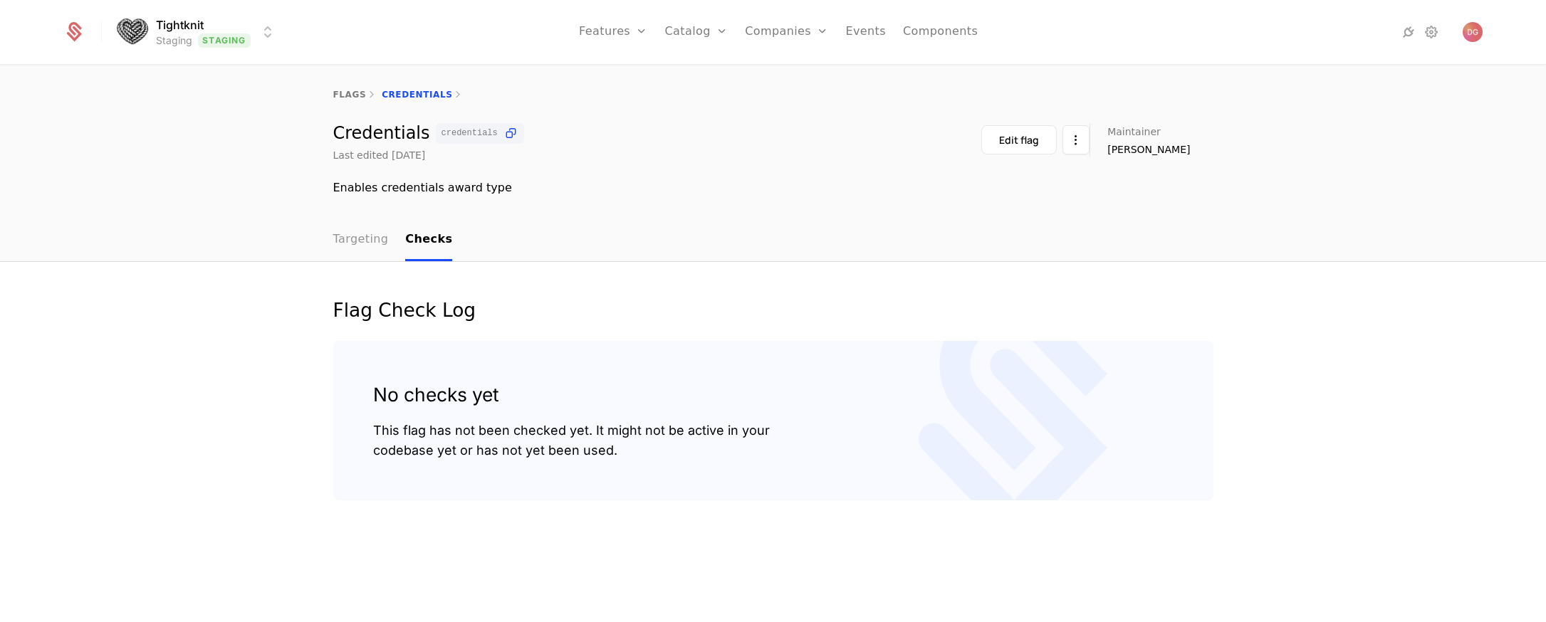
click at [363, 238] on link "Targeting" at bounding box center [361, 240] width 56 height 42
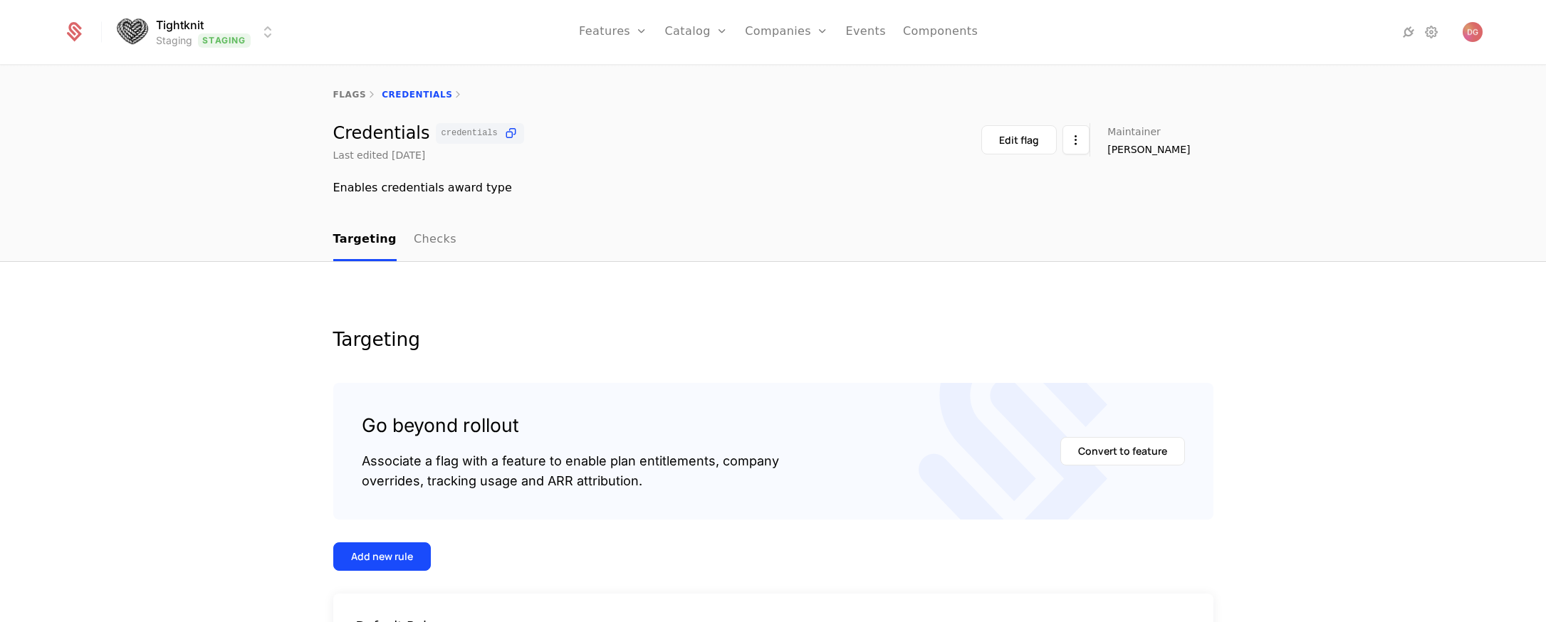
scroll to position [170, 0]
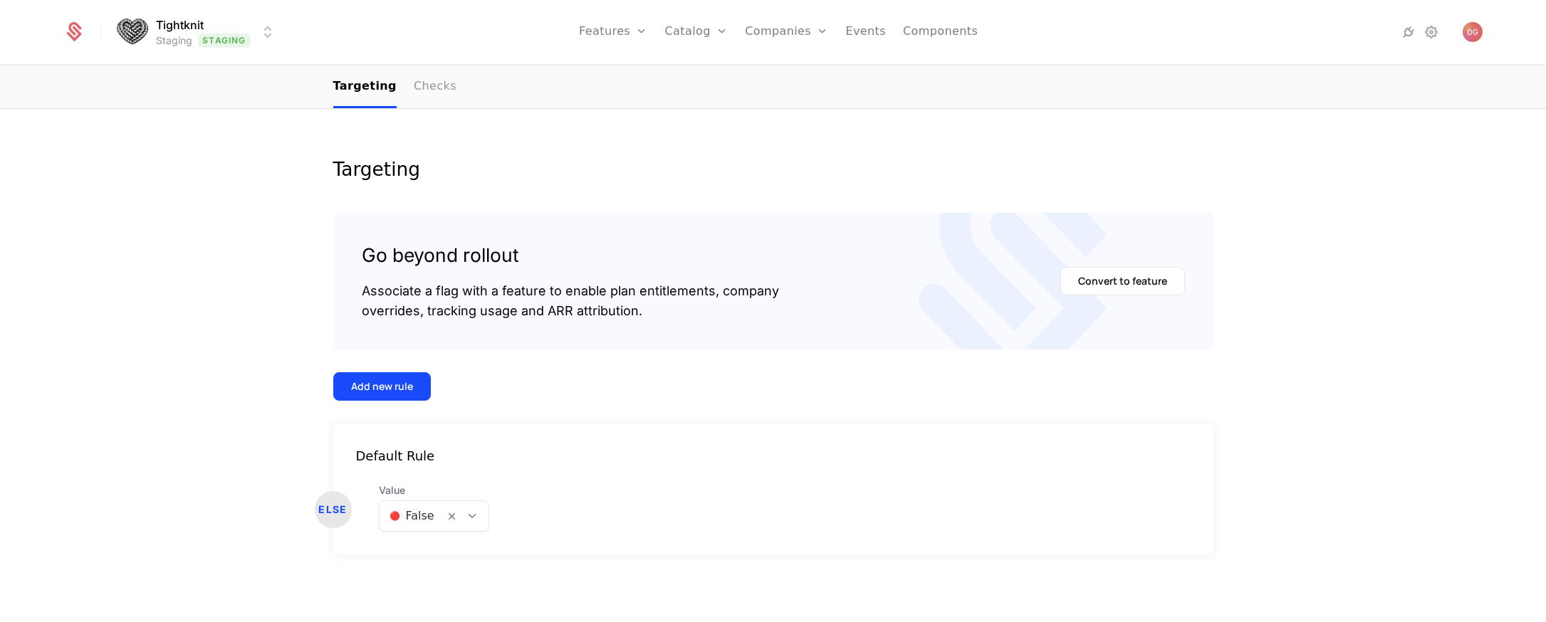
click at [414, 85] on link "Checks" at bounding box center [435, 87] width 43 height 42
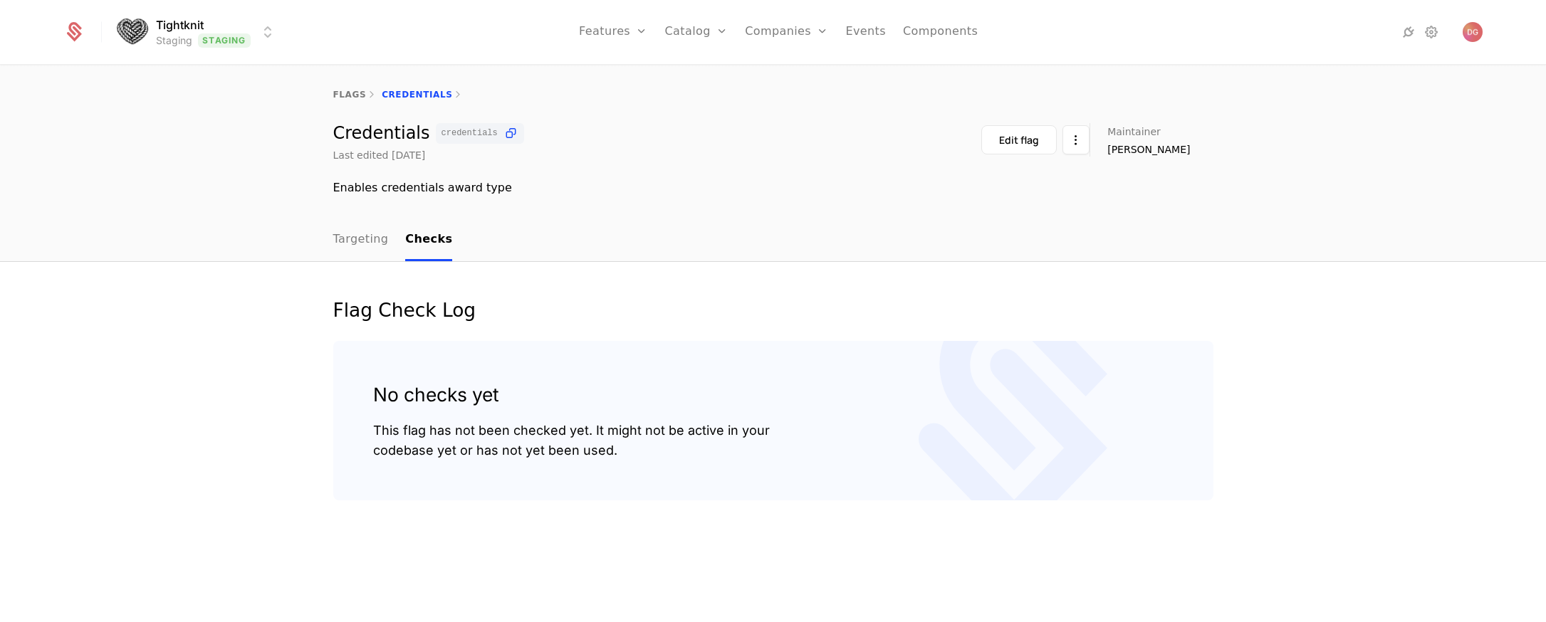
click at [352, 85] on div "flags Credentials" at bounding box center [773, 94] width 1546 height 57
click at [352, 93] on link "flags" at bounding box center [349, 95] width 33 height 10
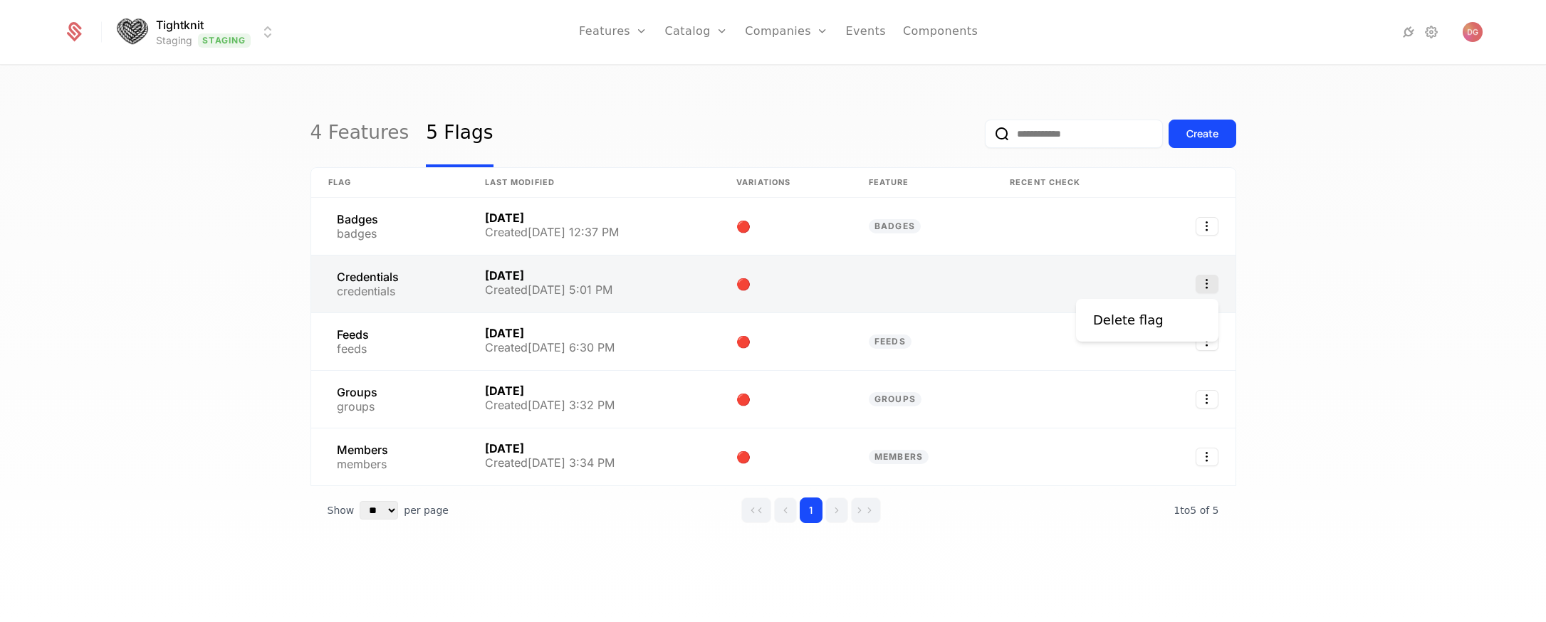
click at [1205, 282] on icon "Select action" at bounding box center [1207, 284] width 23 height 19
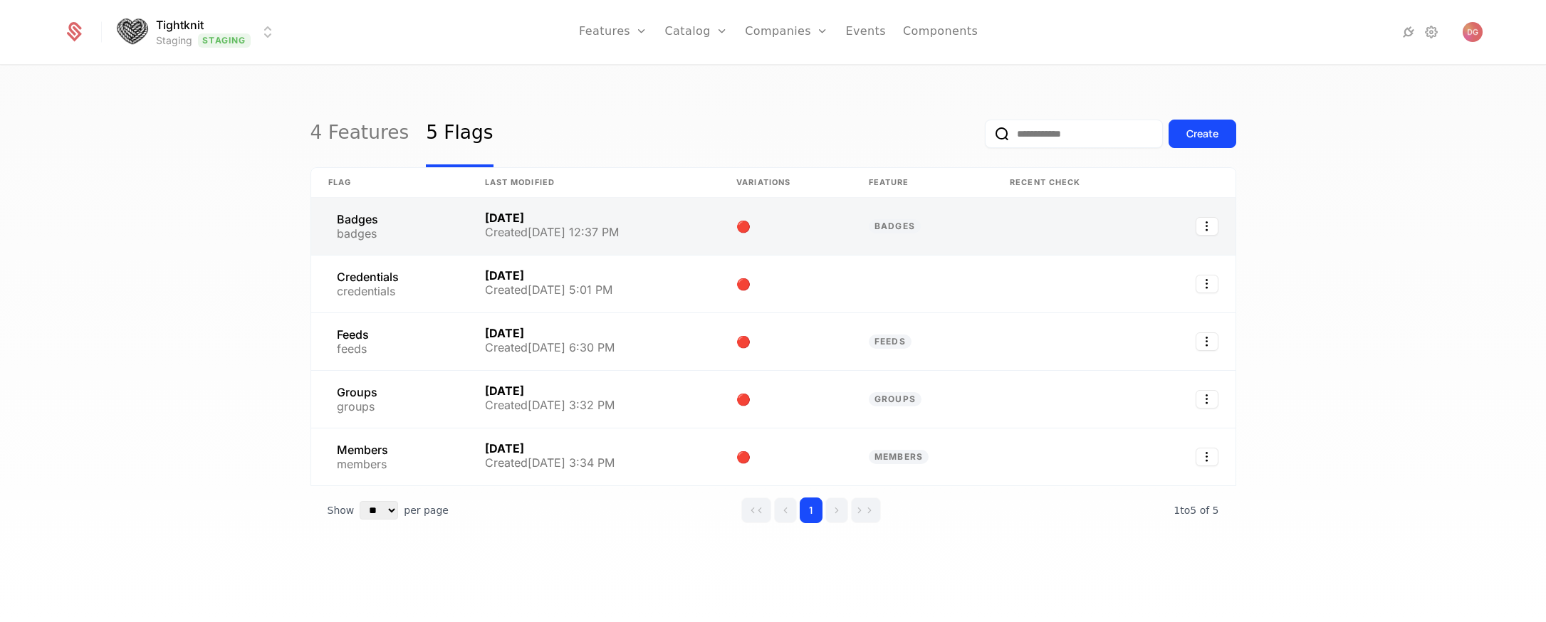
drag, startPoint x: 1377, startPoint y: 303, endPoint x: 730, endPoint y: 221, distance: 652.4
click at [1361, 296] on html "Tightknit Staging Staging Features Features Flags Catalog Plans Add Ons Credits…" at bounding box center [773, 311] width 1546 height 622
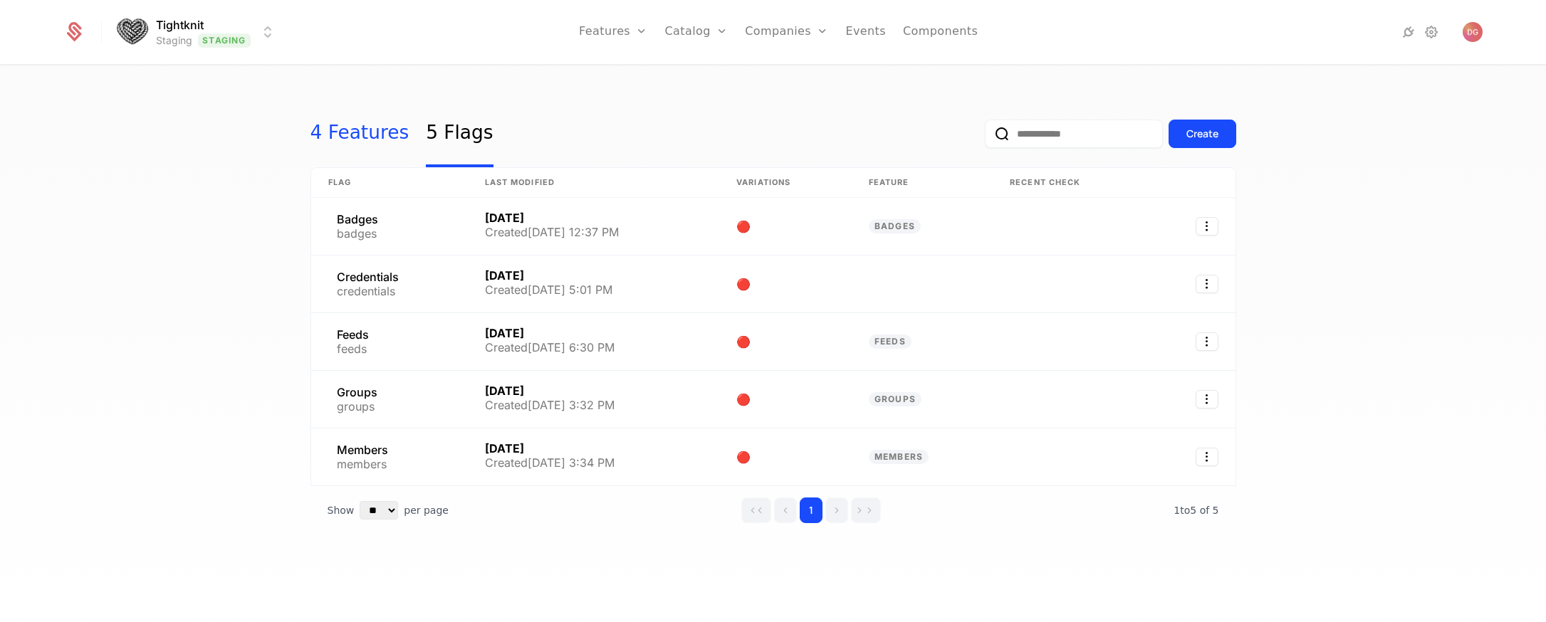
click at [338, 139] on link "4 Features" at bounding box center [359, 133] width 99 height 67
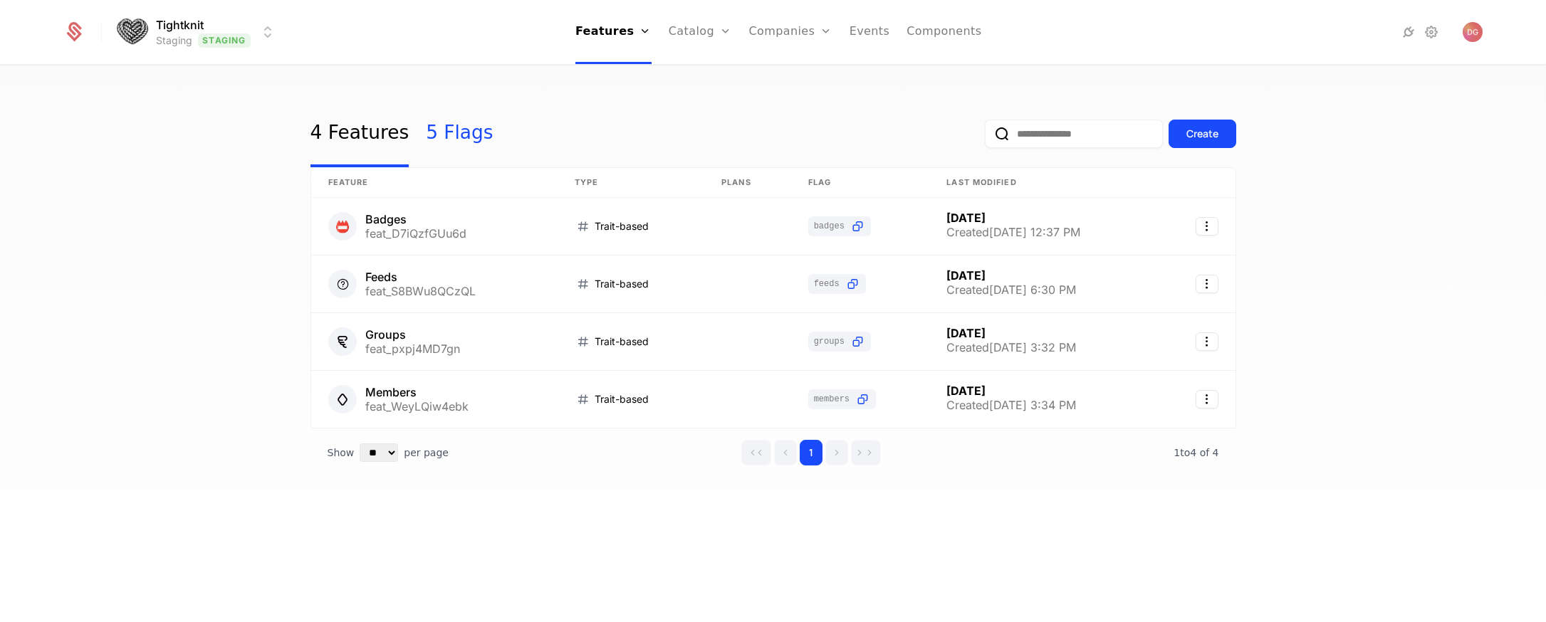
click at [449, 138] on link "5 Flags" at bounding box center [459, 133] width 67 height 67
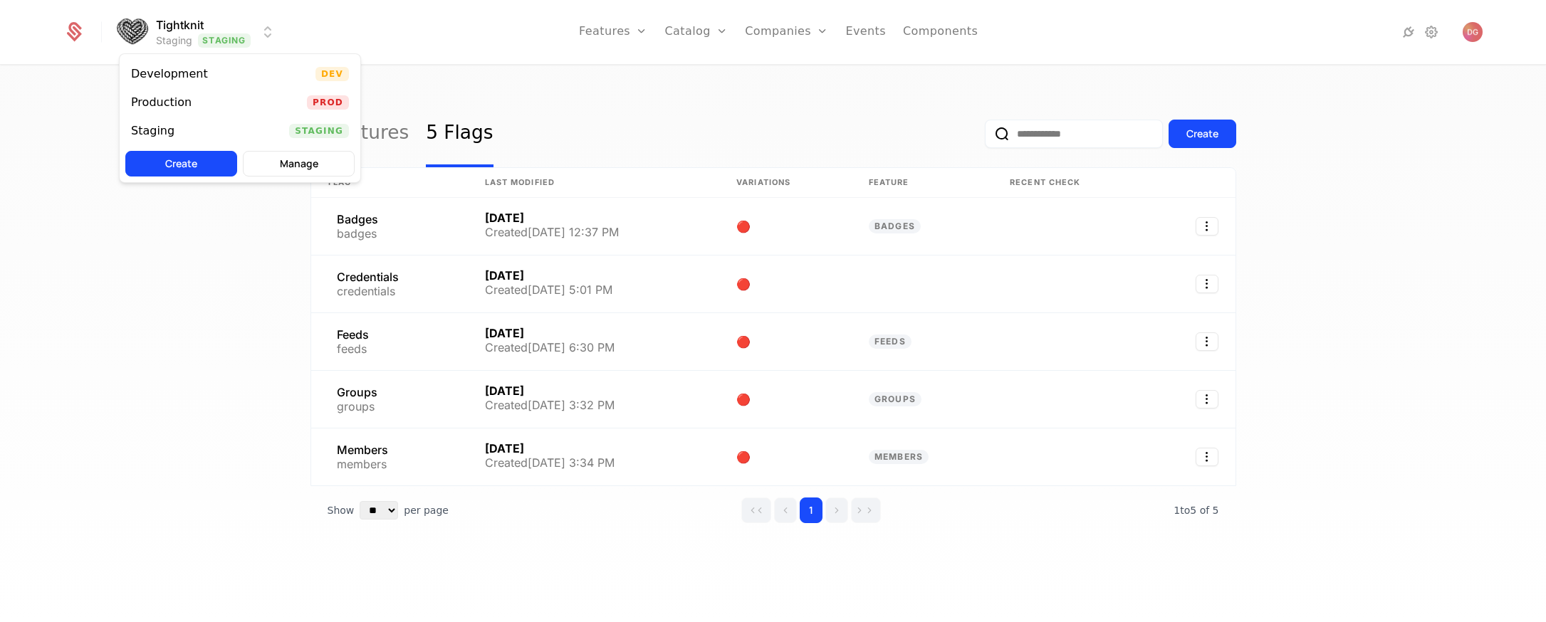
click at [265, 30] on html "Tightknit Staging Staging Features Features Flags Catalog Plans Add Ons Credits…" at bounding box center [773, 311] width 1546 height 622
click at [213, 70] on div "Development Dev" at bounding box center [240, 74] width 241 height 28
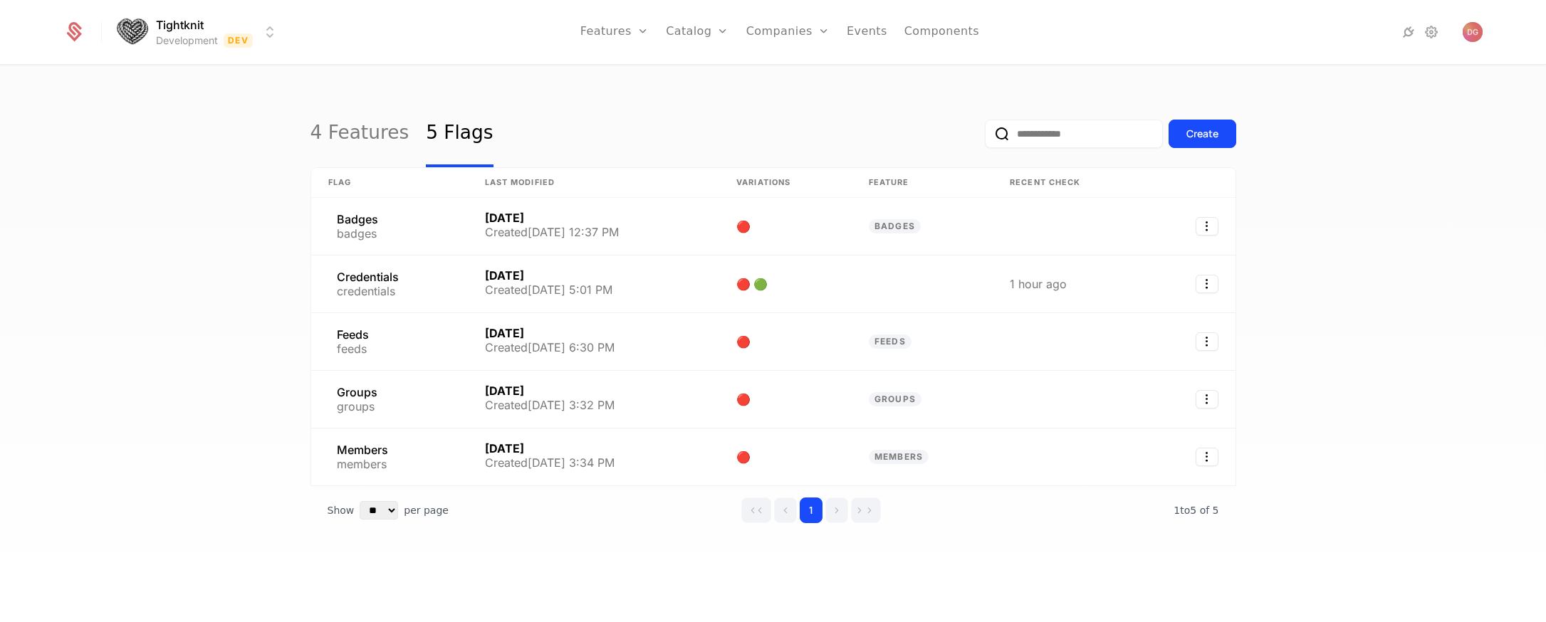
click at [268, 32] on html "Tightknit Development Dev Features Features Flags Catalog Plans Add Ons Credits…" at bounding box center [773, 311] width 1546 height 622
click at [286, 129] on div "Staging Staging" at bounding box center [240, 131] width 241 height 28
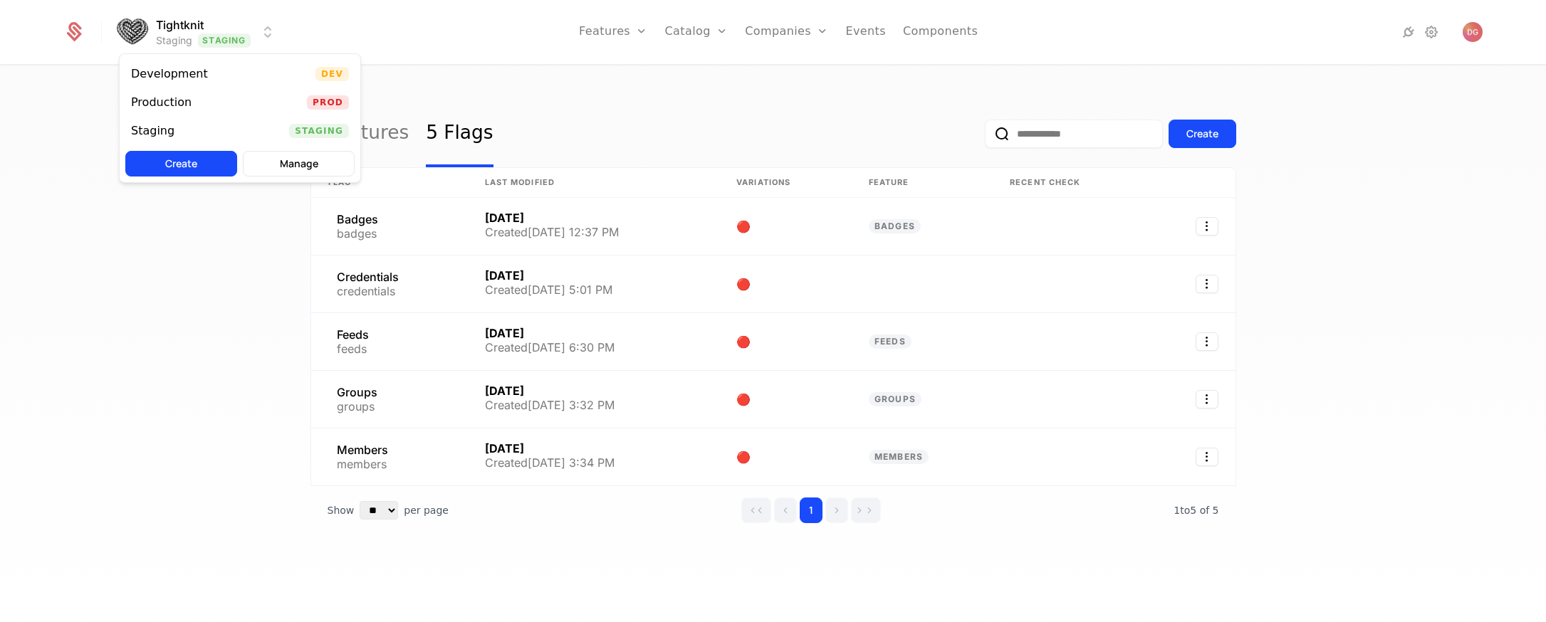
click at [261, 31] on html "Tightknit Staging Staging Features Features Flags Catalog Plans Add Ons Credits…" at bounding box center [773, 311] width 1546 height 622
click at [208, 76] on div "Development" at bounding box center [175, 74] width 88 height 14
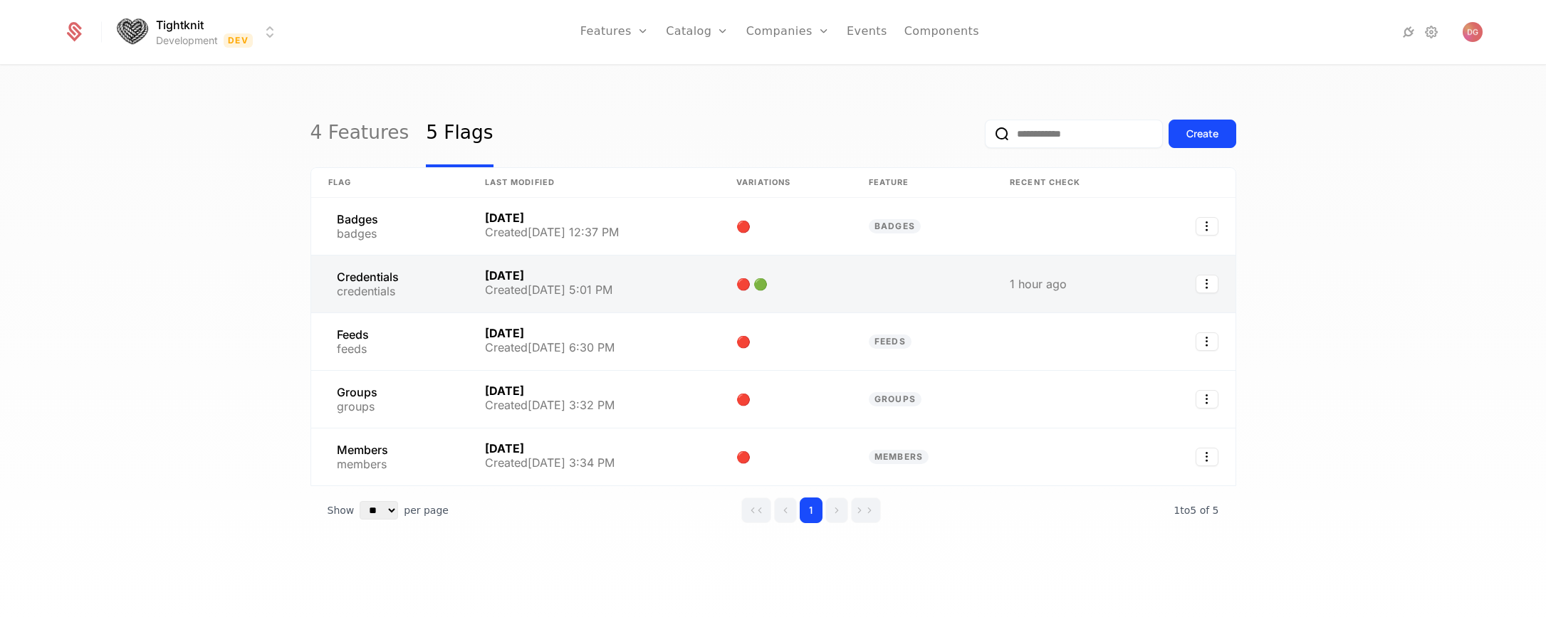
click at [528, 264] on link at bounding box center [593, 284] width 251 height 57
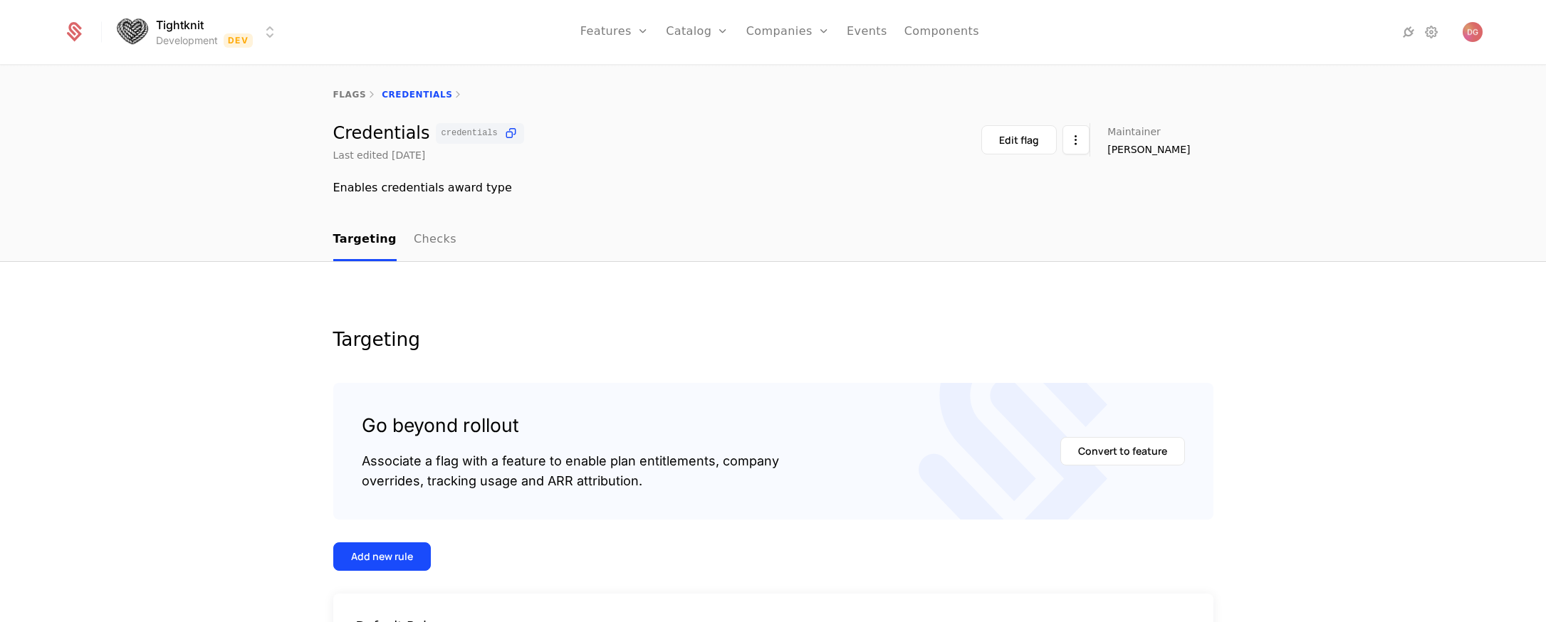
scroll to position [170, 0]
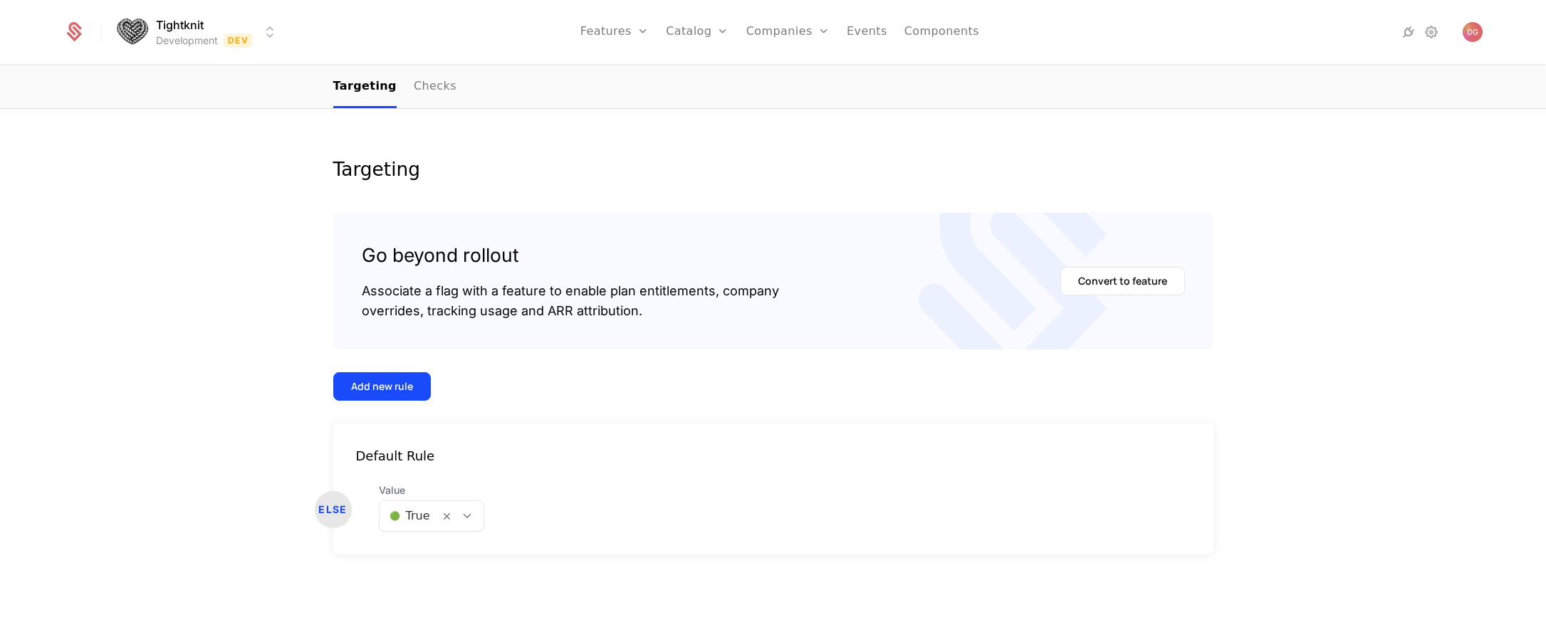
click at [564, 469] on div "Default Rule ELSE Value 🟢 True" at bounding box center [773, 489] width 880 height 131
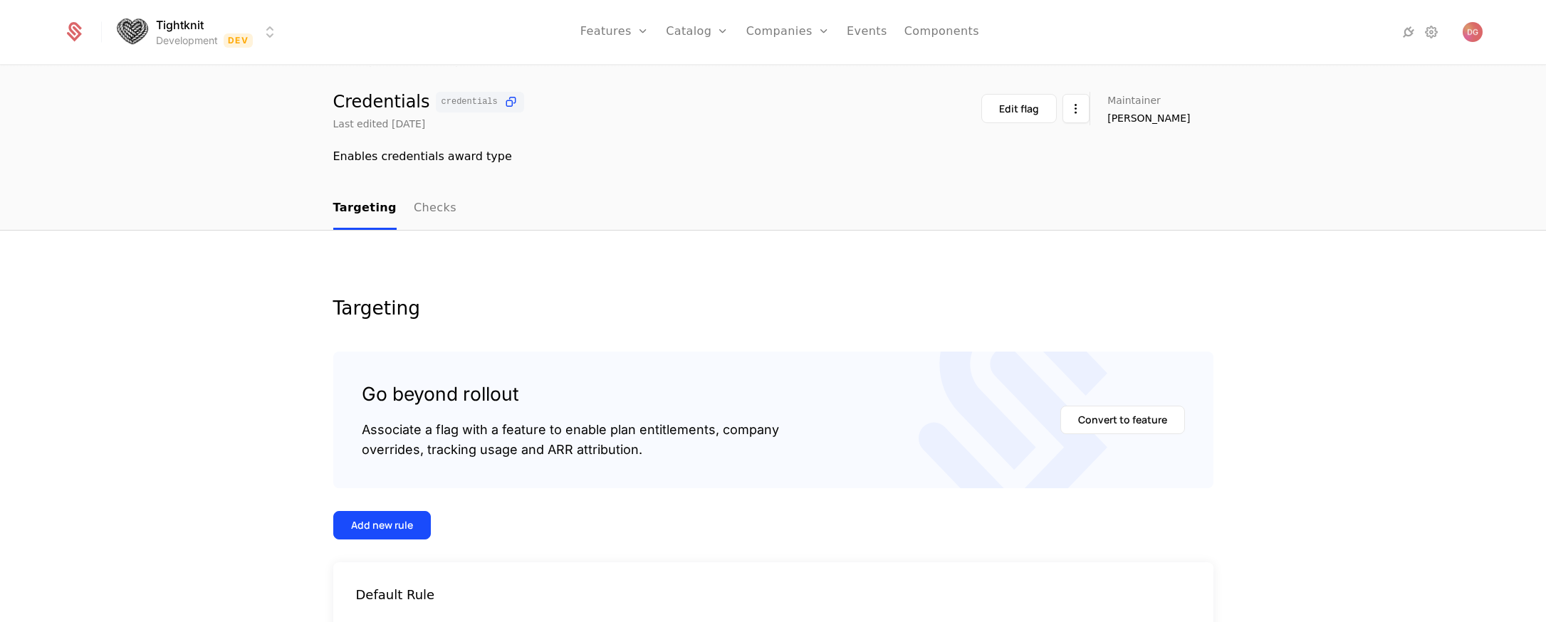
click at [1104, 112] on div "Edit flag Maintainer [PERSON_NAME]" at bounding box center [1096, 108] width 231 height 33
click at [1100, 112] on html "Tightknit Development Dev Features Features Flags Catalog Plans Add Ons Credits…" at bounding box center [773, 311] width 1546 height 622
drag, startPoint x: 1181, startPoint y: 236, endPoint x: 1039, endPoint y: 140, distance: 170.8
click at [1171, 226] on html "Tightknit Development Dev Features Features Flags Catalog Plans Add Ons Credits…" at bounding box center [773, 311] width 1546 height 622
click at [1469, 37] on img "Open user button" at bounding box center [1473, 32] width 20 height 20
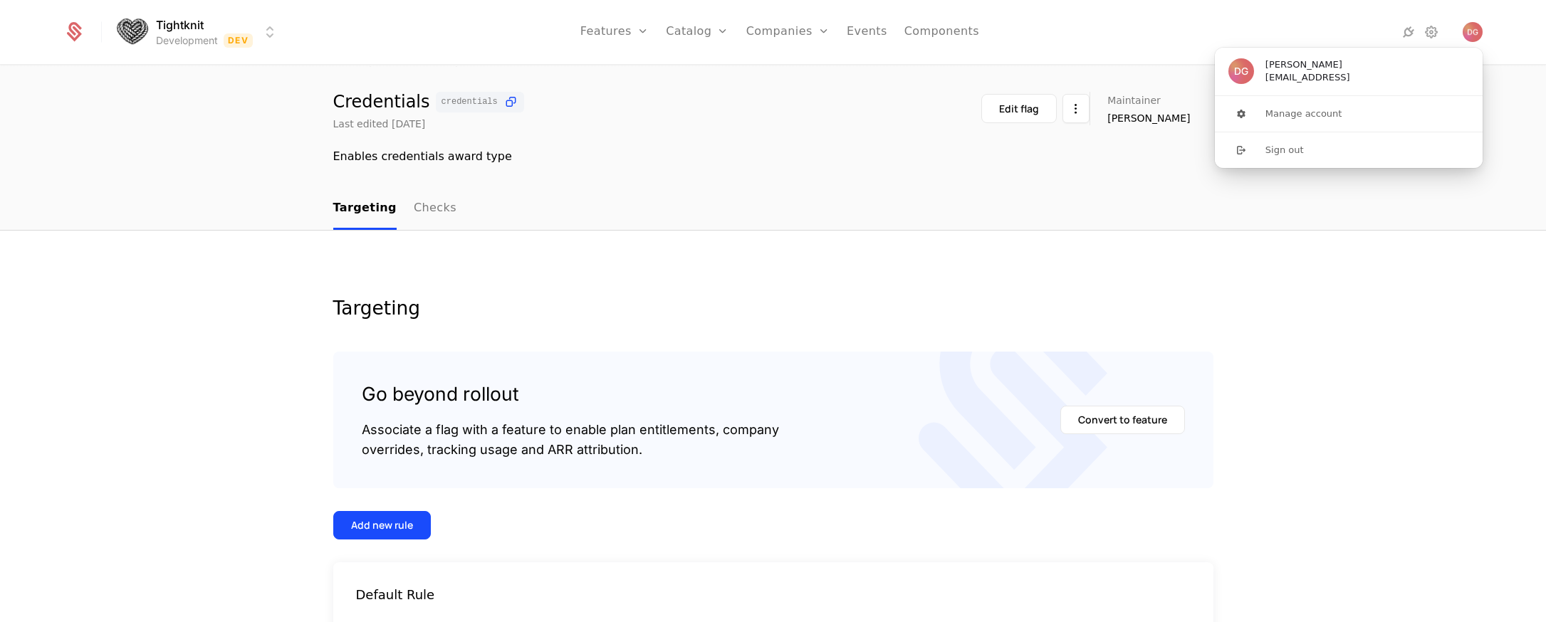
click at [1419, 245] on div "Targeting Go beyond rollout Associate a flag with a feature to enable plan enti…" at bounding box center [773, 496] width 1546 height 531
click at [1205, 48] on nav "Features Features Flags Catalog Plans Add Ons Credits Configuration Companies C…" at bounding box center [780, 32] width 980 height 64
click at [267, 33] on html "Tightknit Development Dev Features Features Flags Catalog Plans Add Ons Credits…" at bounding box center [773, 311] width 1546 height 622
click at [427, 20] on html "Tightknit Development Dev Features Features Flags Catalog Plans Add Ons Credits…" at bounding box center [773, 311] width 1546 height 622
drag, startPoint x: 454, startPoint y: 24, endPoint x: 427, endPoint y: 26, distance: 26.4
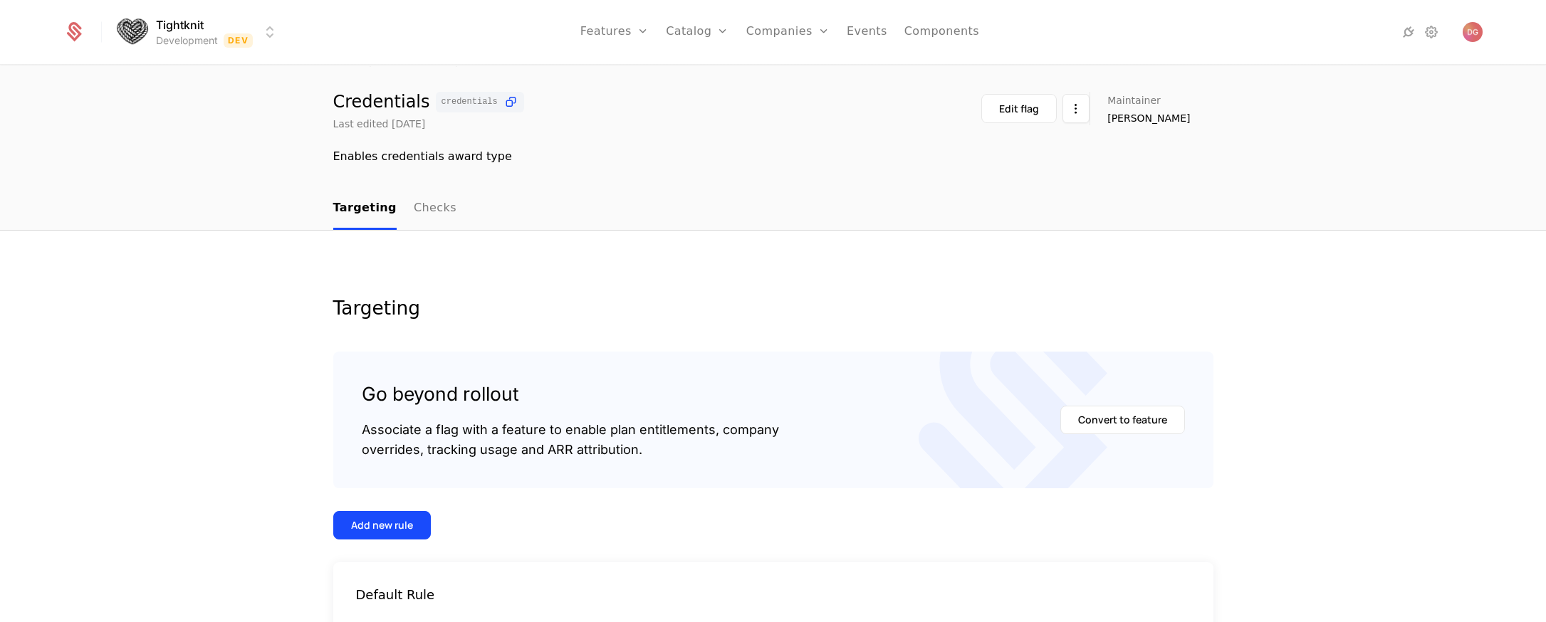
click at [453, 24] on nav "Features Features Flags Catalog Plans Add Ons Credits Configuration Companies C…" at bounding box center [780, 32] width 980 height 64
click at [424, 26] on nav "Features Features Flags Catalog Plans Add Ons Credits Configuration Companies C…" at bounding box center [780, 32] width 980 height 64
